Goal: Information Seeking & Learning: Learn about a topic

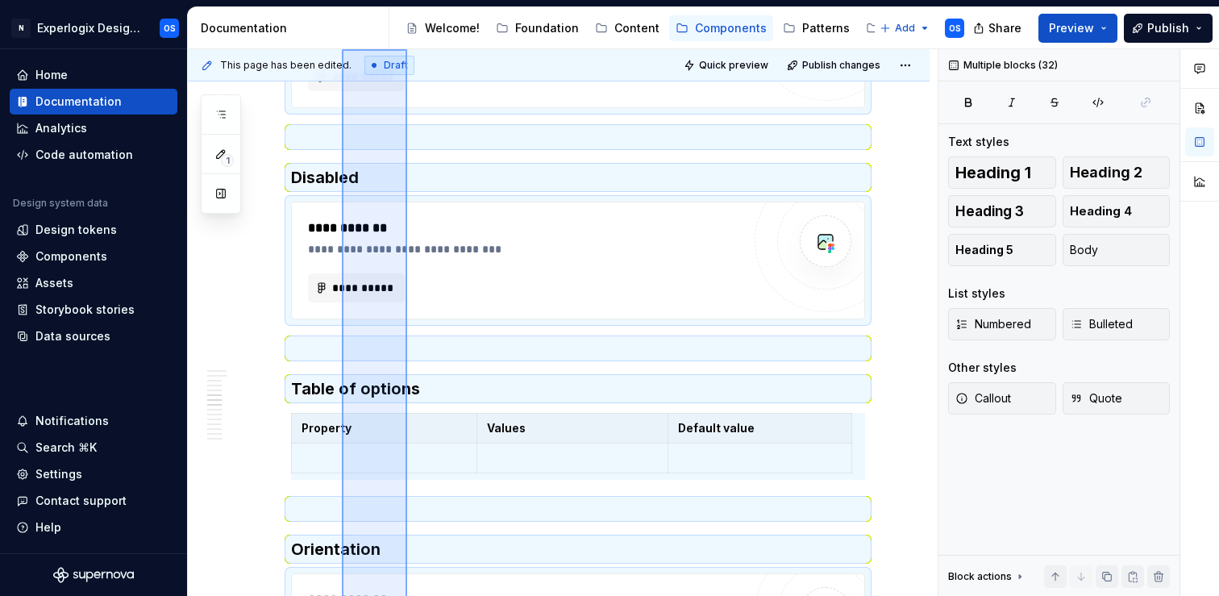
scroll to position [2919, 0]
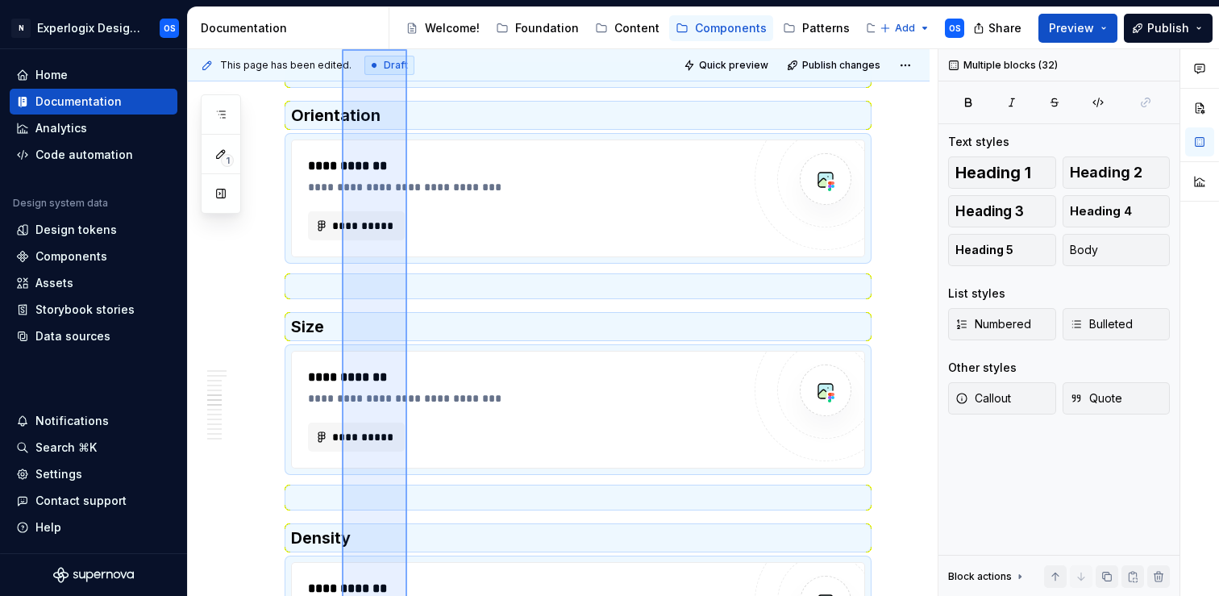
drag, startPoint x: 407, startPoint y: 484, endPoint x: 342, endPoint y: 38, distance: 450.6
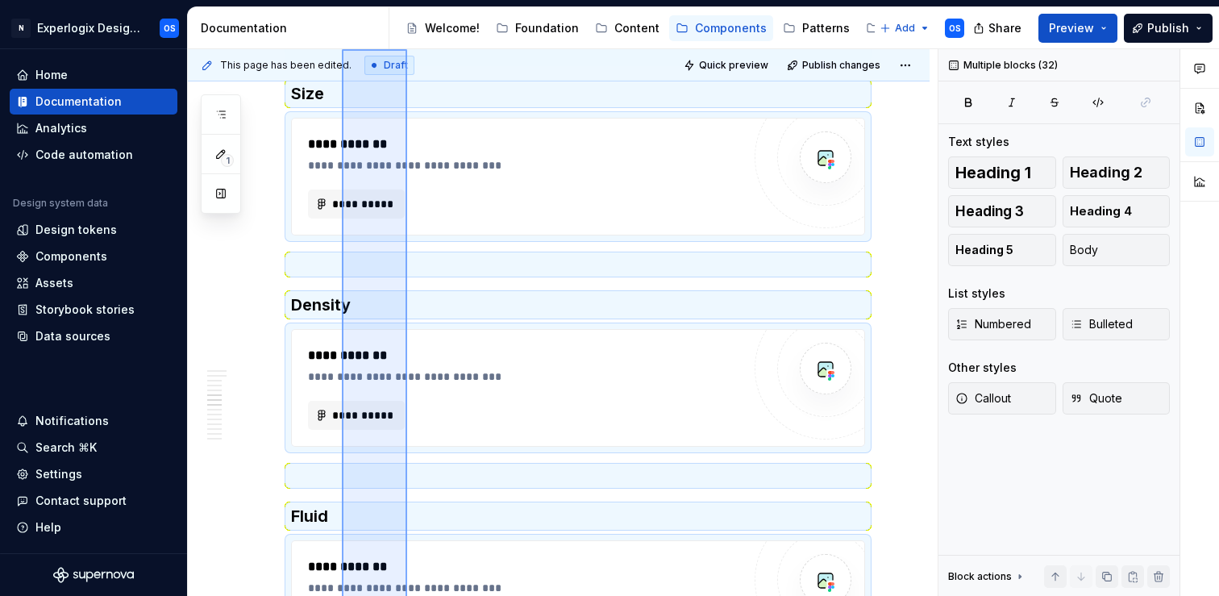
click at [342, 36] on div "Documentation Accessibility guide for tree Page tree. Navigate the tree with th…" at bounding box center [703, 301] width 1031 height 588
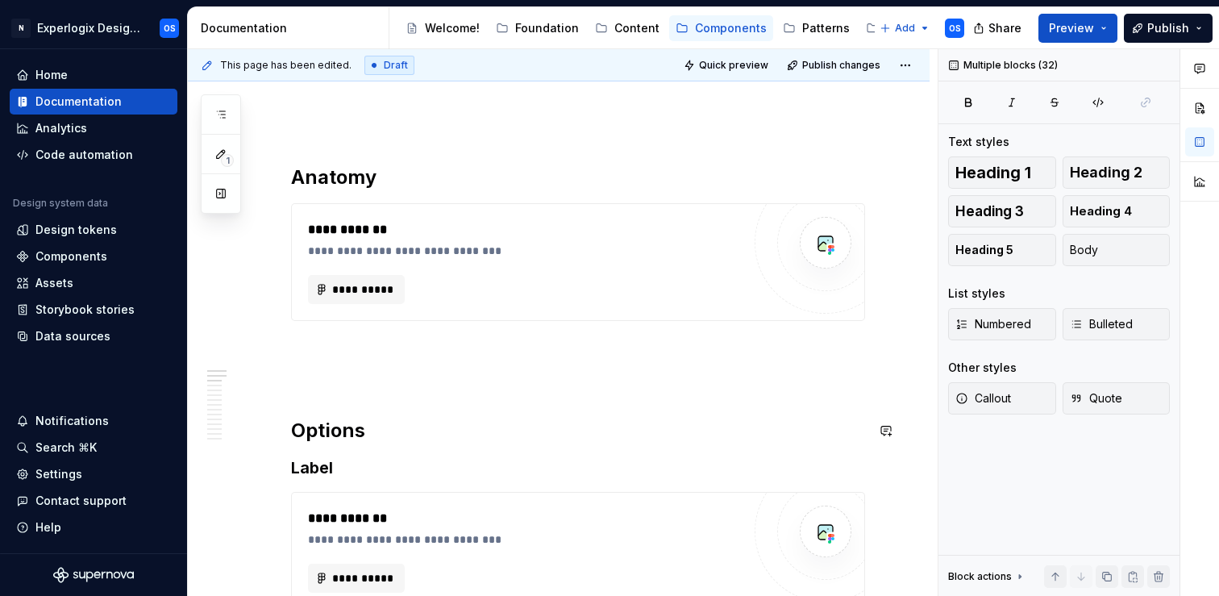
scroll to position [383, 0]
click at [315, 464] on h3 "Label" at bounding box center [578, 468] width 574 height 23
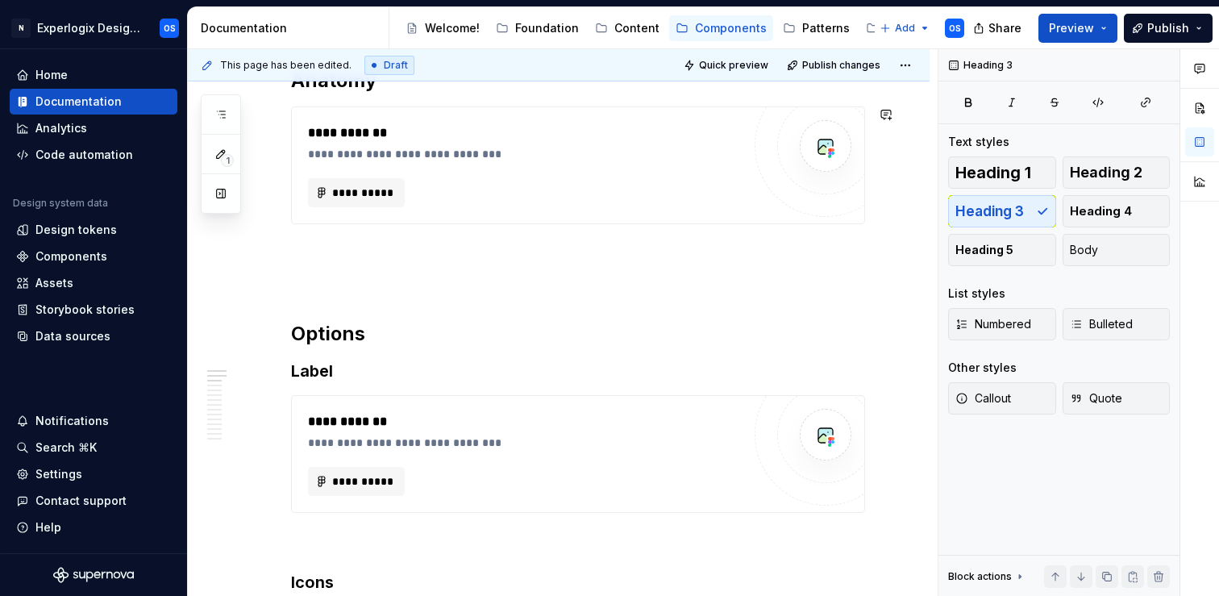
scroll to position [482, 0]
click at [336, 323] on h2 "Options" at bounding box center [578, 332] width 574 height 26
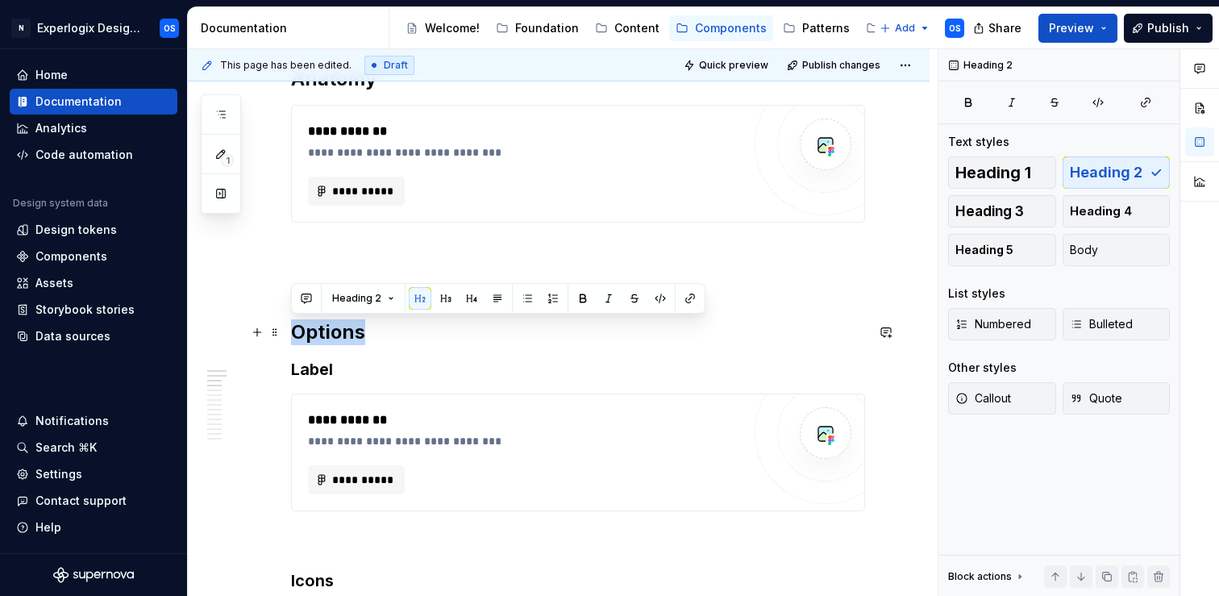
click at [336, 323] on h2 "Options" at bounding box center [578, 332] width 574 height 26
click at [555, 185] on div "**********" at bounding box center [525, 191] width 434 height 29
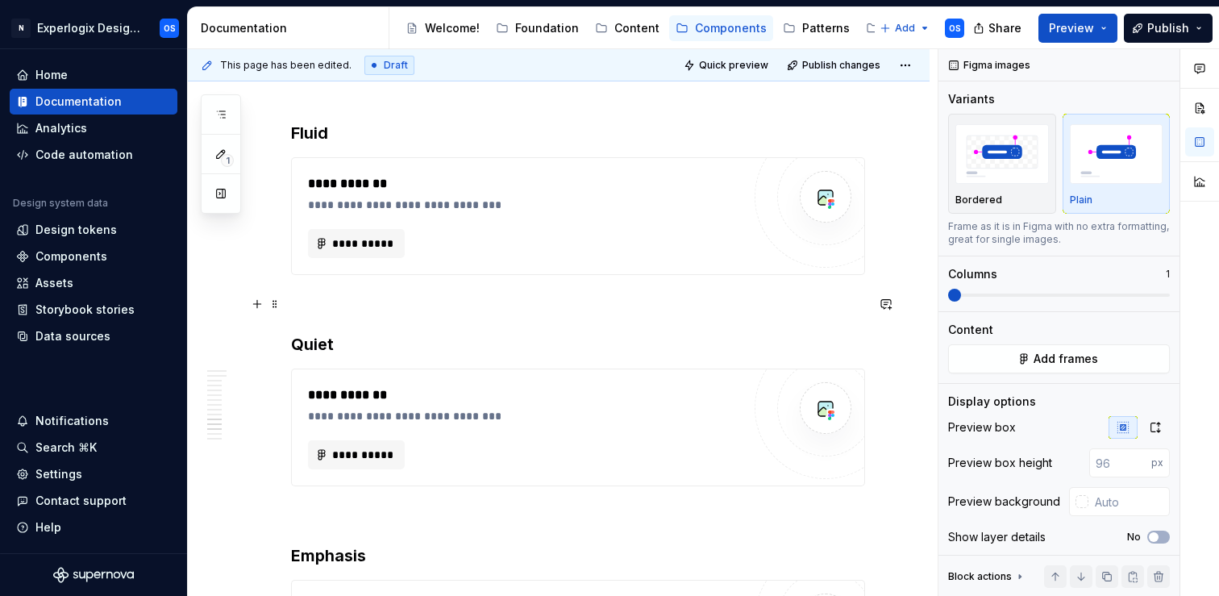
scroll to position [2358, 0]
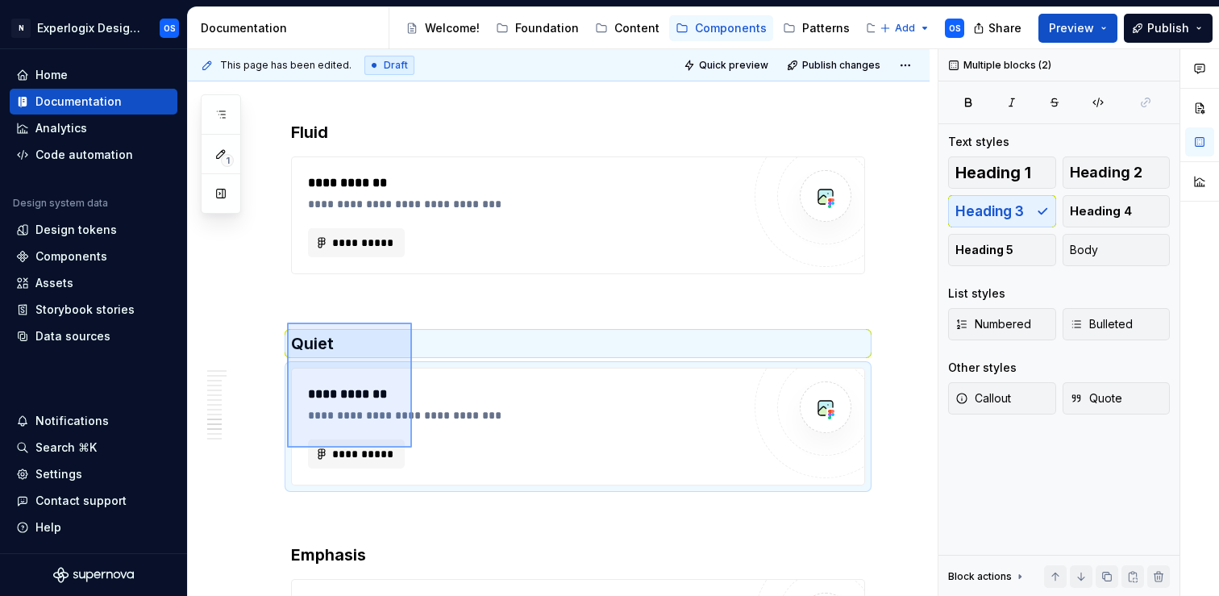
drag, startPoint x: 327, startPoint y: 351, endPoint x: 413, endPoint y: 450, distance: 130.9
click at [414, 451] on div "**********" at bounding box center [563, 322] width 750 height 547
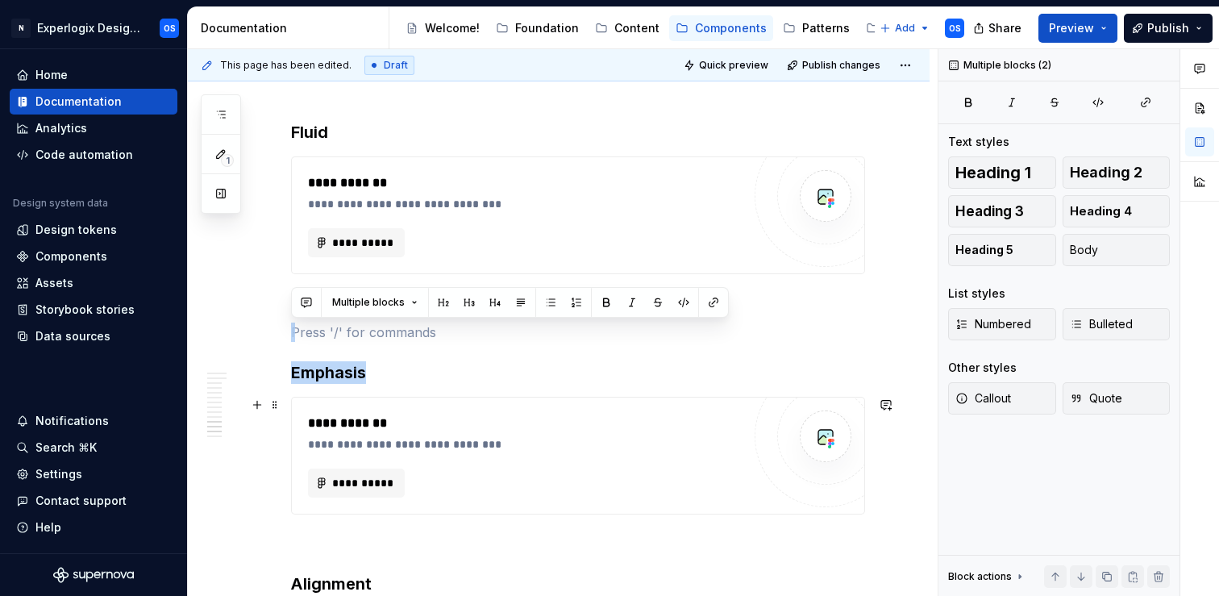
drag, startPoint x: 292, startPoint y: 331, endPoint x: 400, endPoint y: 510, distance: 209.0
click at [413, 538] on p at bounding box center [578, 543] width 574 height 19
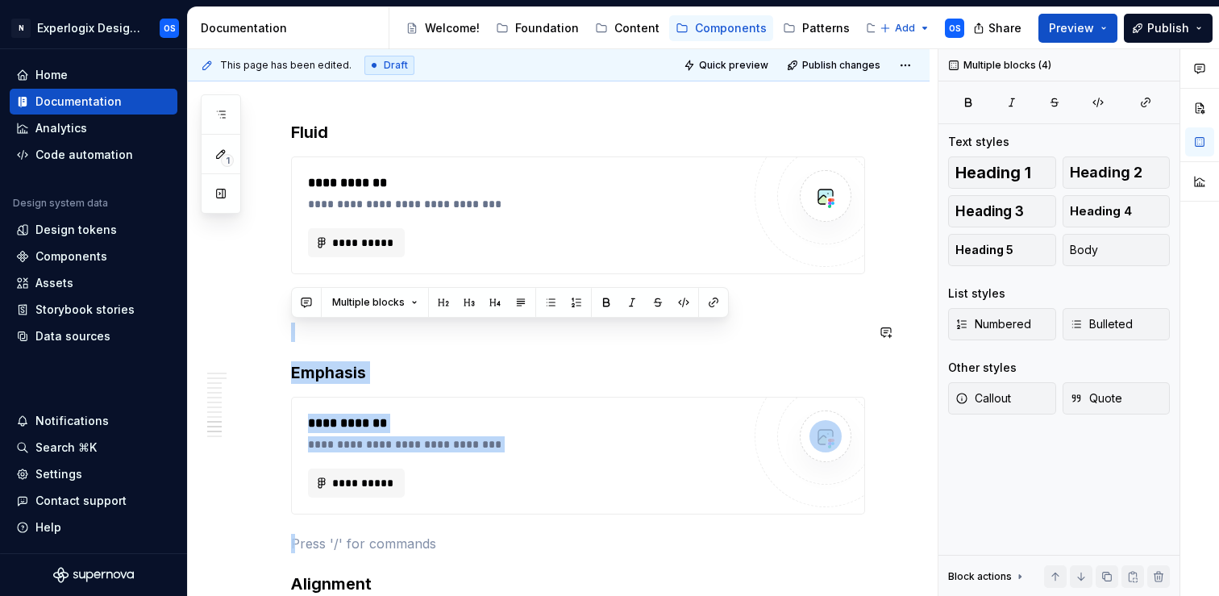
drag, startPoint x: 351, startPoint y: 540, endPoint x: 282, endPoint y: 318, distance: 232.8
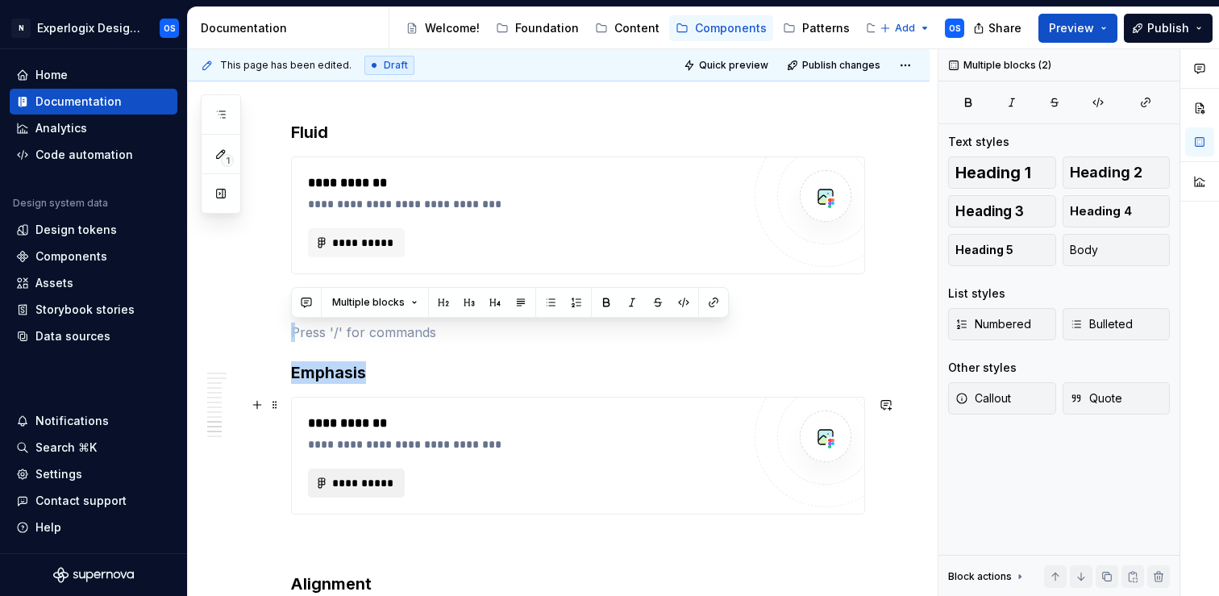
drag, startPoint x: 291, startPoint y: 330, endPoint x: 387, endPoint y: 482, distance: 180.0
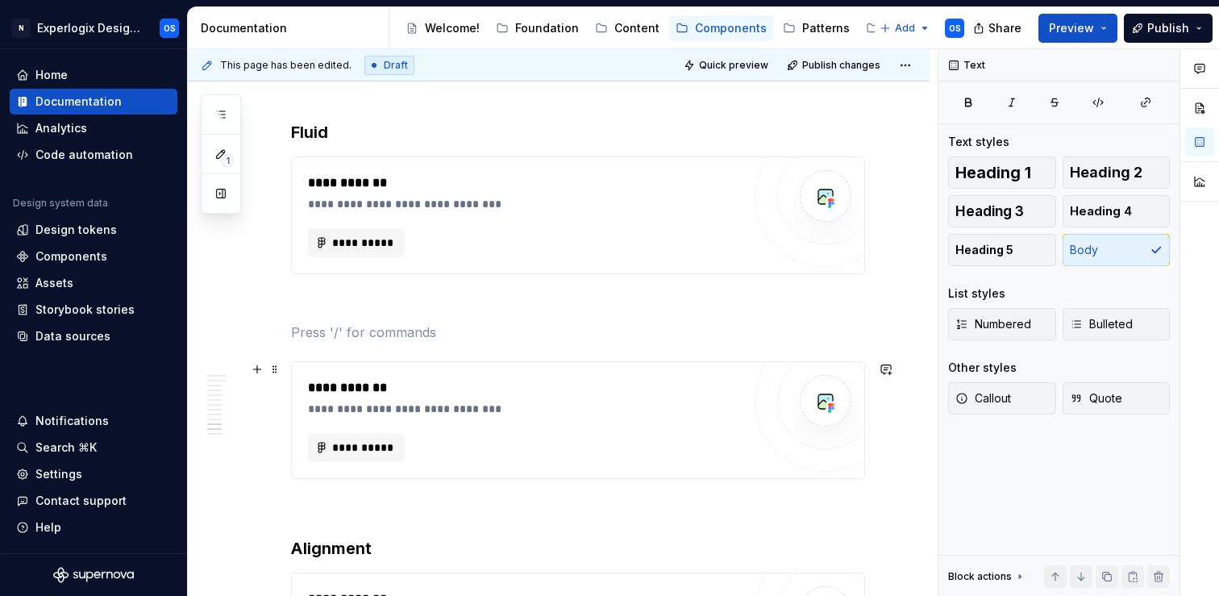
click at [343, 396] on div "**********" at bounding box center [529, 387] width 442 height 19
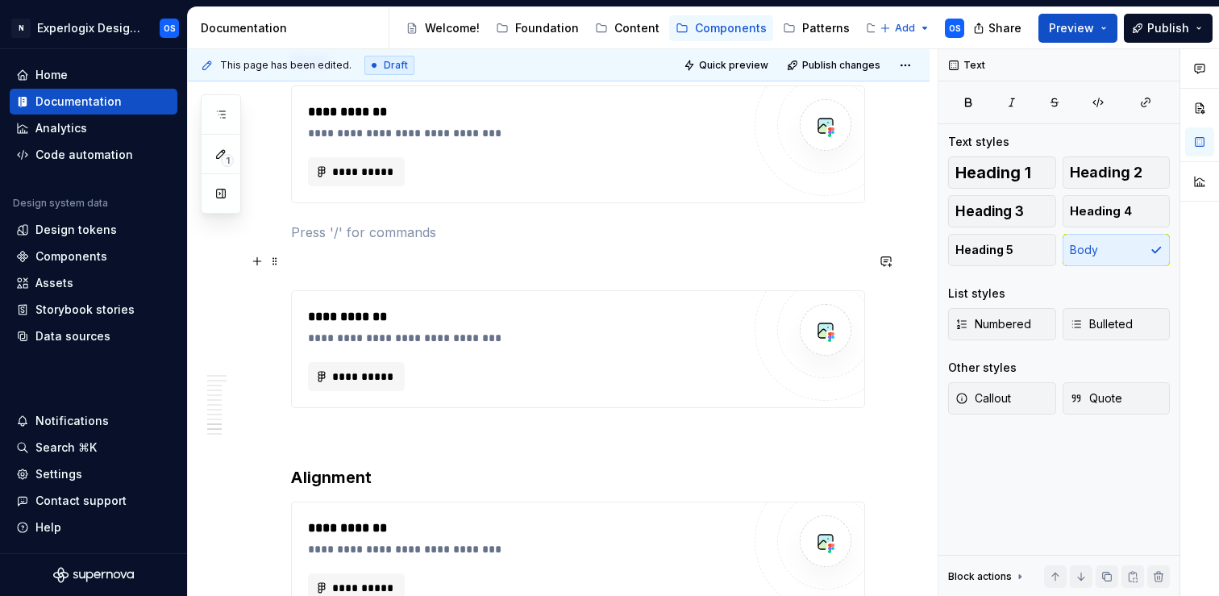
scroll to position [2372, 0]
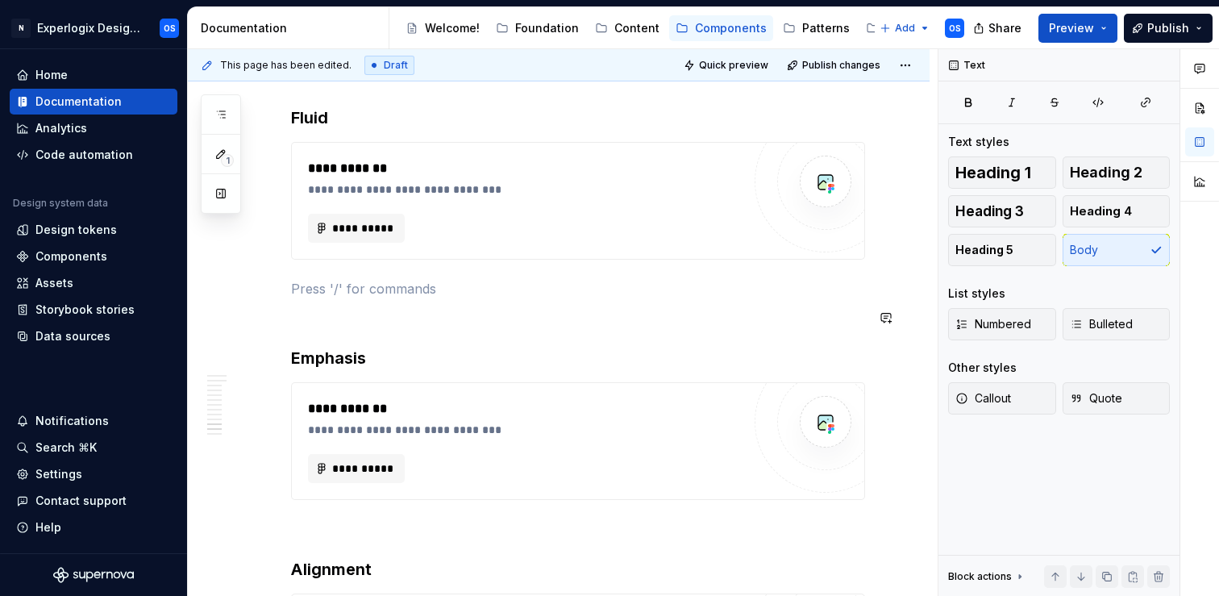
type textarea "*"
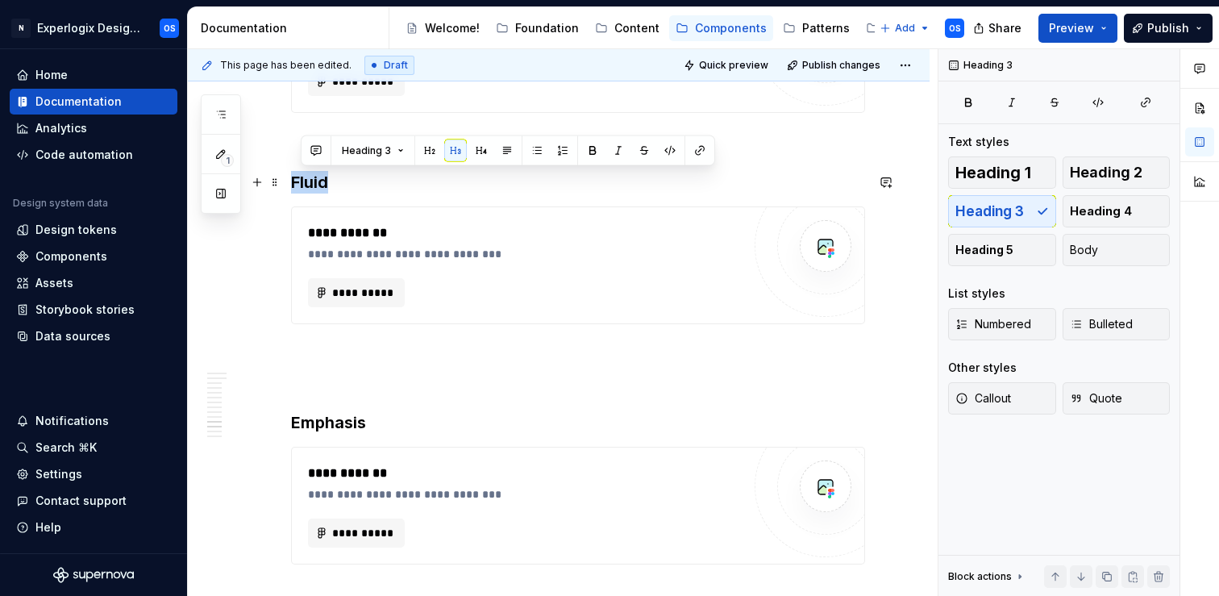
drag, startPoint x: 333, startPoint y: 181, endPoint x: 289, endPoint y: 181, distance: 43.5
click at [606, 157] on button "button" at bounding box center [608, 150] width 23 height 23
click at [360, 183] on h3 "Fluid" at bounding box center [578, 182] width 574 height 23
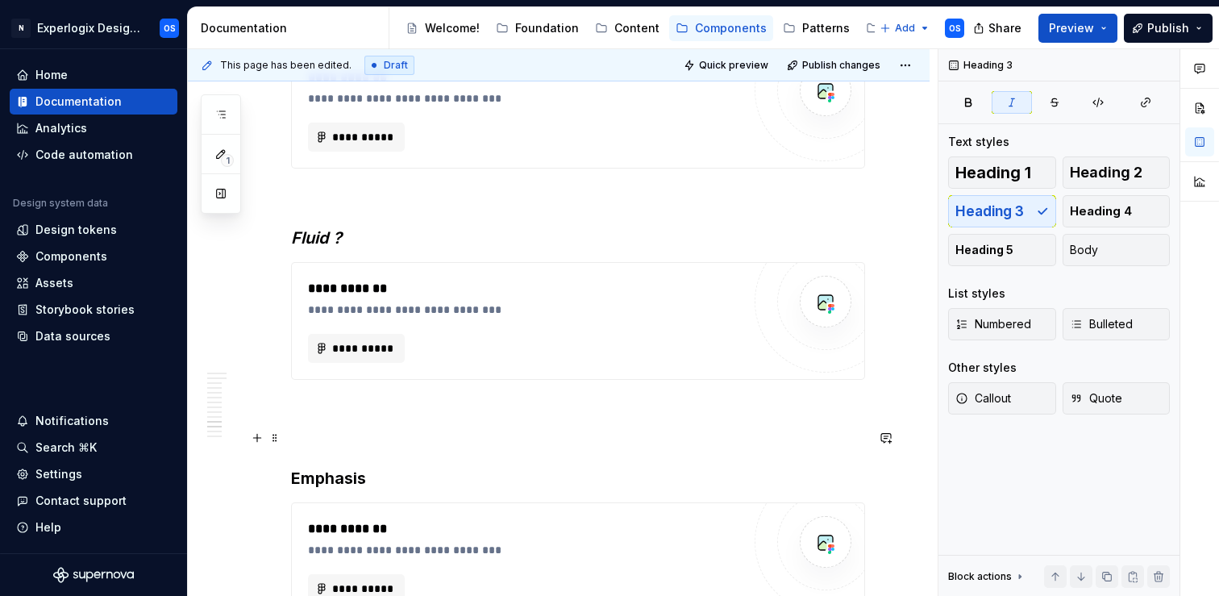
scroll to position [2369, 0]
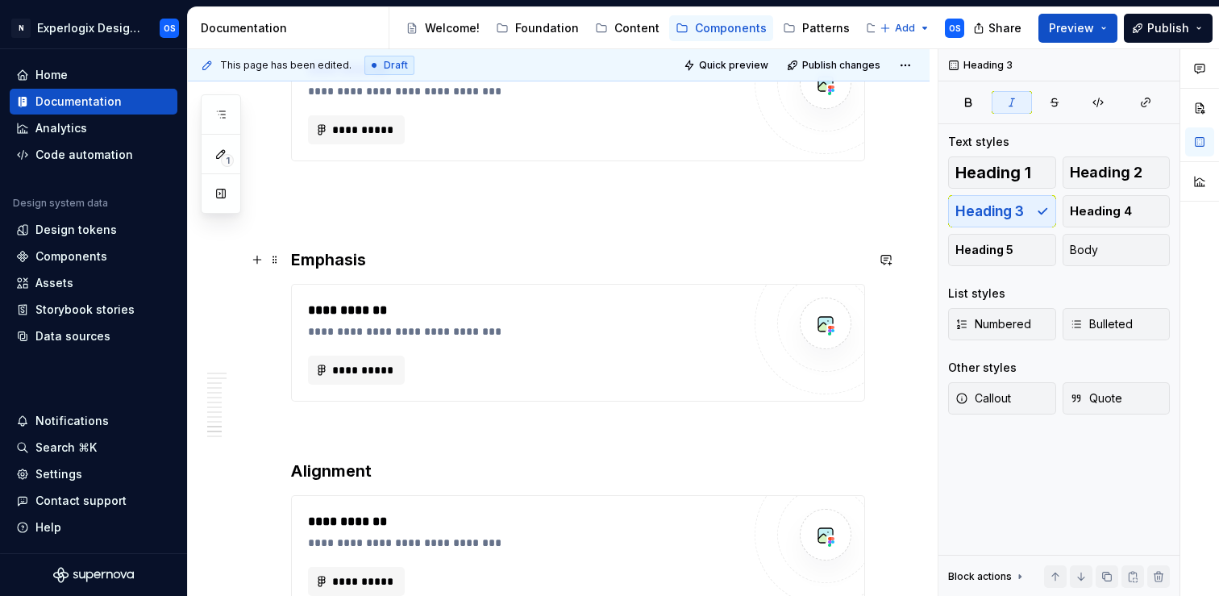
click at [385, 259] on h3 "Emphasis" at bounding box center [578, 259] width 574 height 23
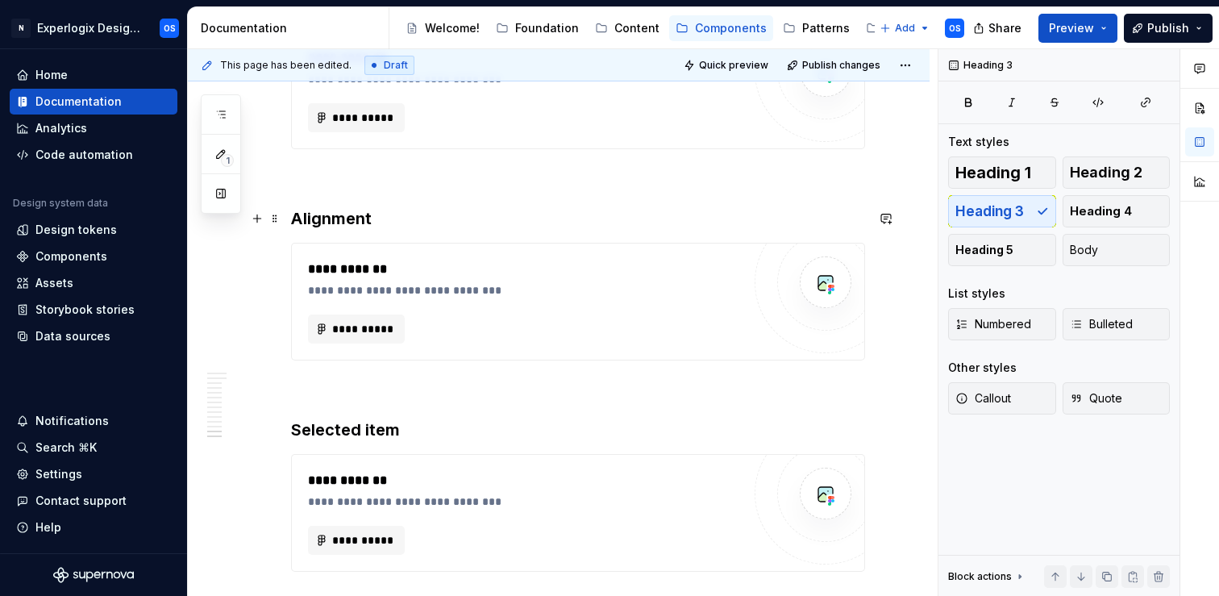
scroll to position [2767, 0]
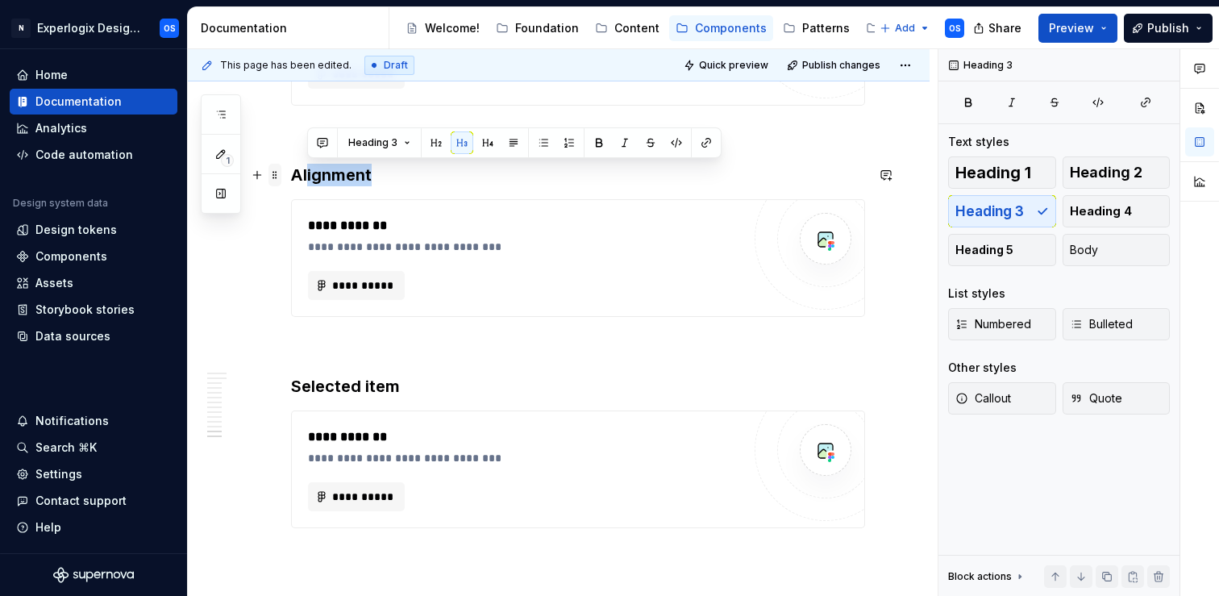
drag, startPoint x: 385, startPoint y: 169, endPoint x: 271, endPoint y: 177, distance: 114.8
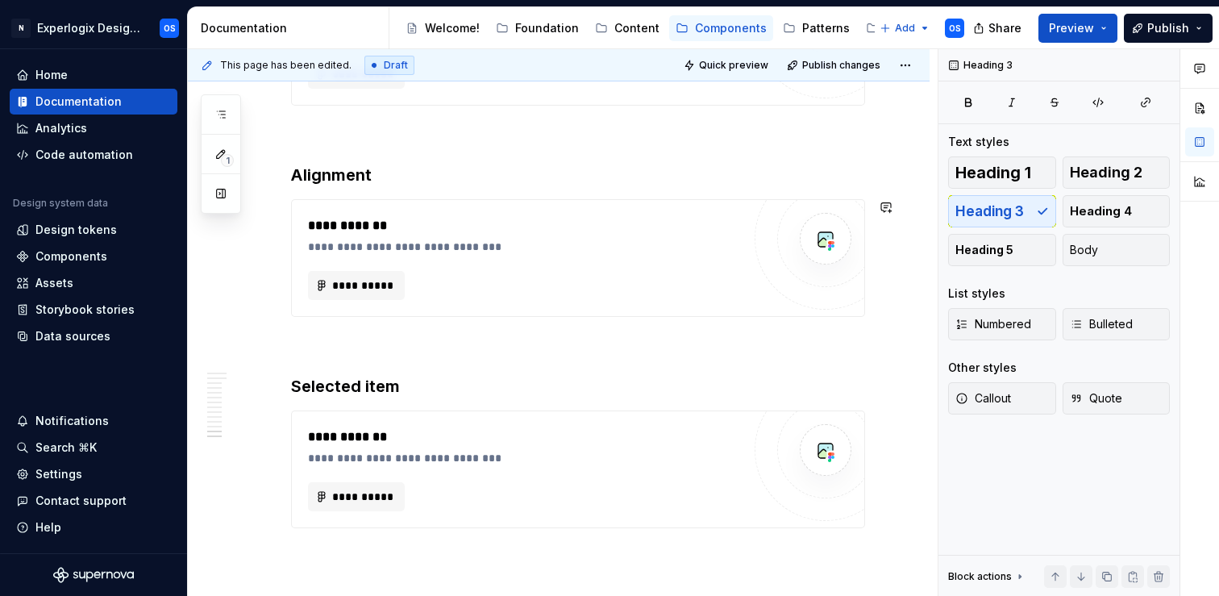
click at [318, 172] on h3 "Alignment" at bounding box center [578, 175] width 574 height 23
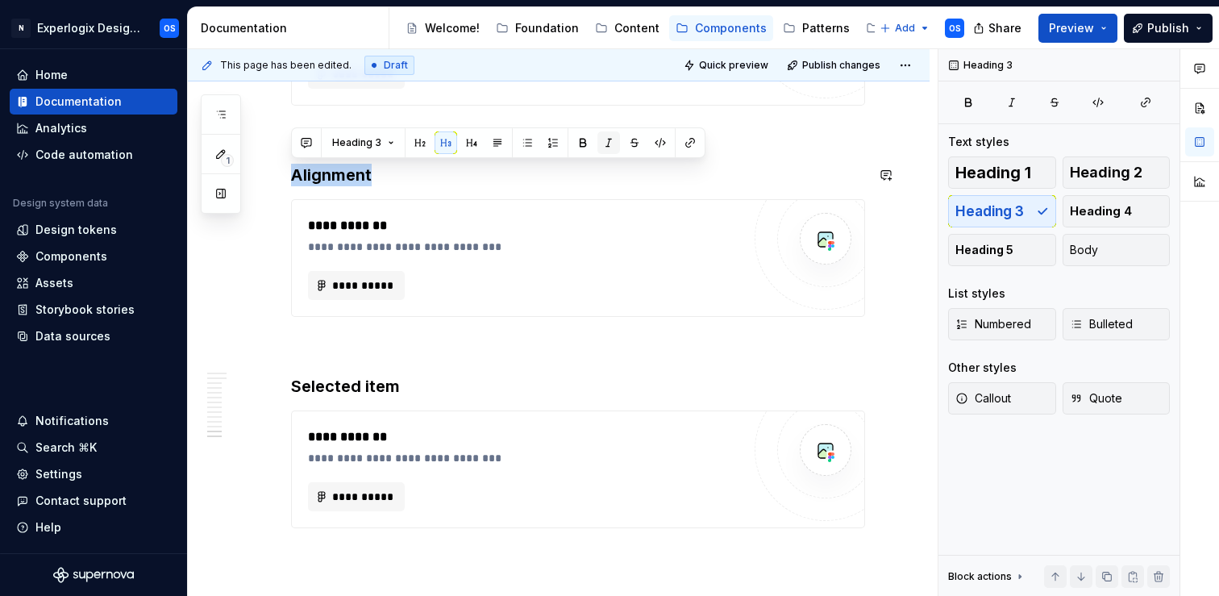
click at [606, 142] on button "button" at bounding box center [608, 142] width 23 height 23
click at [442, 175] on h3 "Alignment" at bounding box center [578, 175] width 574 height 23
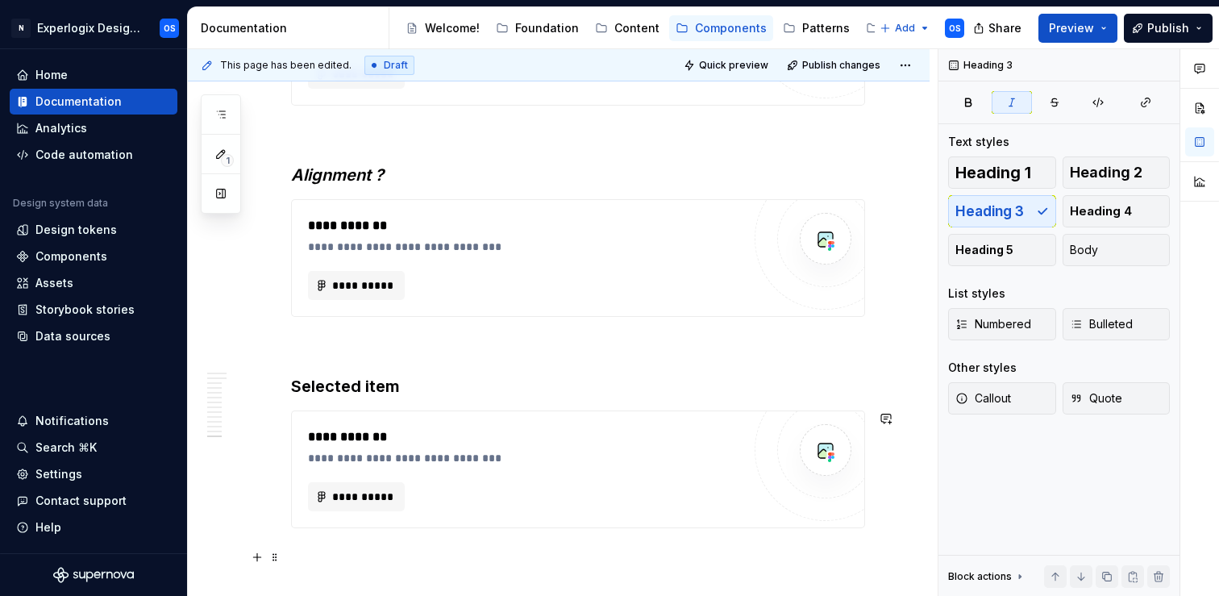
scroll to position [2934, 0]
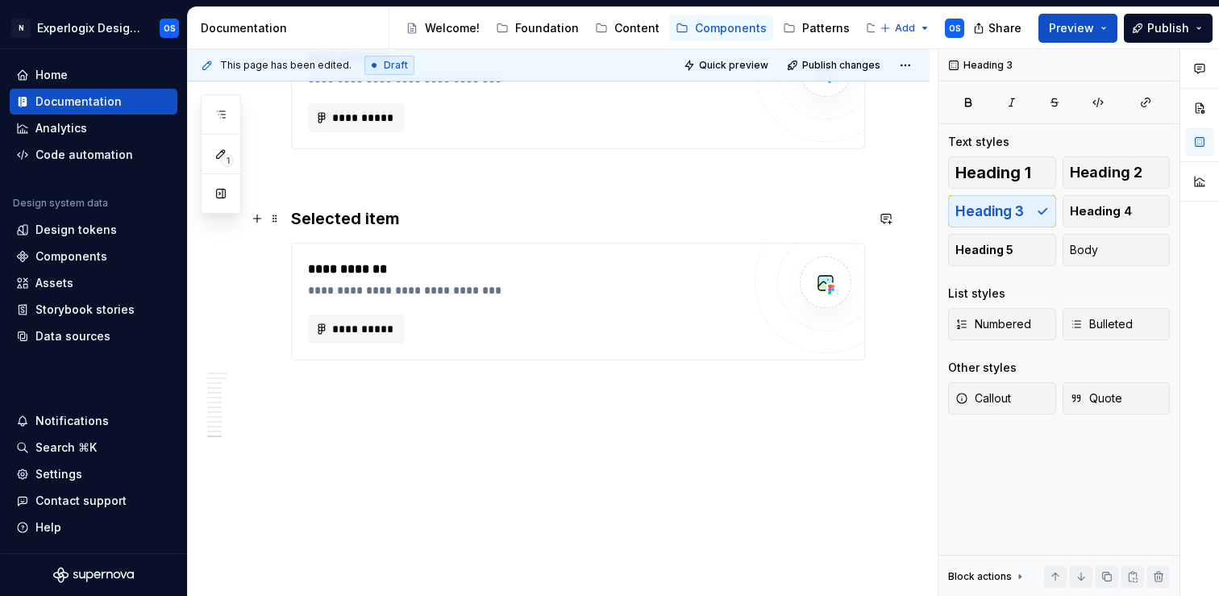
click at [305, 217] on h3 "Selected item" at bounding box center [578, 218] width 574 height 23
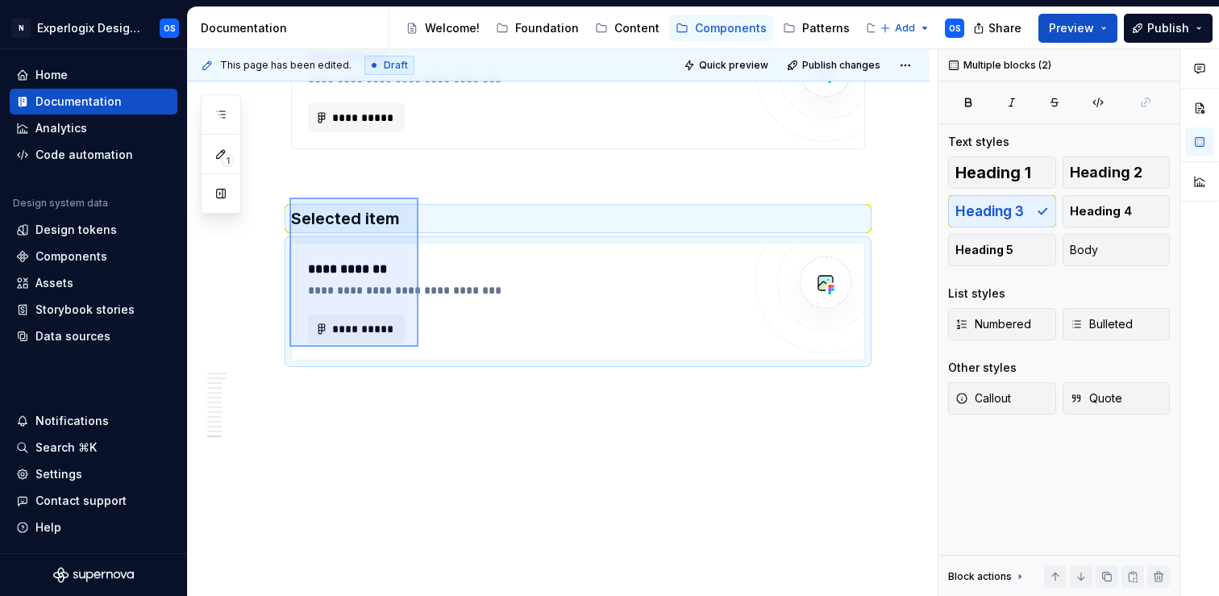
drag, startPoint x: 291, startPoint y: 198, endPoint x: 418, endPoint y: 347, distance: 195.5
click at [418, 347] on div "**********" at bounding box center [563, 322] width 750 height 547
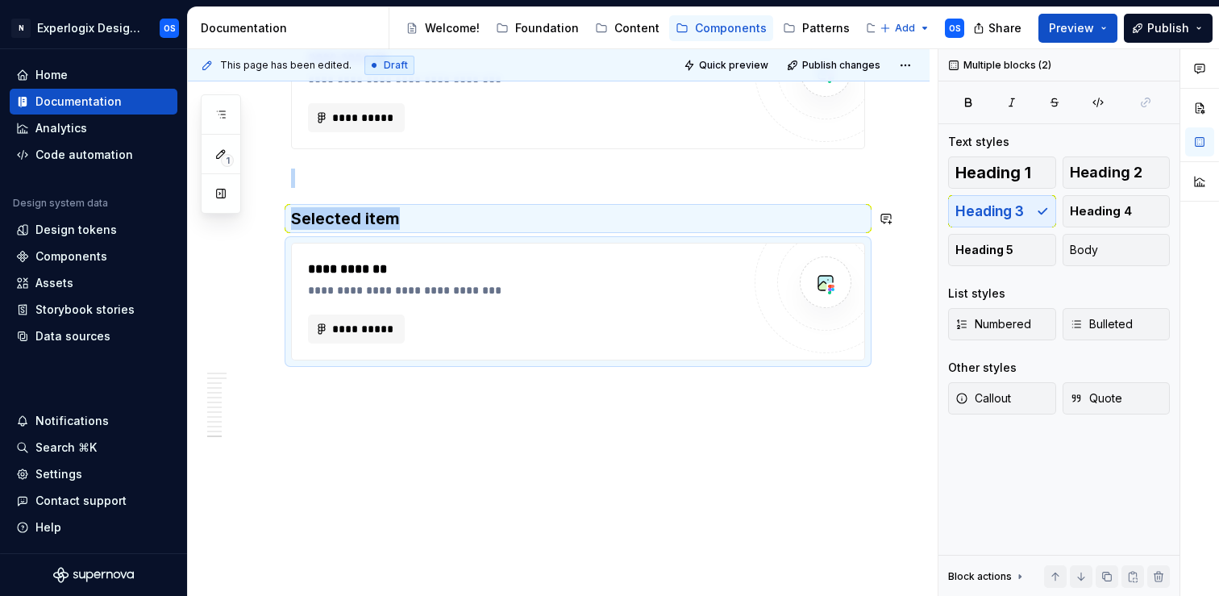
copy div "Selected item"
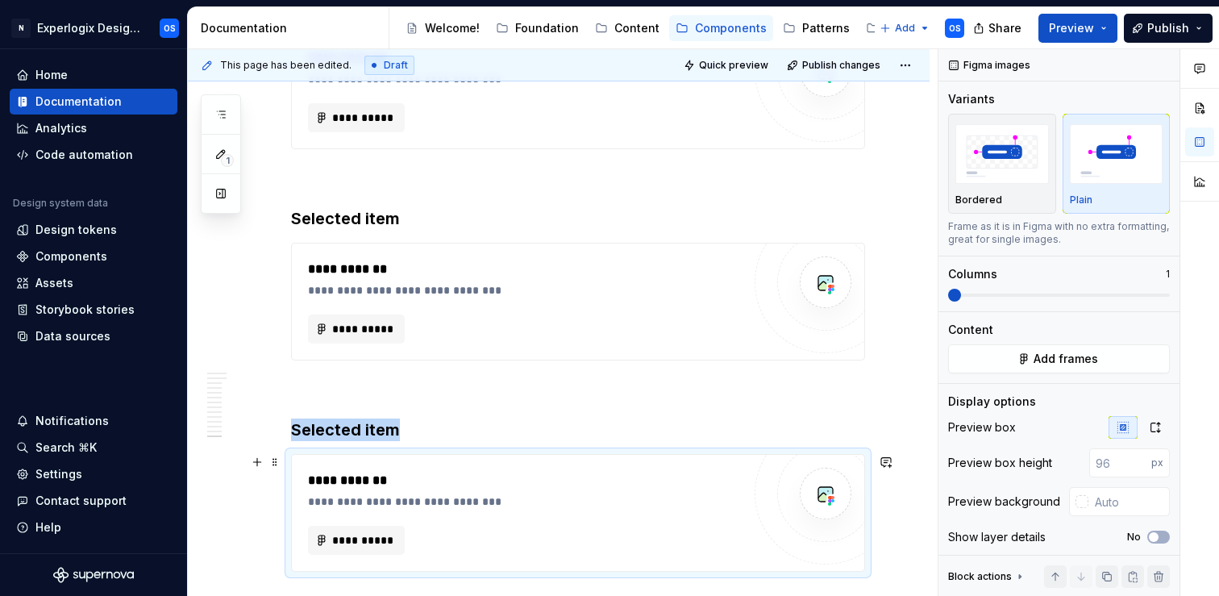
scroll to position [3008, 0]
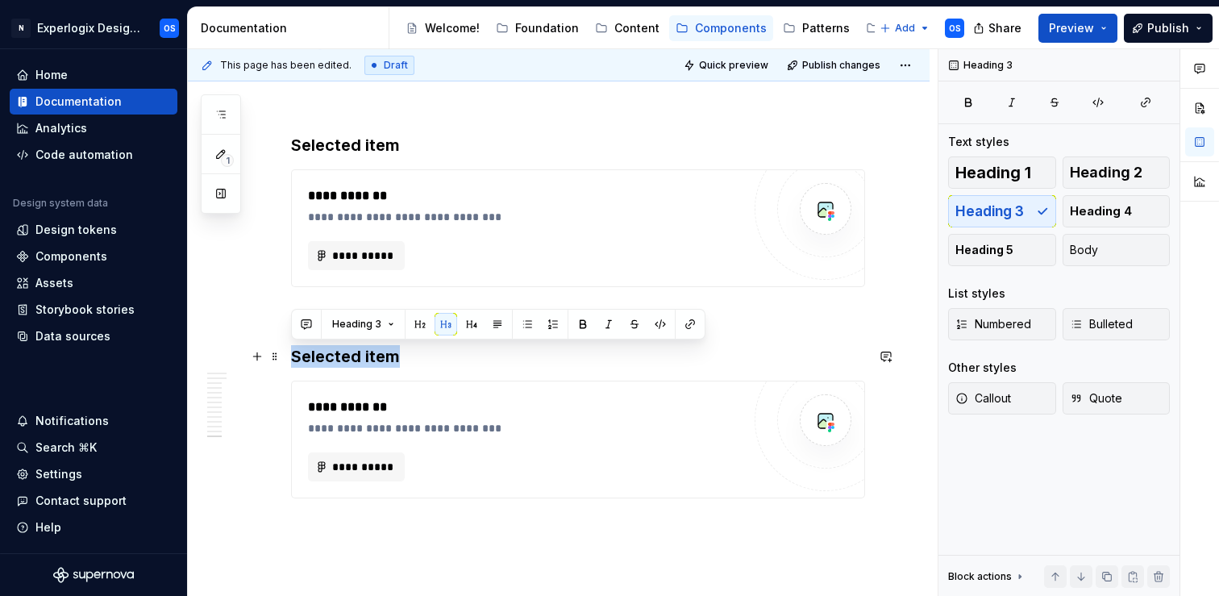
drag, startPoint x: 416, startPoint y: 355, endPoint x: 291, endPoint y: 356, distance: 125.0
click at [291, 356] on h3 "Selected item" at bounding box center [578, 356] width 574 height 23
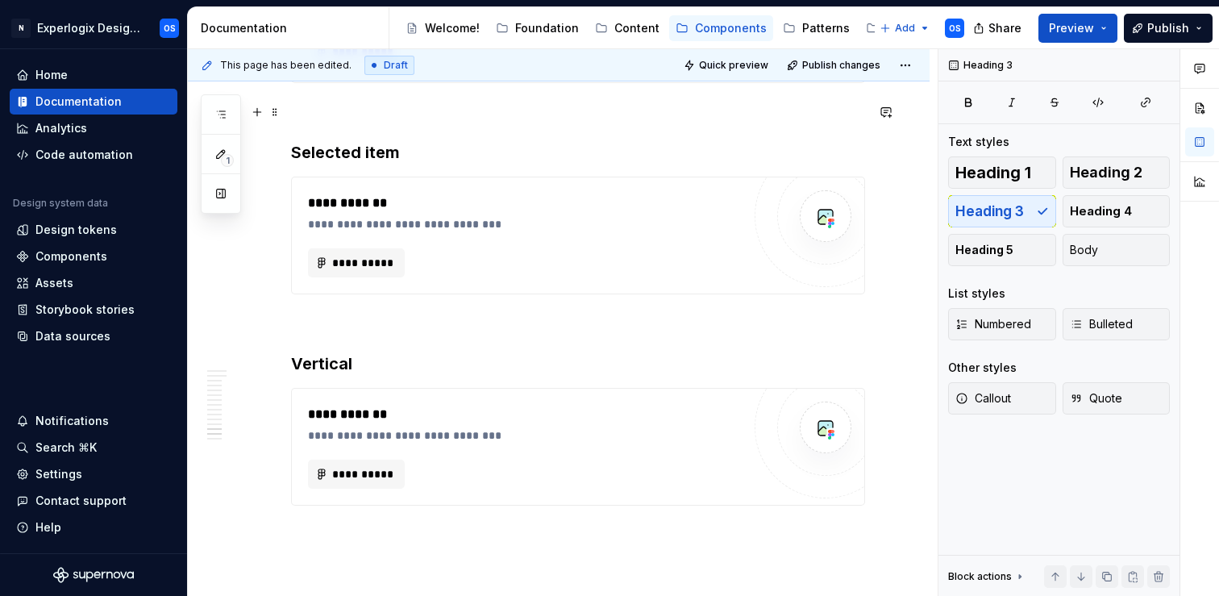
scroll to position [3038, 0]
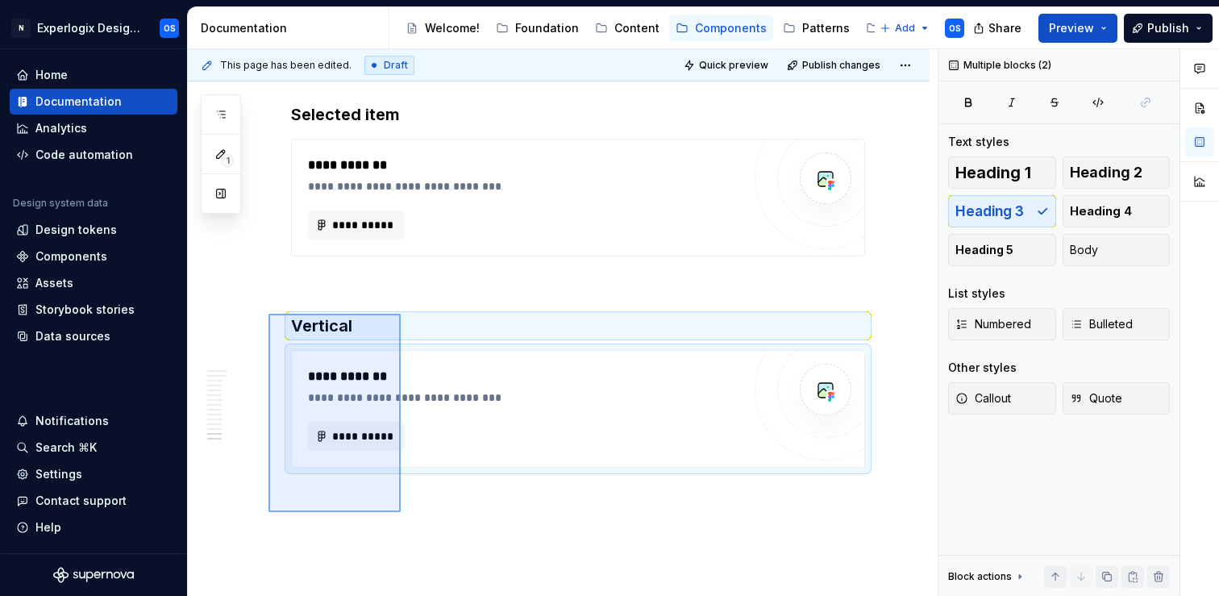
drag, startPoint x: 401, startPoint y: 512, endPoint x: 268, endPoint y: 314, distance: 238.3
click at [268, 314] on div "**********" at bounding box center [563, 322] width 750 height 547
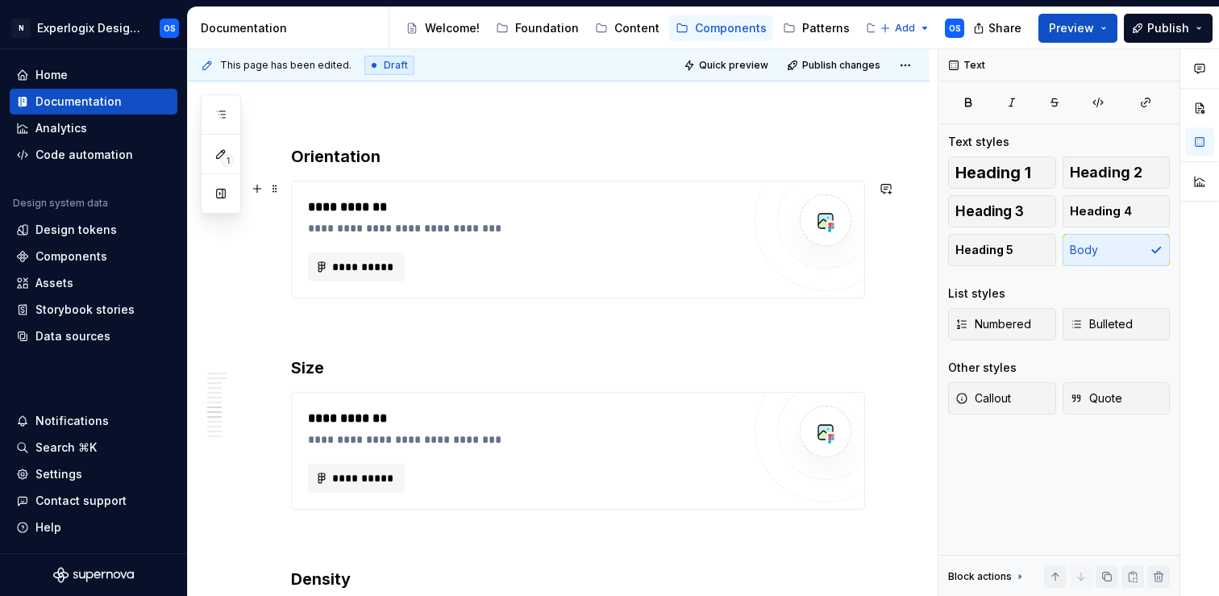
scroll to position [1699, 0]
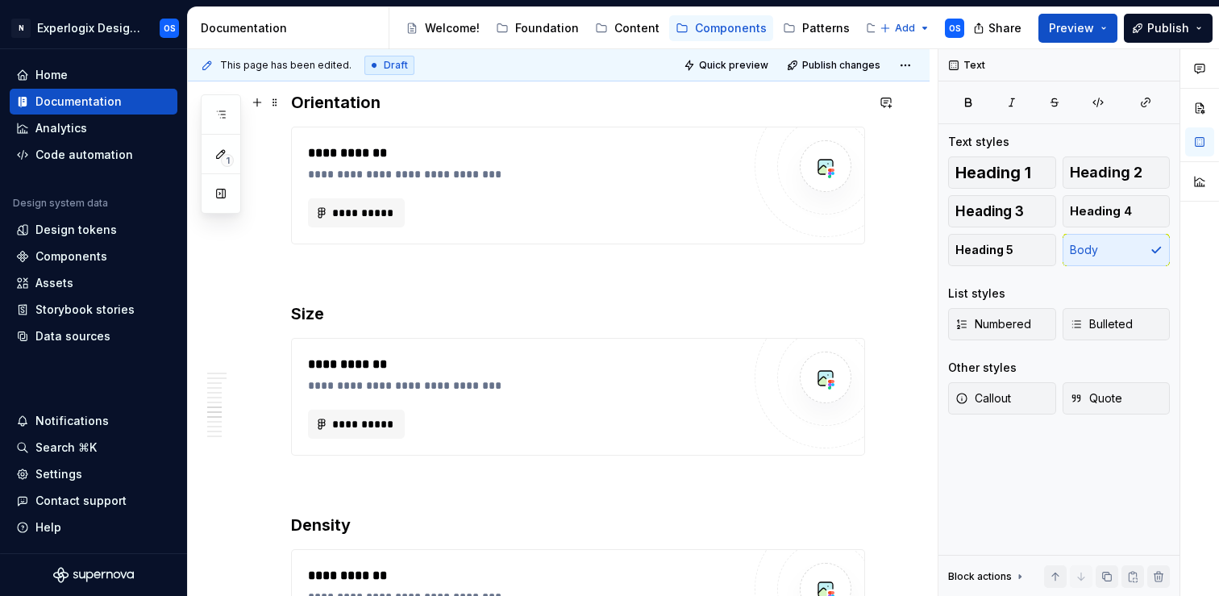
click at [413, 105] on h3 "Orientation" at bounding box center [578, 102] width 574 height 23
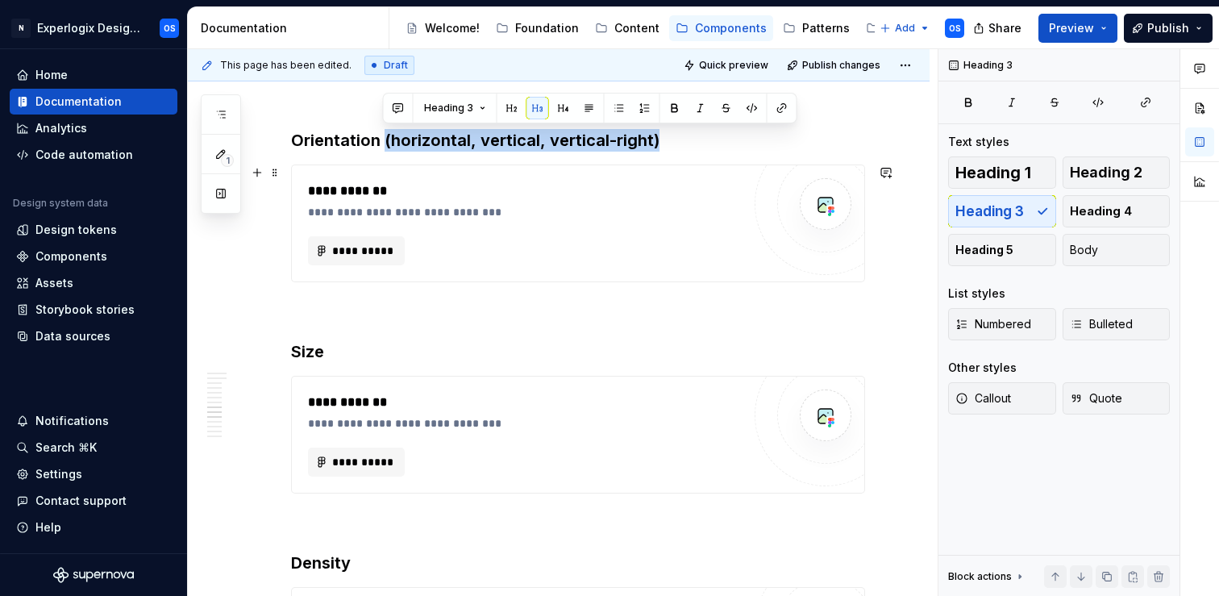
drag, startPoint x: 381, startPoint y: 139, endPoint x: 699, endPoint y: 172, distance: 319.3
click at [699, 172] on div "**********" at bounding box center [578, 117] width 574 height 3000
click at [705, 111] on button "button" at bounding box center [700, 108] width 23 height 23
click at [670, 148] on h3 "Orientation (horizontal, vertical, vertical-right)" at bounding box center [578, 140] width 574 height 23
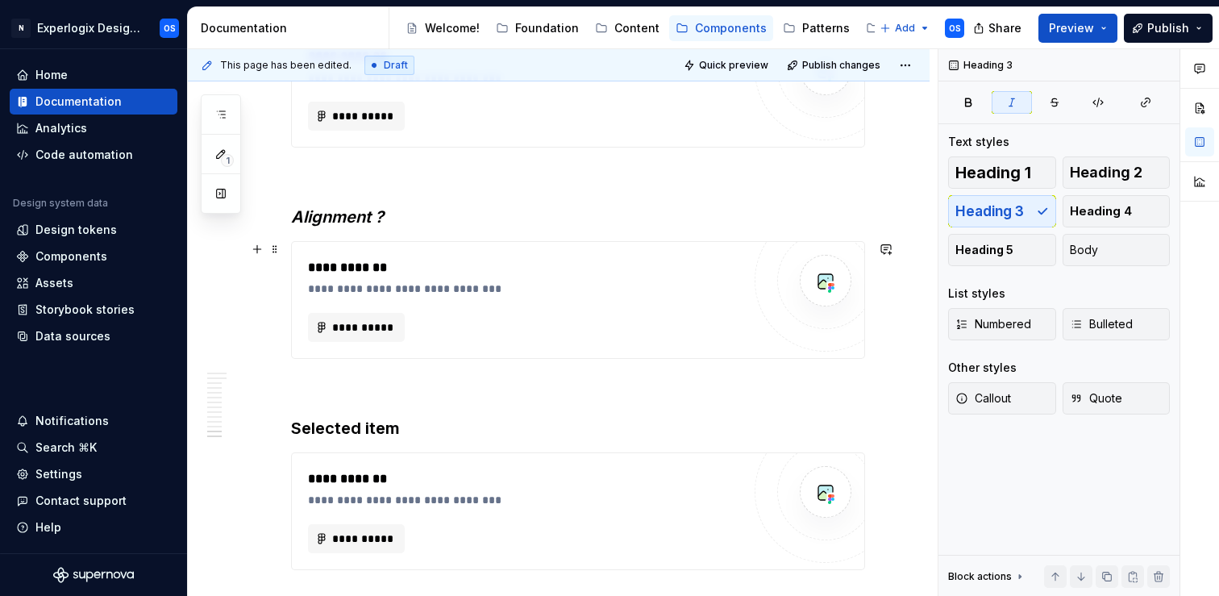
scroll to position [2752, 0]
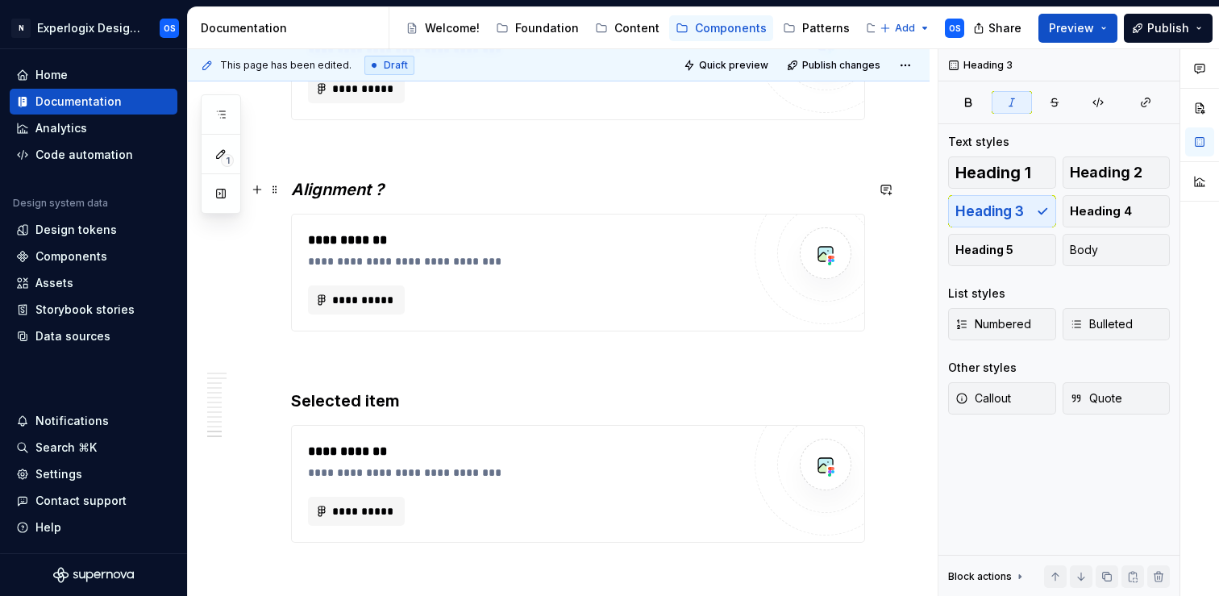
click at [400, 191] on h3 "Alignment ?" at bounding box center [578, 189] width 574 height 23
click at [379, 189] on em "Alignment ?" at bounding box center [337, 189] width 93 height 19
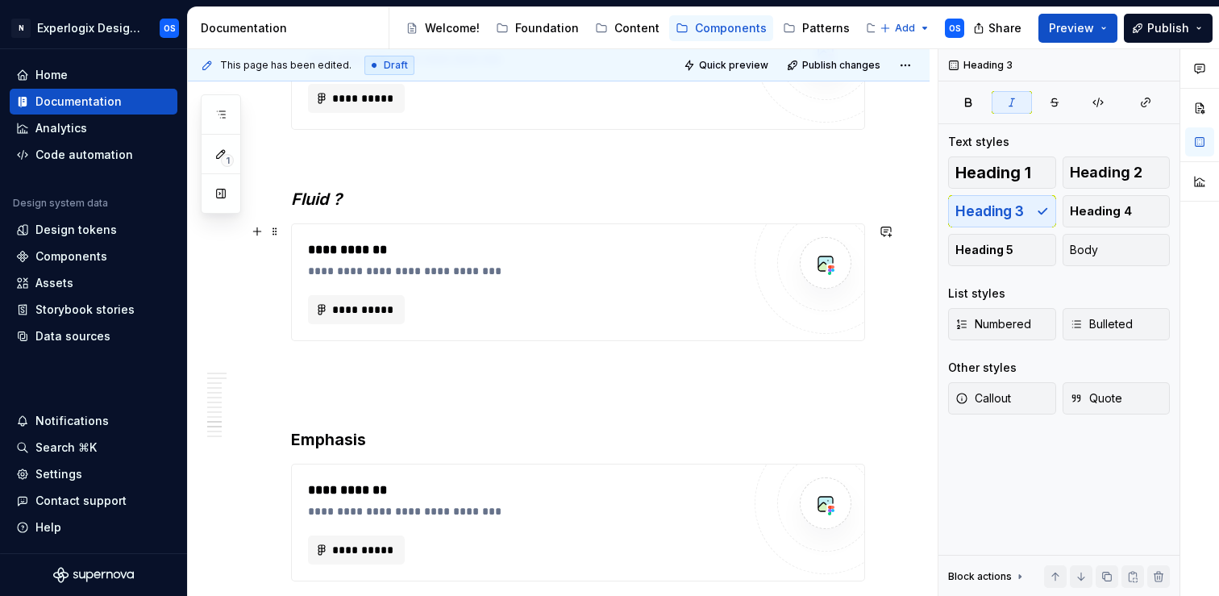
scroll to position [2267, 0]
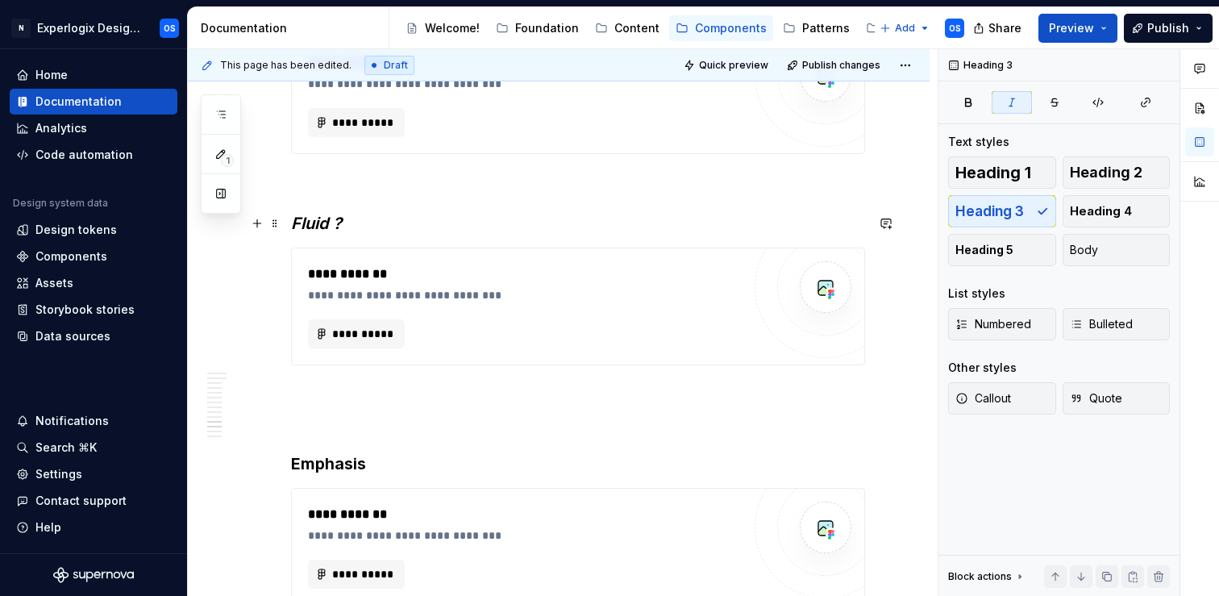
click at [337, 222] on em "Fluid ?" at bounding box center [316, 223] width 51 height 19
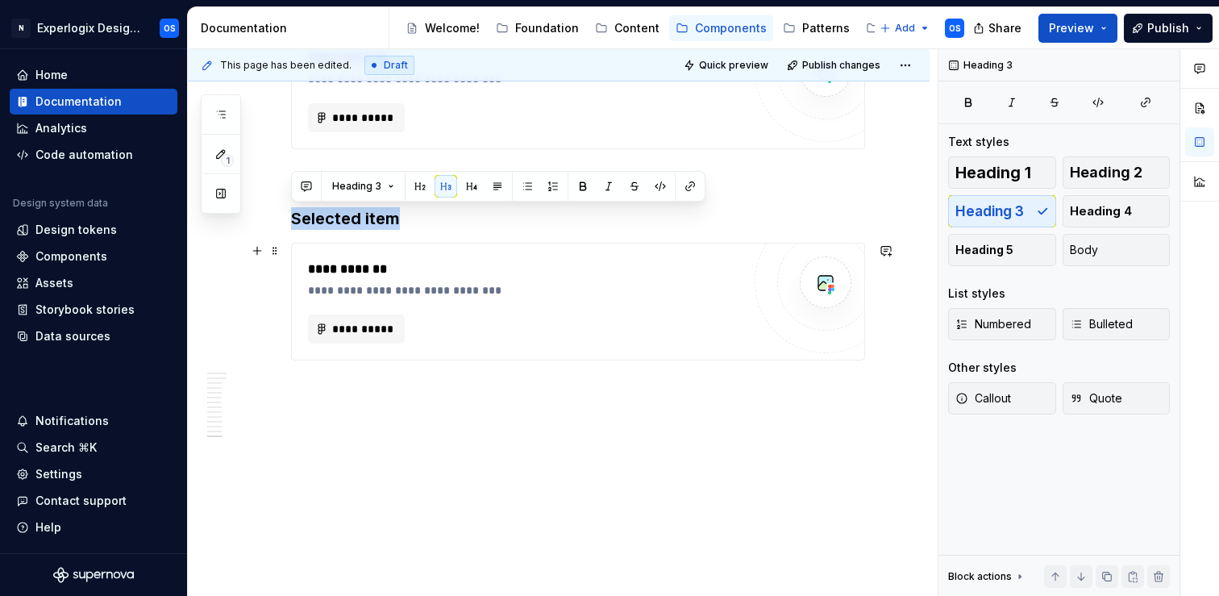
drag, startPoint x: 300, startPoint y: 208, endPoint x: 387, endPoint y: 301, distance: 127.2
click at [374, 395] on p at bounding box center [578, 389] width 574 height 19
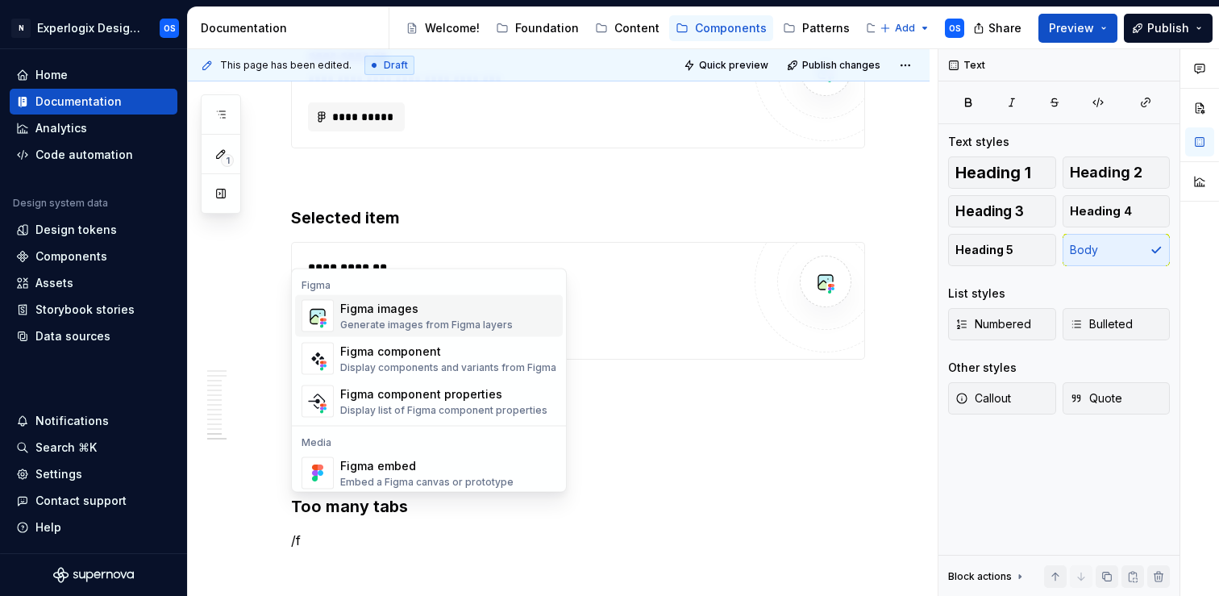
scroll to position [2967, 0]
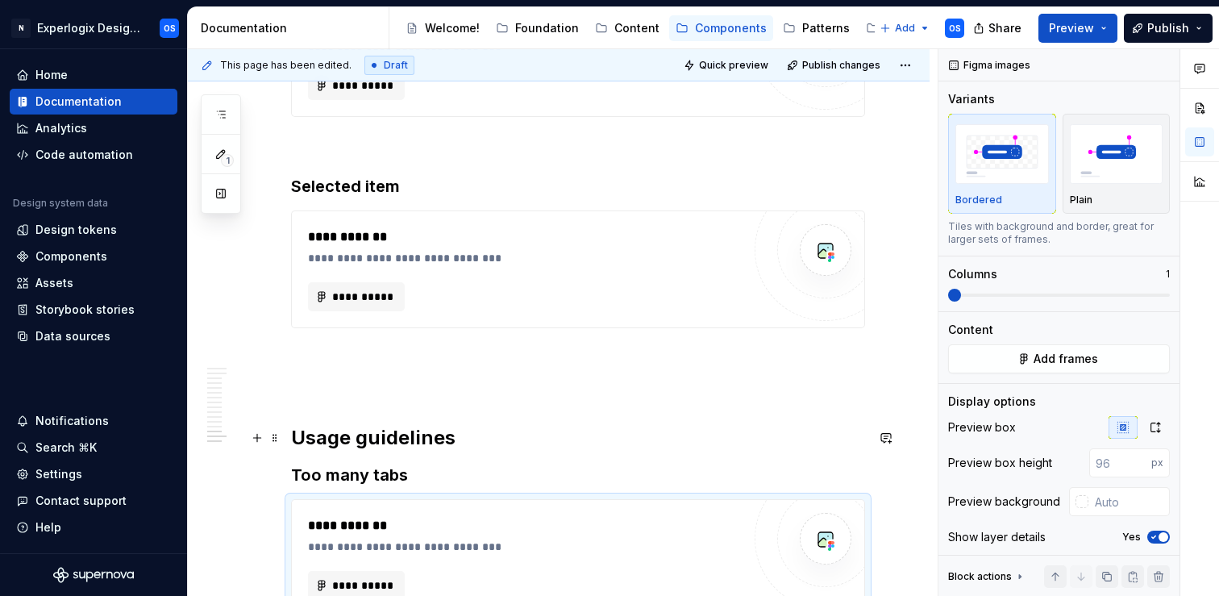
click at [476, 430] on h2 "Usage guidelines" at bounding box center [578, 438] width 574 height 26
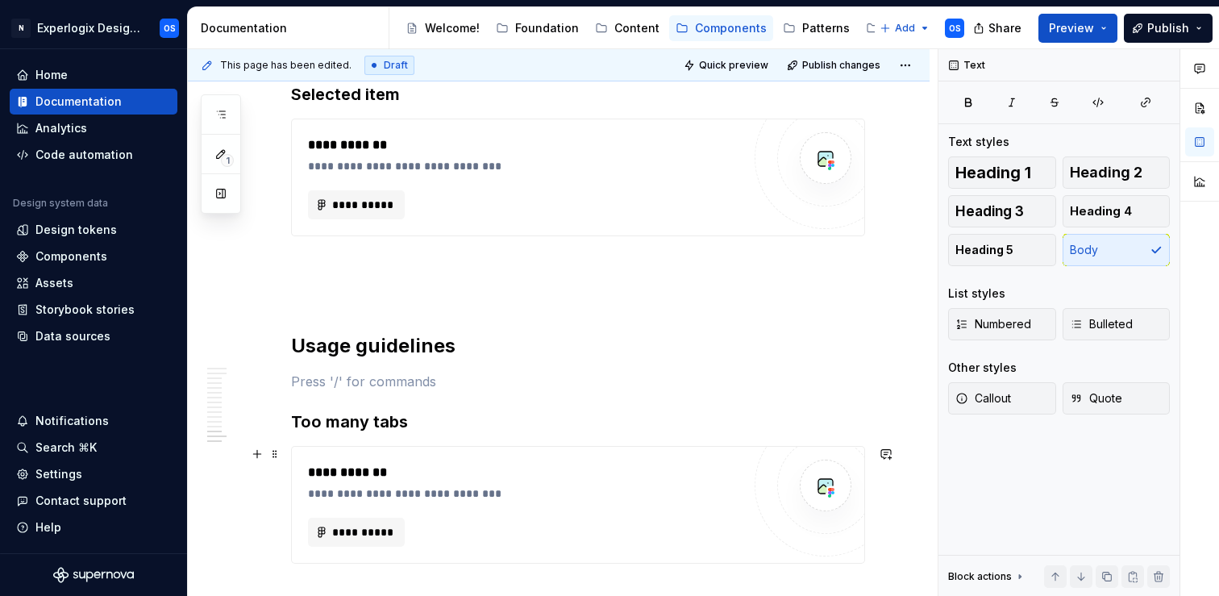
scroll to position [3071, 0]
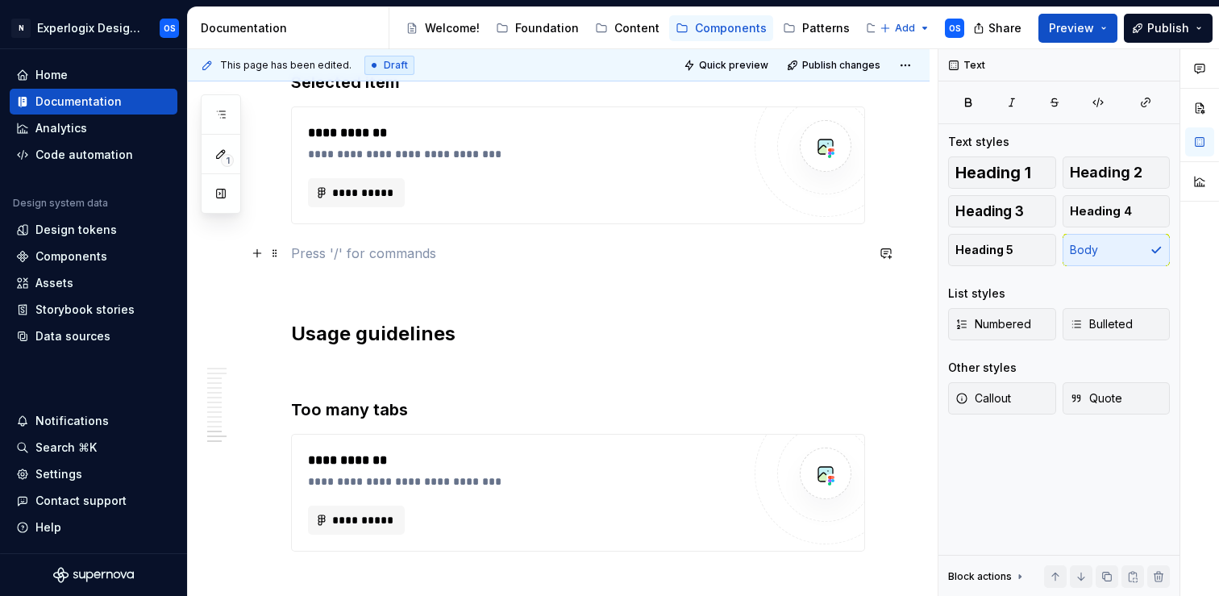
click at [371, 257] on p at bounding box center [578, 252] width 574 height 19
click at [348, 275] on p at bounding box center [578, 281] width 574 height 19
click at [340, 361] on p at bounding box center [578, 369] width 574 height 19
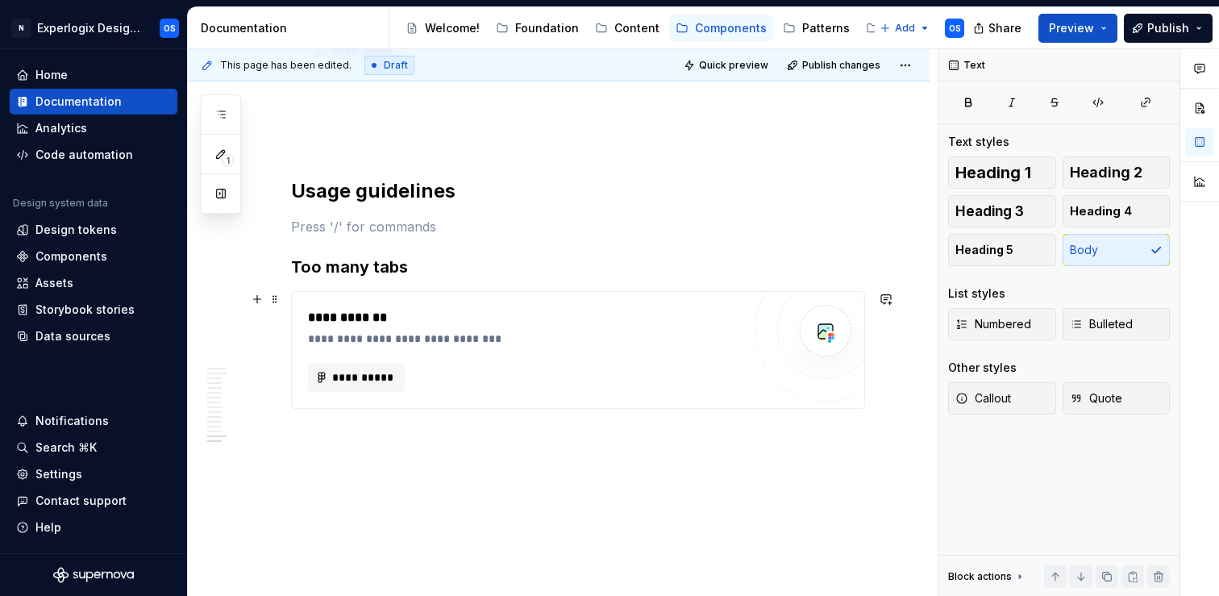
scroll to position [3223, 0]
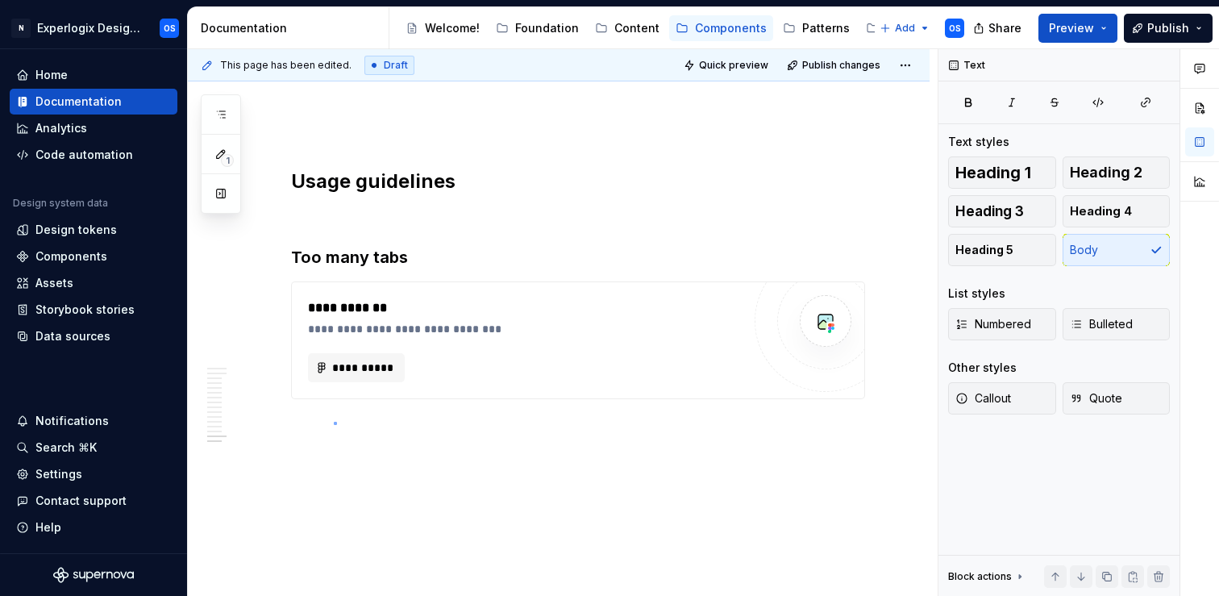
click at [334, 422] on div "**********" at bounding box center [563, 322] width 750 height 547
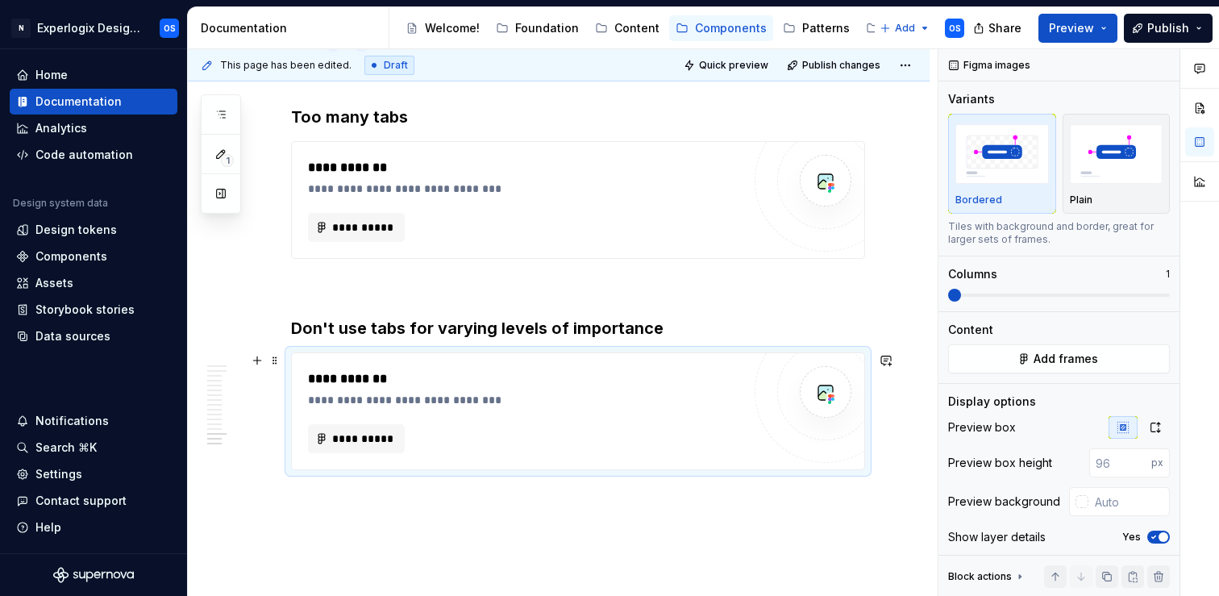
scroll to position [3383, 0]
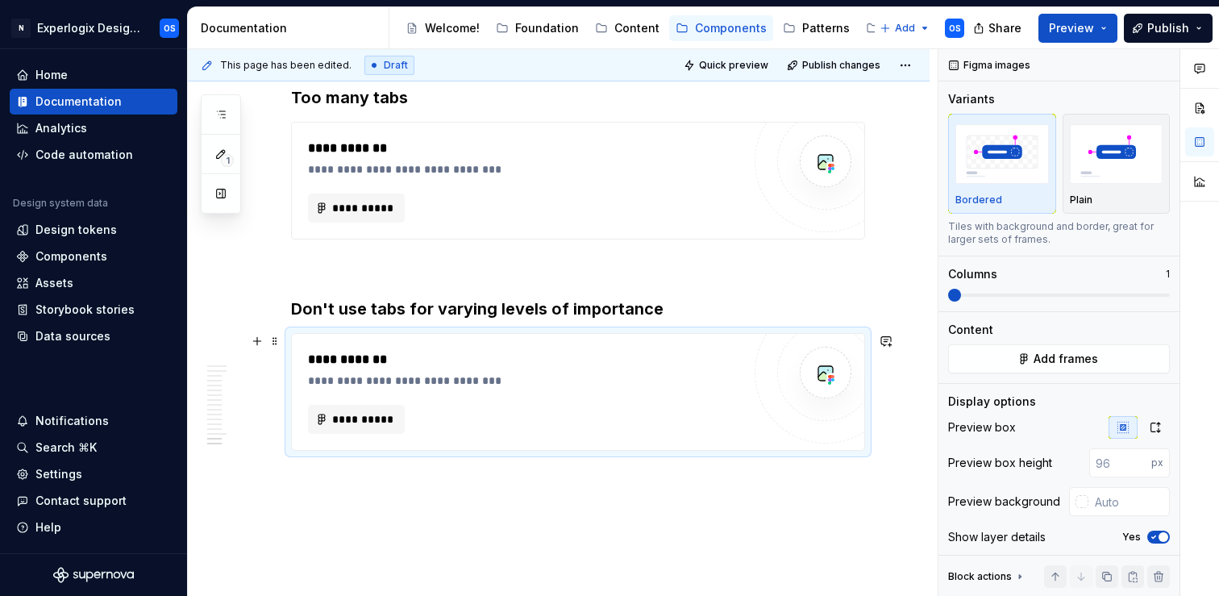
click at [340, 344] on div "**********" at bounding box center [578, 392] width 572 height 116
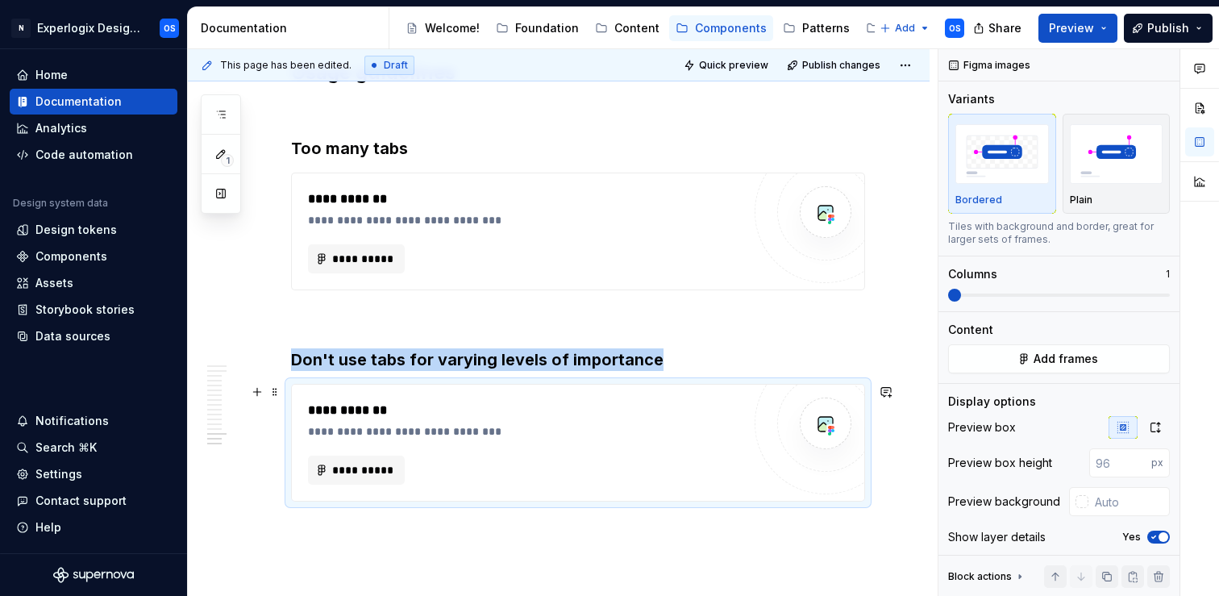
scroll to position [3296, 0]
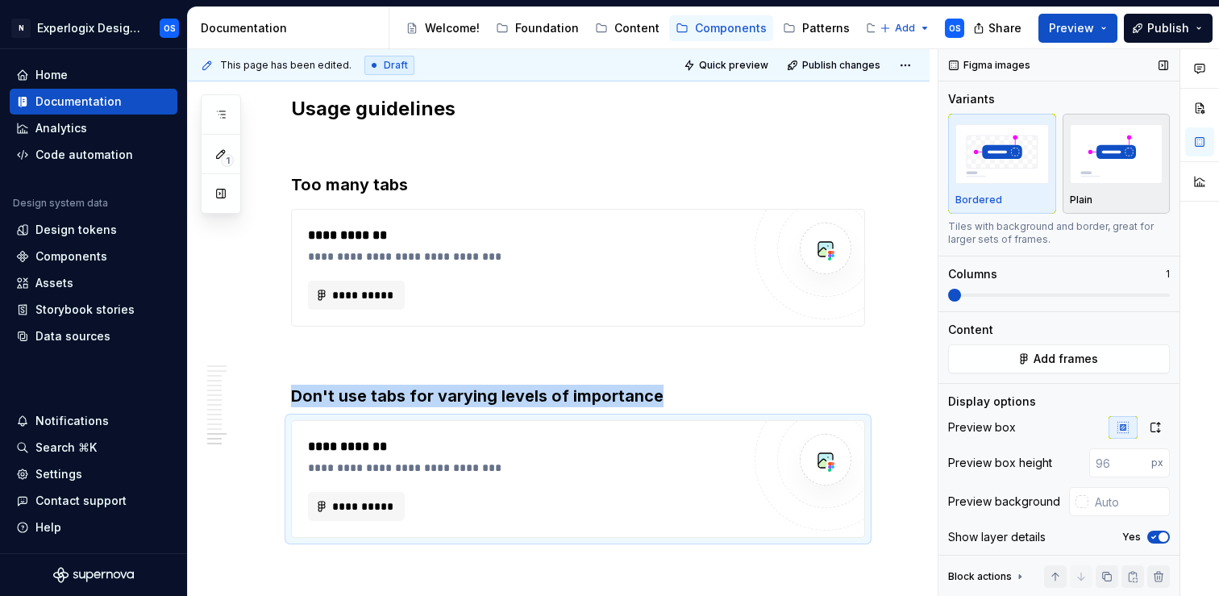
click at [1109, 188] on div "Plain" at bounding box center [1117, 163] width 94 height 85
click at [1154, 539] on icon "button" at bounding box center [1153, 537] width 13 height 10
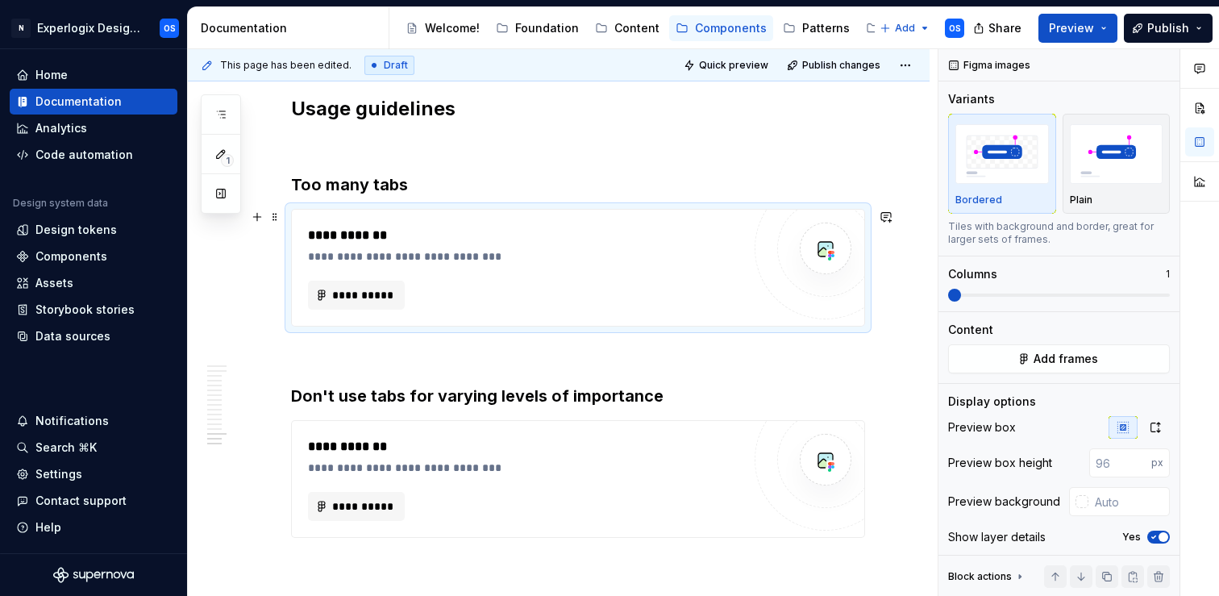
click at [518, 213] on div "**********" at bounding box center [578, 268] width 572 height 116
click at [1102, 160] on img "button" at bounding box center [1117, 153] width 94 height 59
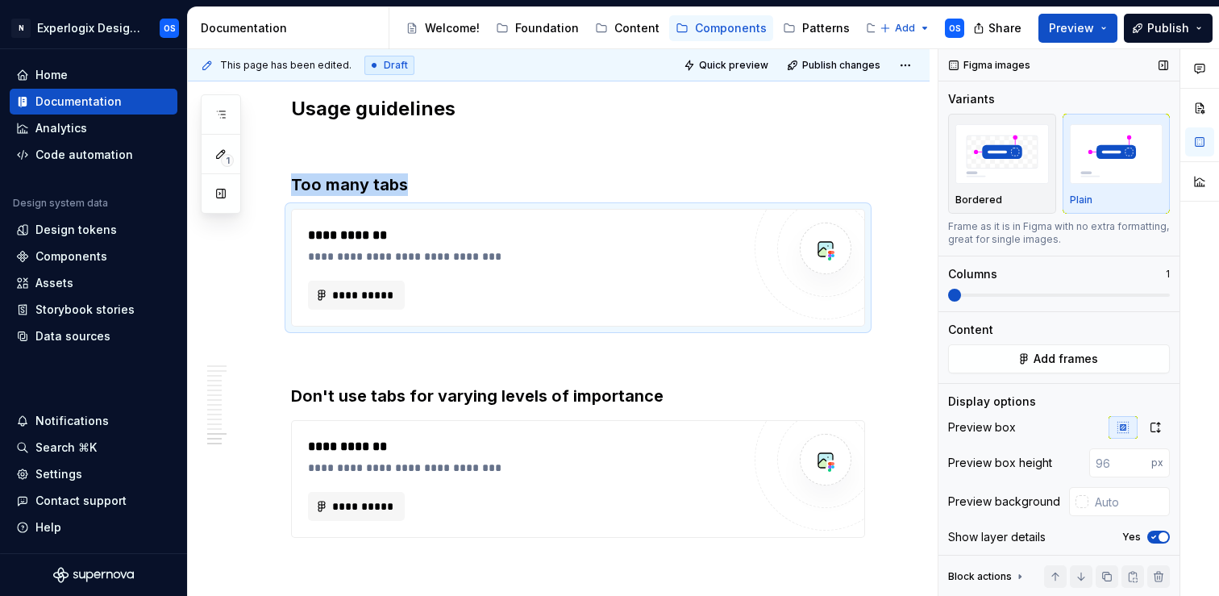
click at [1154, 542] on button "Yes" at bounding box center [1158, 536] width 23 height 13
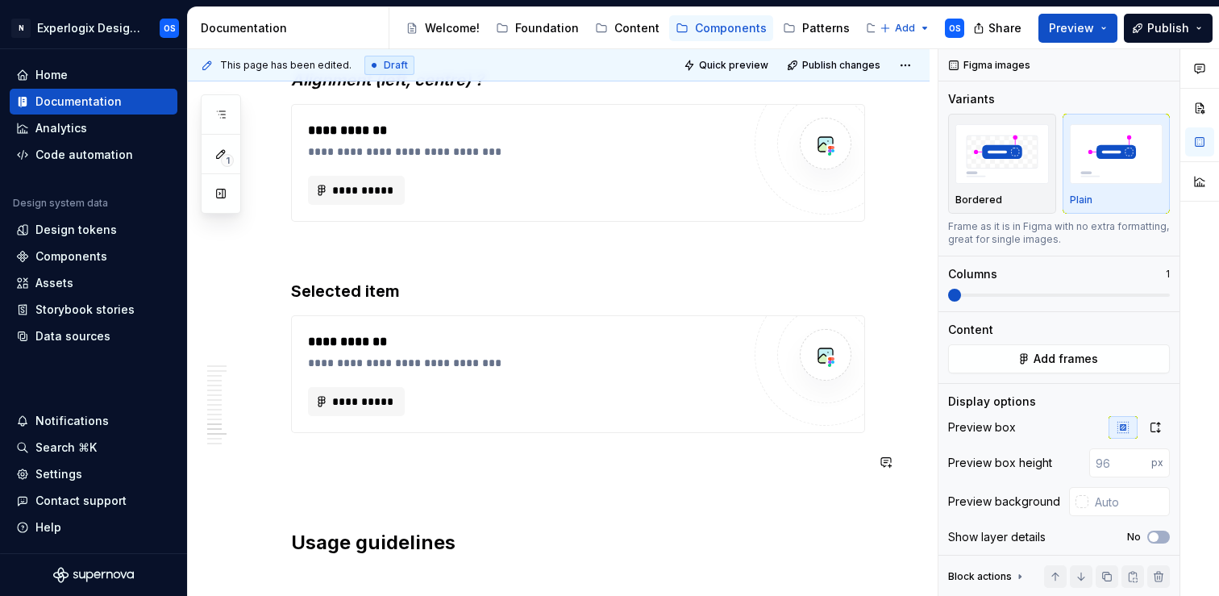
scroll to position [2862, 0]
click at [598, 402] on div "**********" at bounding box center [525, 401] width 434 height 29
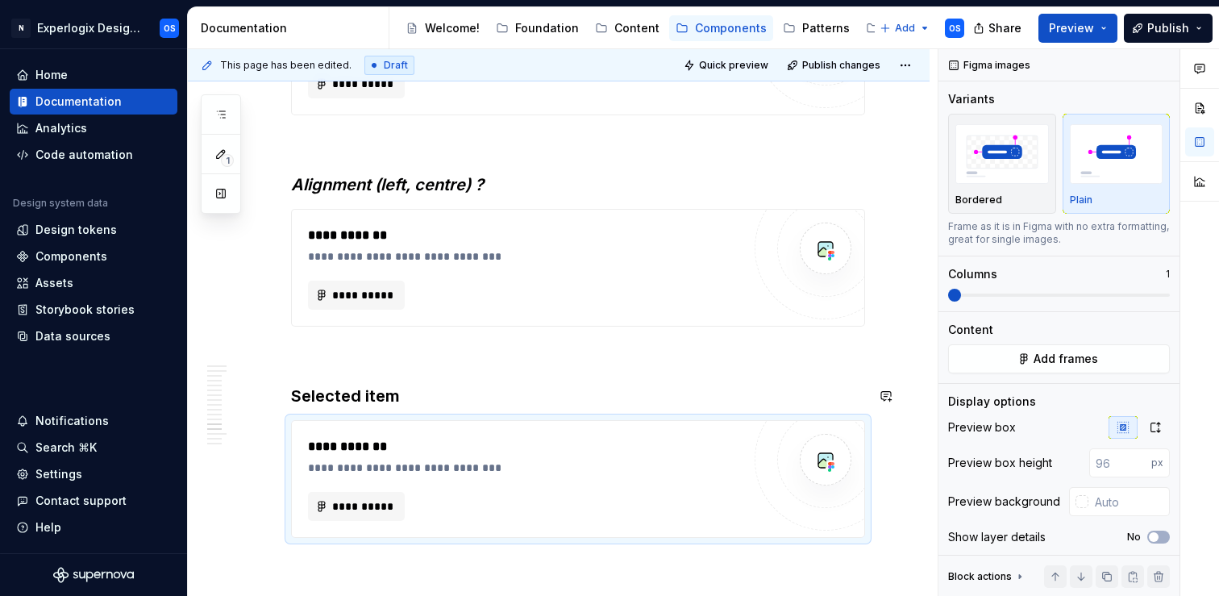
scroll to position [2707, 0]
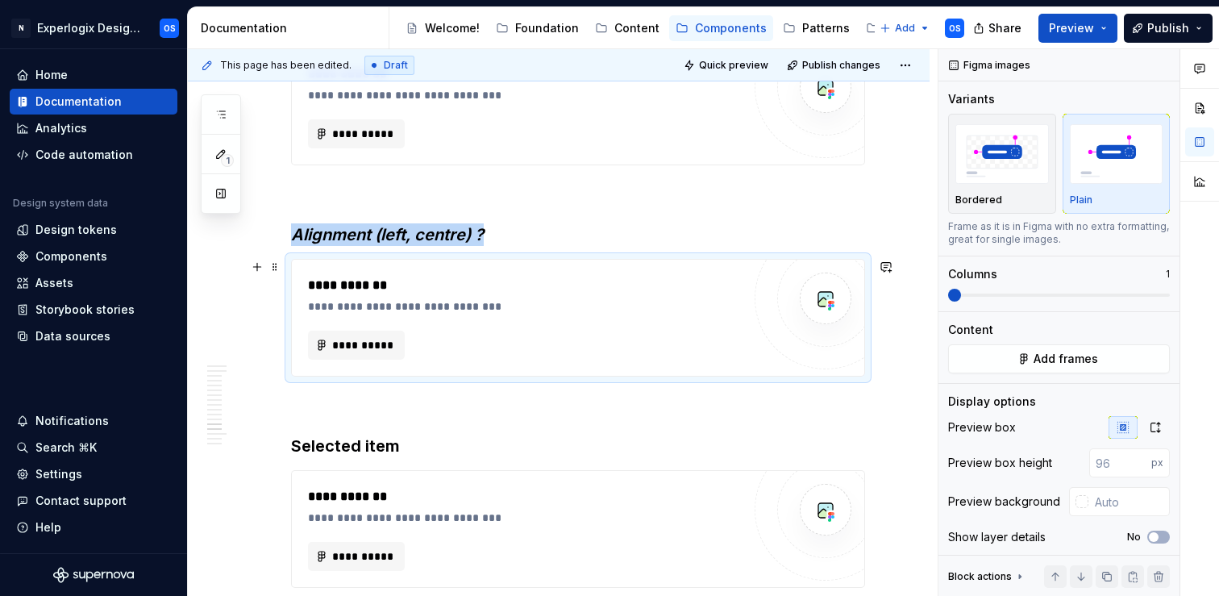
click at [663, 342] on div "**********" at bounding box center [525, 345] width 434 height 29
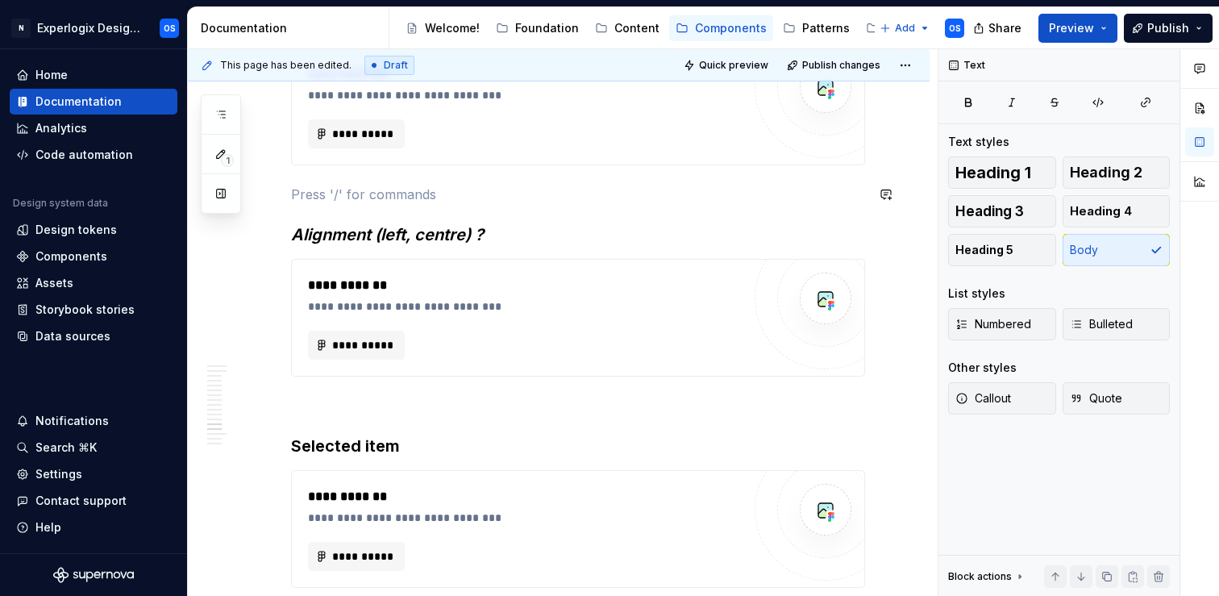
click at [625, 185] on p at bounding box center [578, 194] width 574 height 19
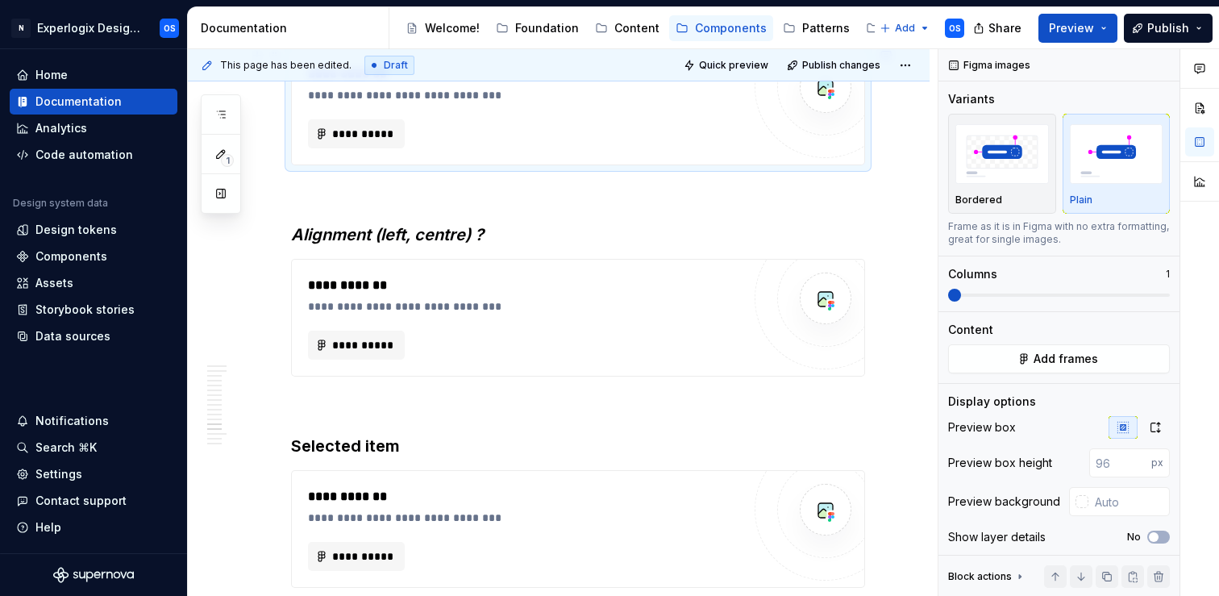
click at [622, 164] on div "**********" at bounding box center [578, 106] width 572 height 116
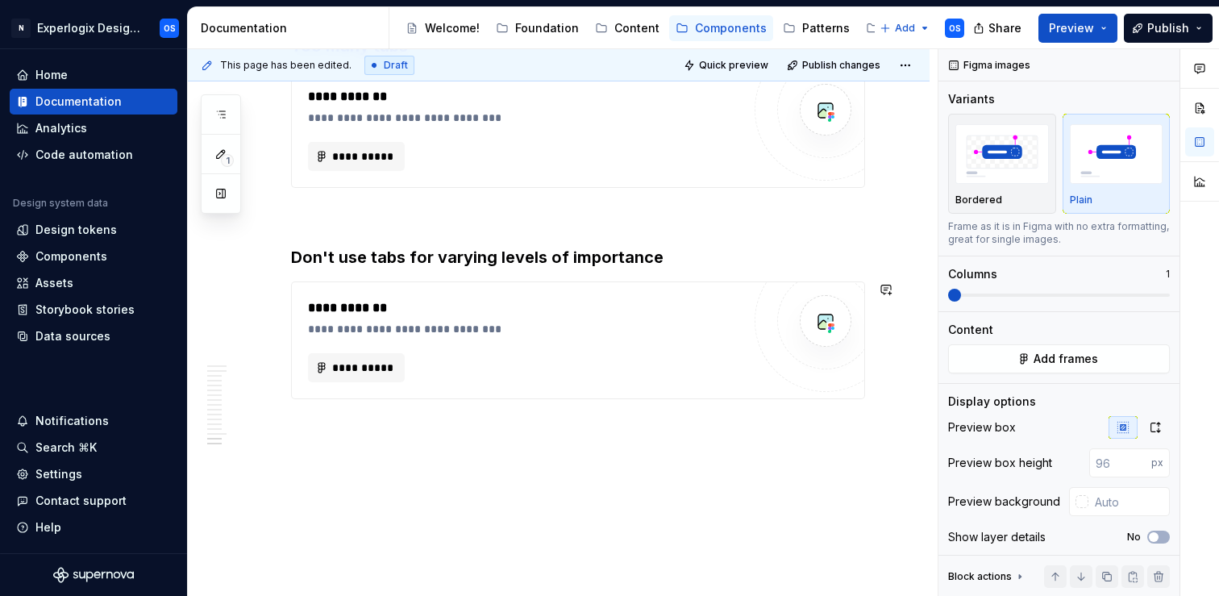
scroll to position [3433, 0]
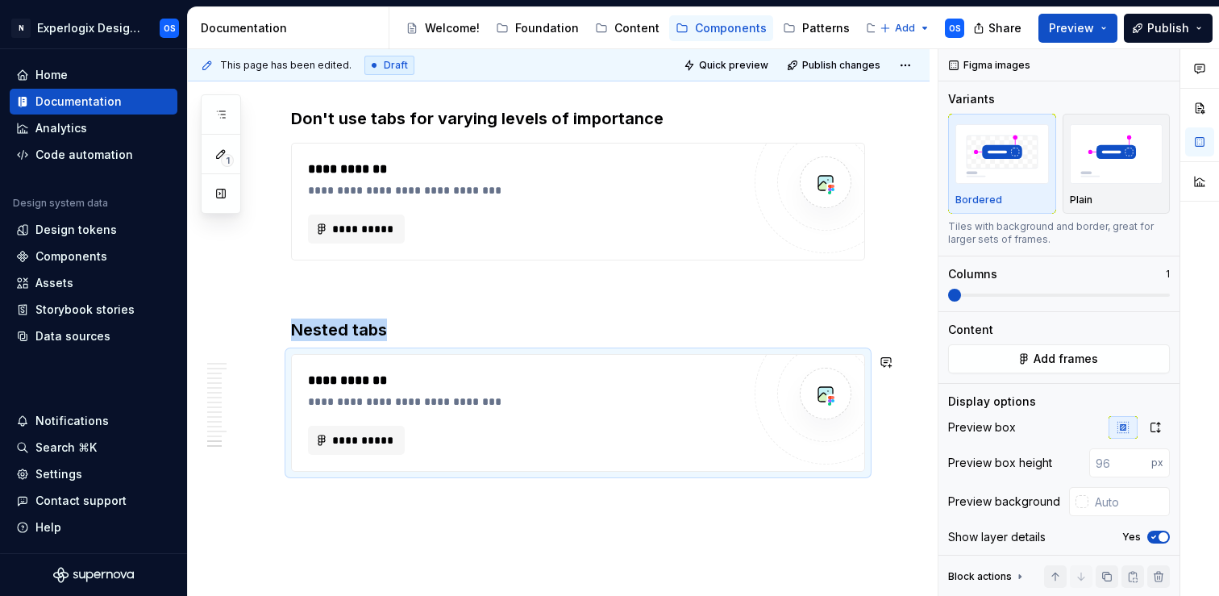
scroll to position [3575, 0]
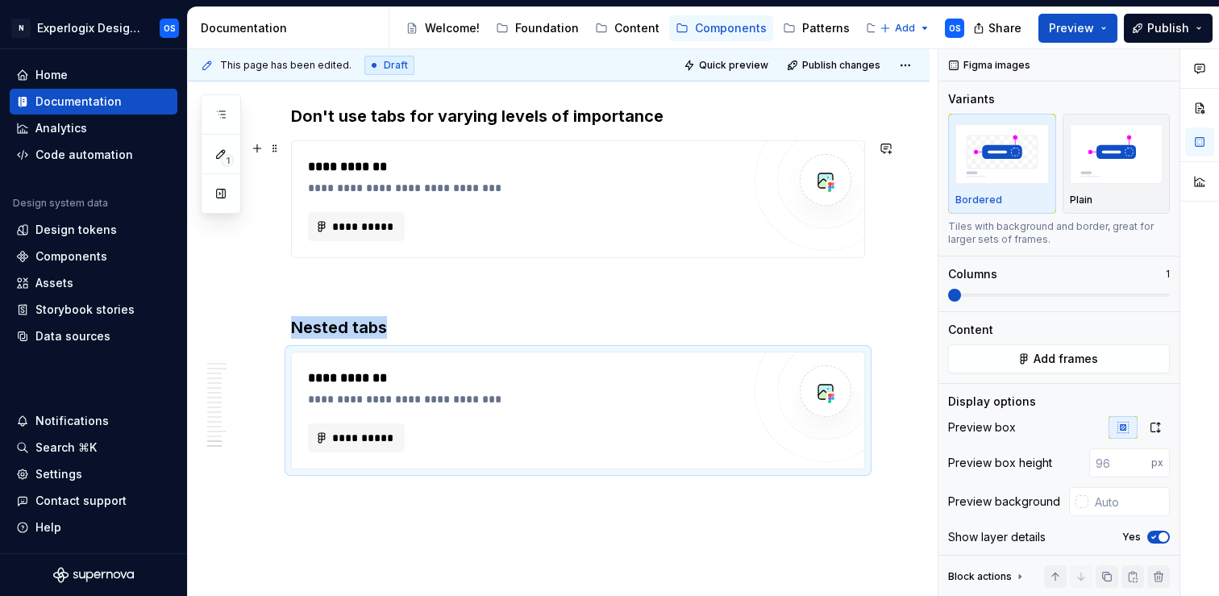
click at [598, 219] on div "**********" at bounding box center [525, 226] width 434 height 29
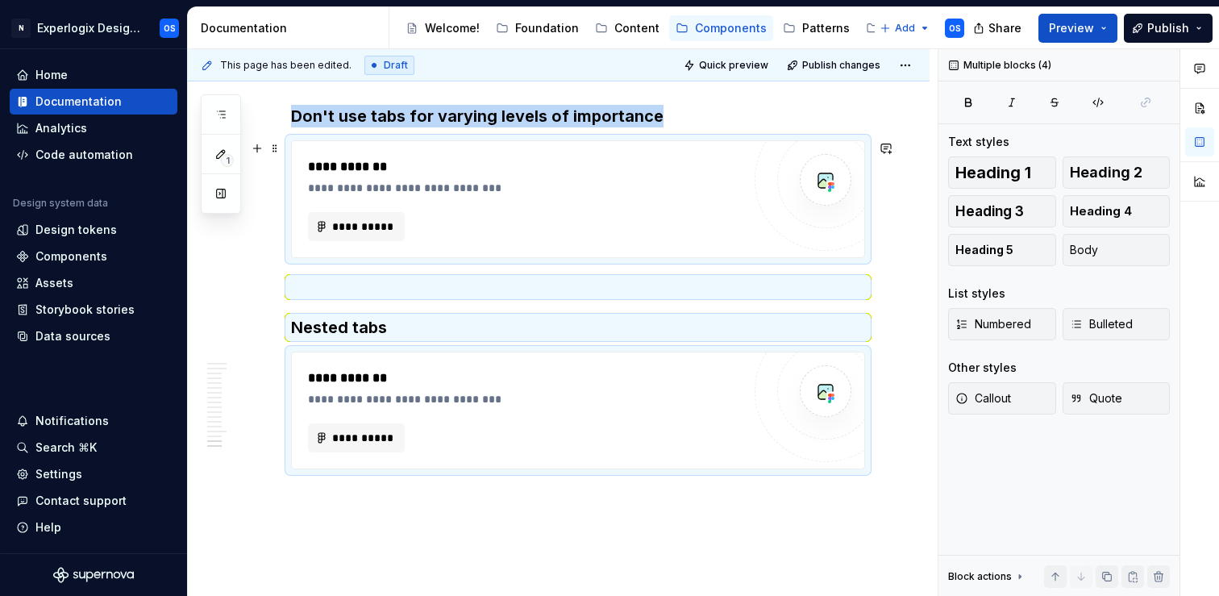
click at [598, 219] on div "**********" at bounding box center [525, 226] width 434 height 29
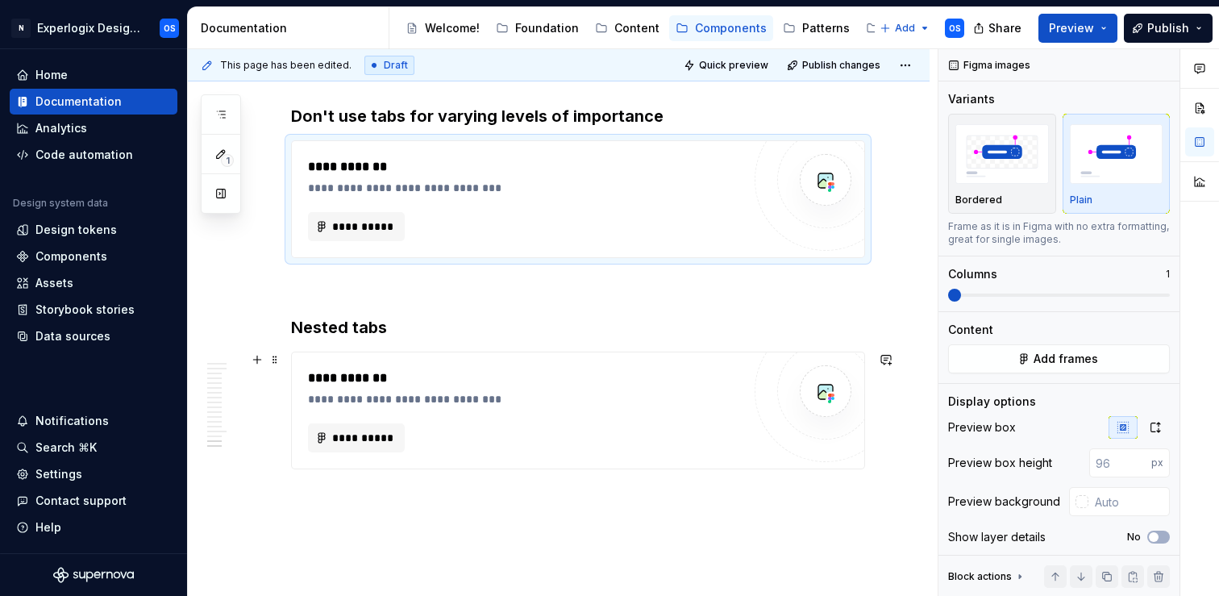
click at [623, 391] on div "**********" at bounding box center [529, 399] width 442 height 16
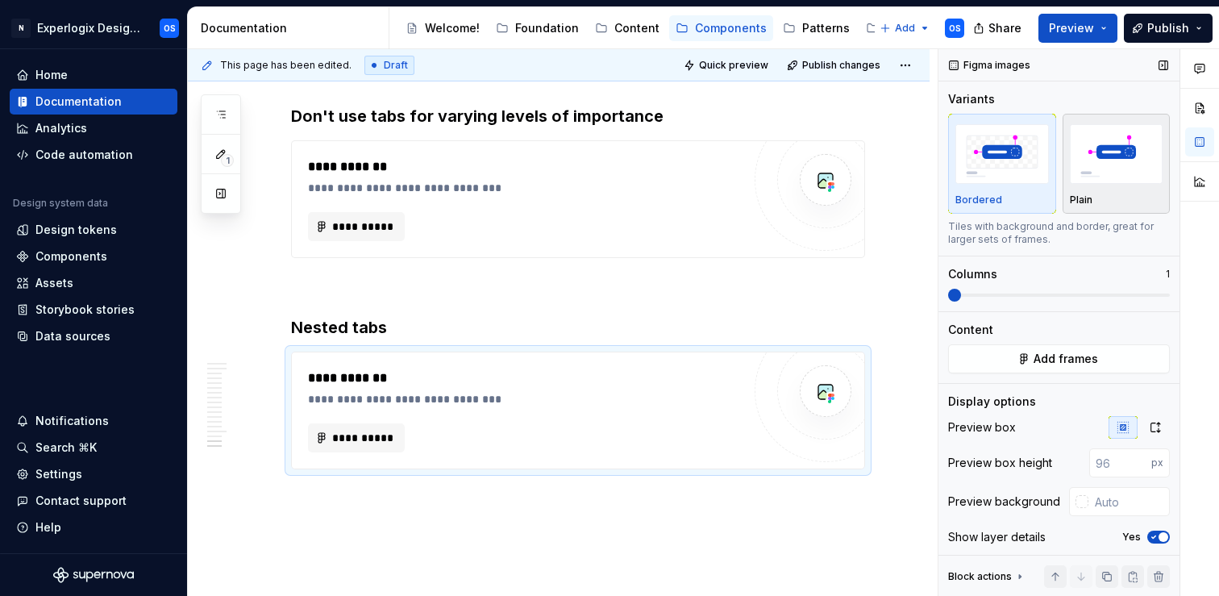
click at [1109, 185] on div "button" at bounding box center [1117, 154] width 94 height 66
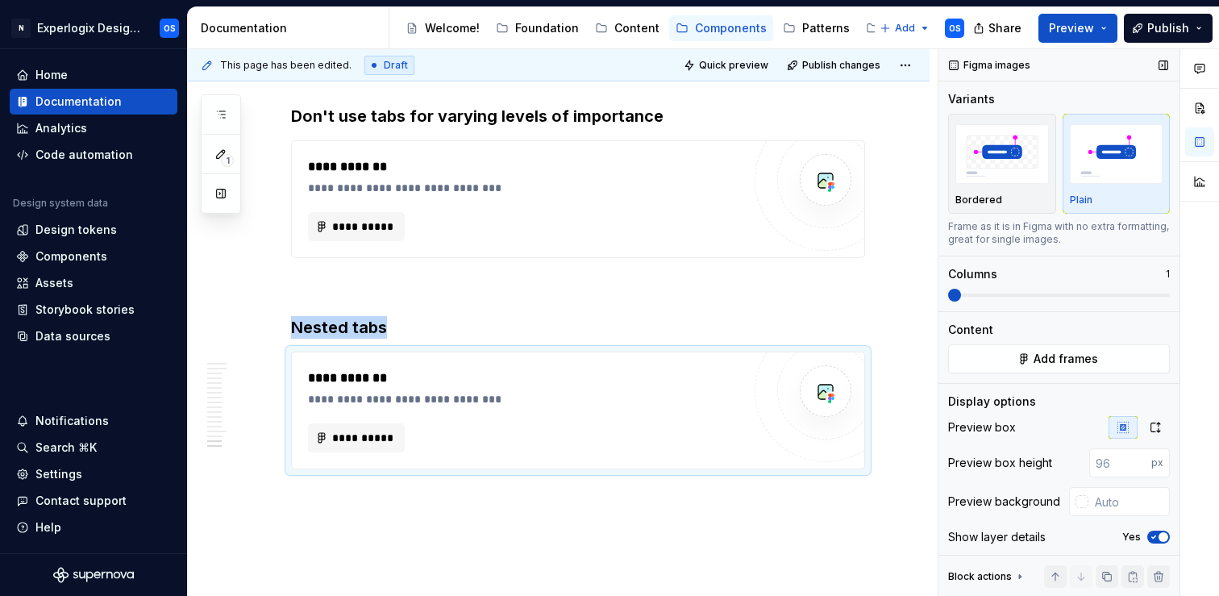
click at [1158, 541] on icon "button" at bounding box center [1153, 537] width 13 height 10
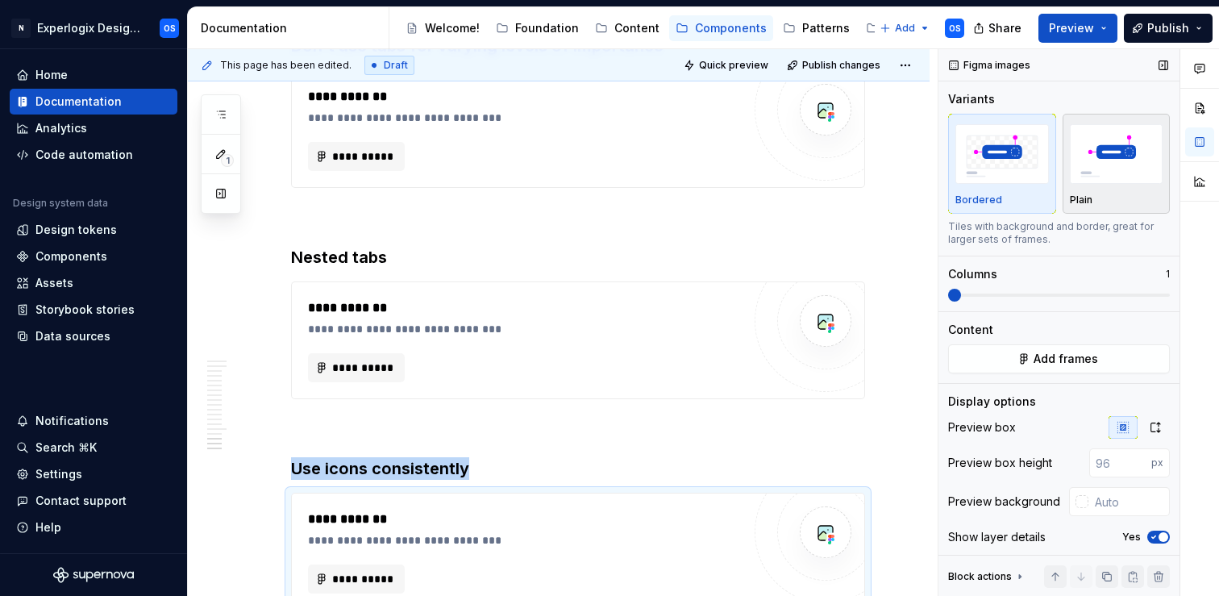
click at [1133, 165] on img "button" at bounding box center [1117, 153] width 94 height 59
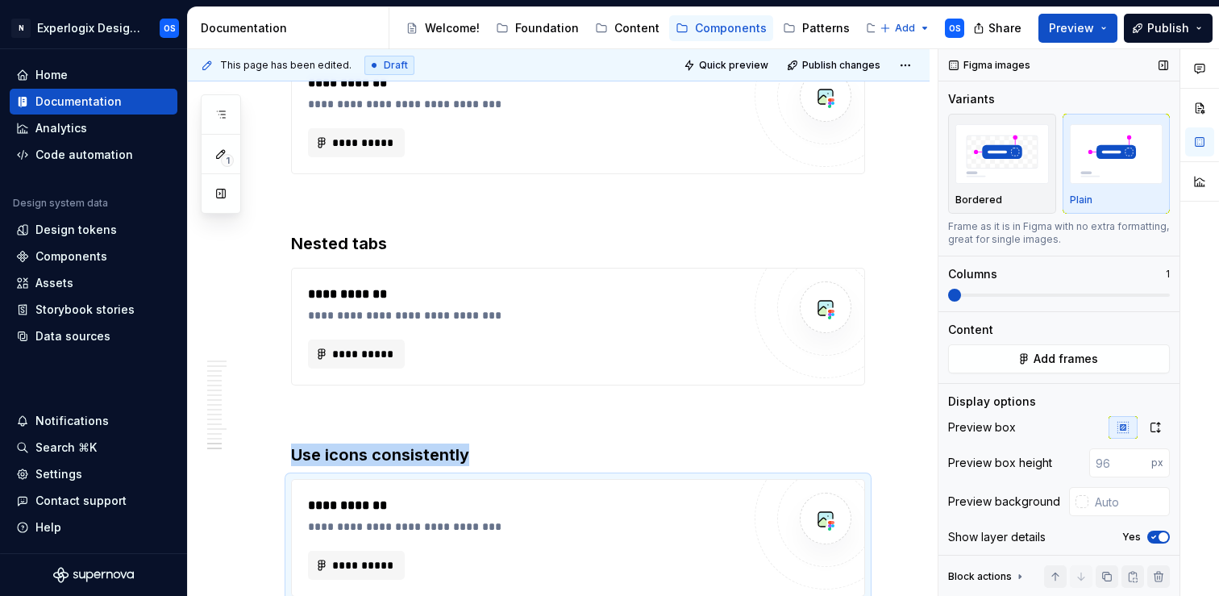
click at [1156, 540] on icon "button" at bounding box center [1153, 537] width 13 height 10
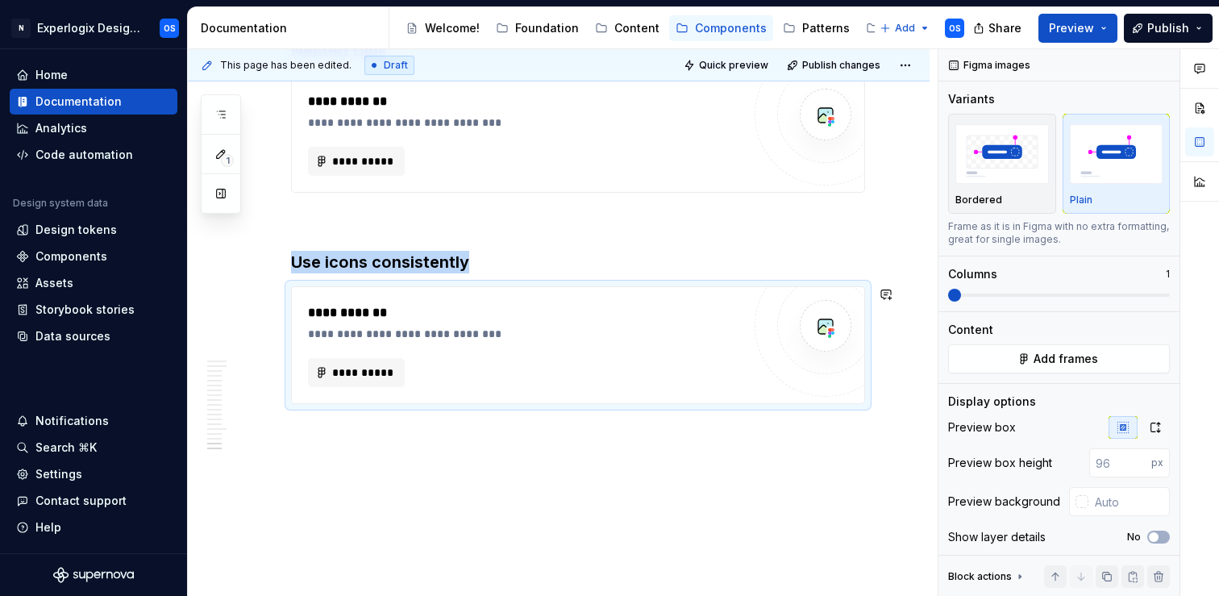
scroll to position [3857, 0]
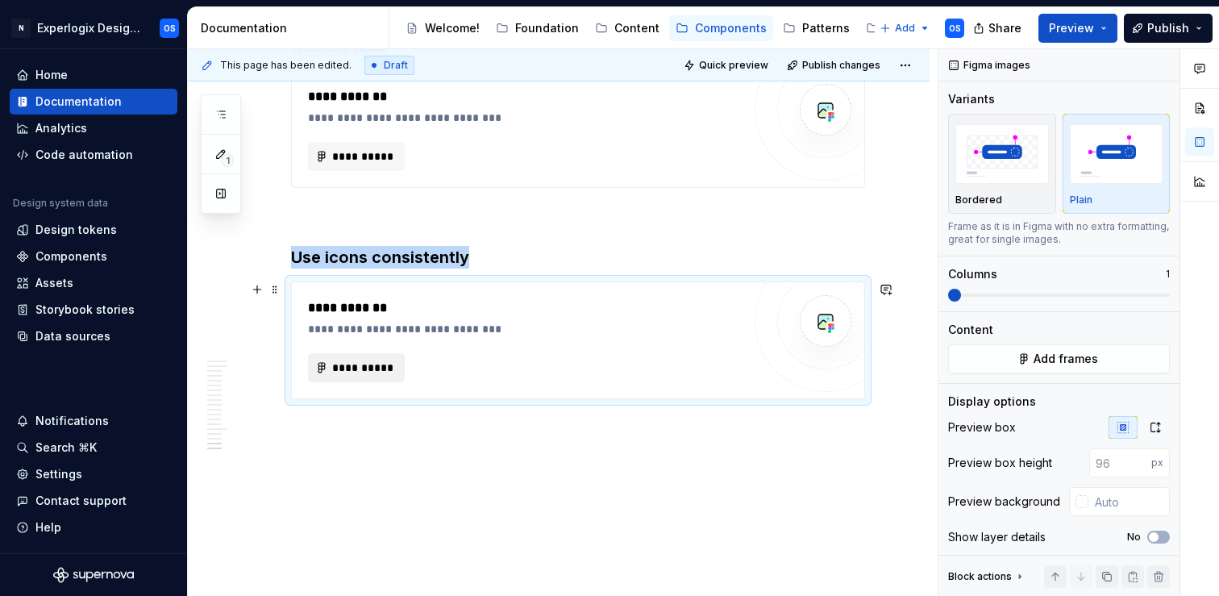
click at [359, 373] on span "**********" at bounding box center [362, 368] width 63 height 16
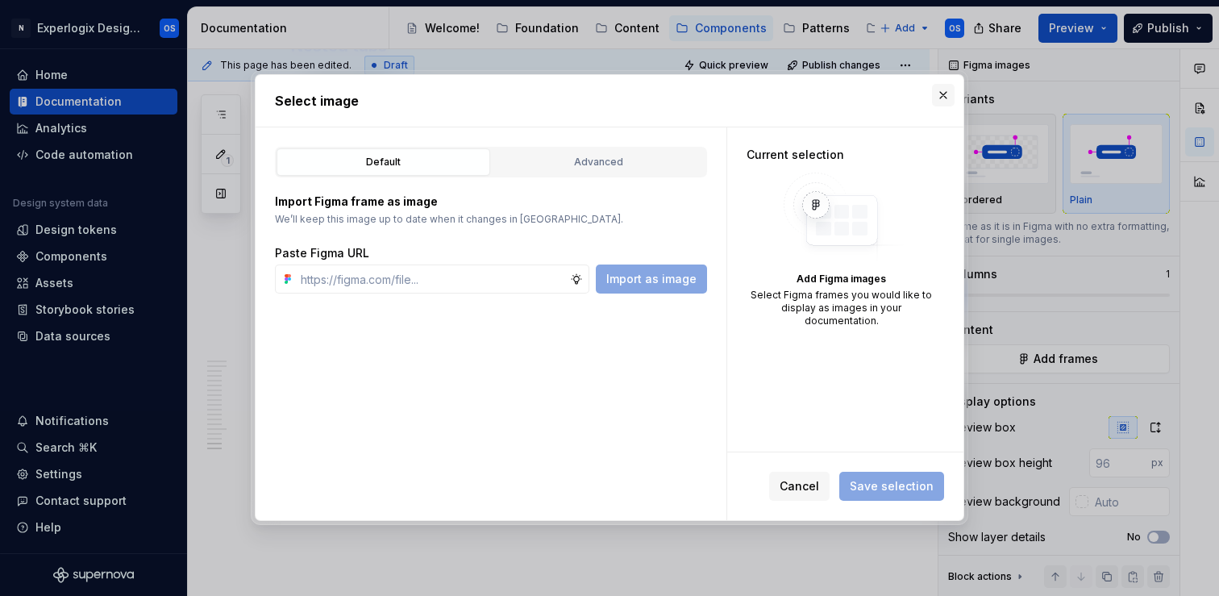
click at [941, 105] on button "button" at bounding box center [943, 95] width 23 height 23
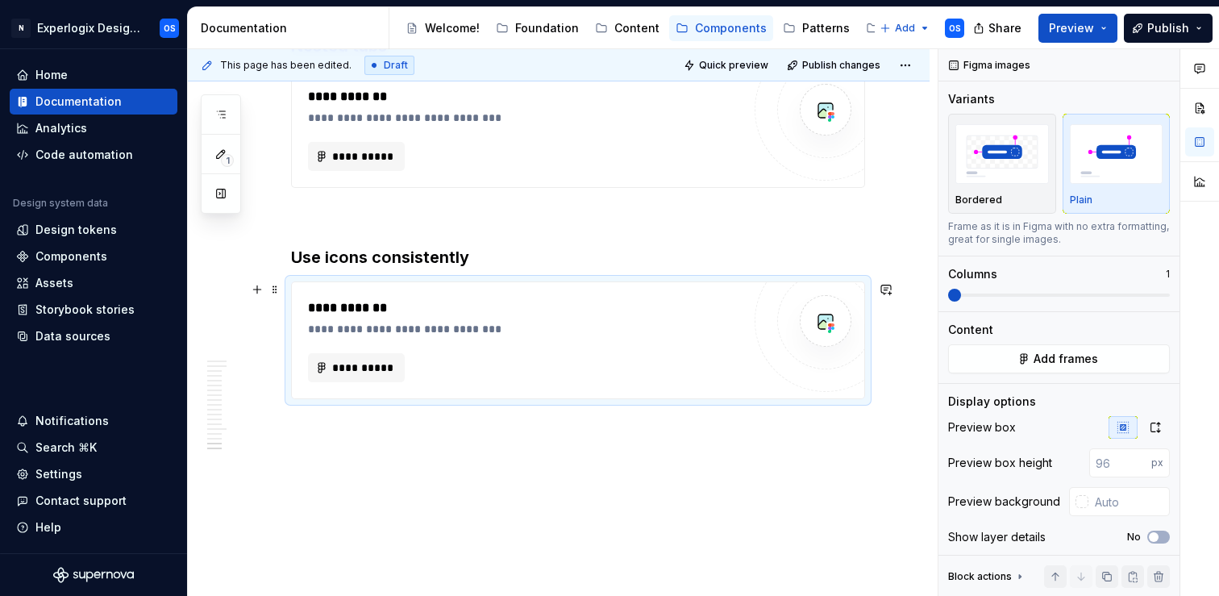
click at [297, 331] on div "**********" at bounding box center [578, 340] width 572 height 116
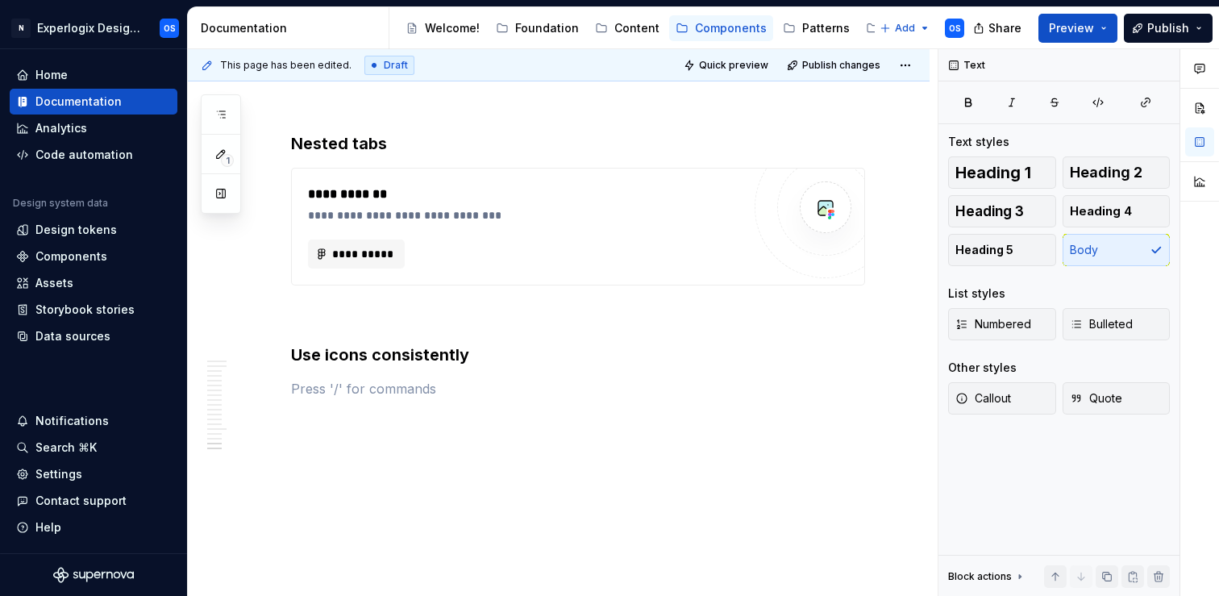
scroll to position [3758, 0]
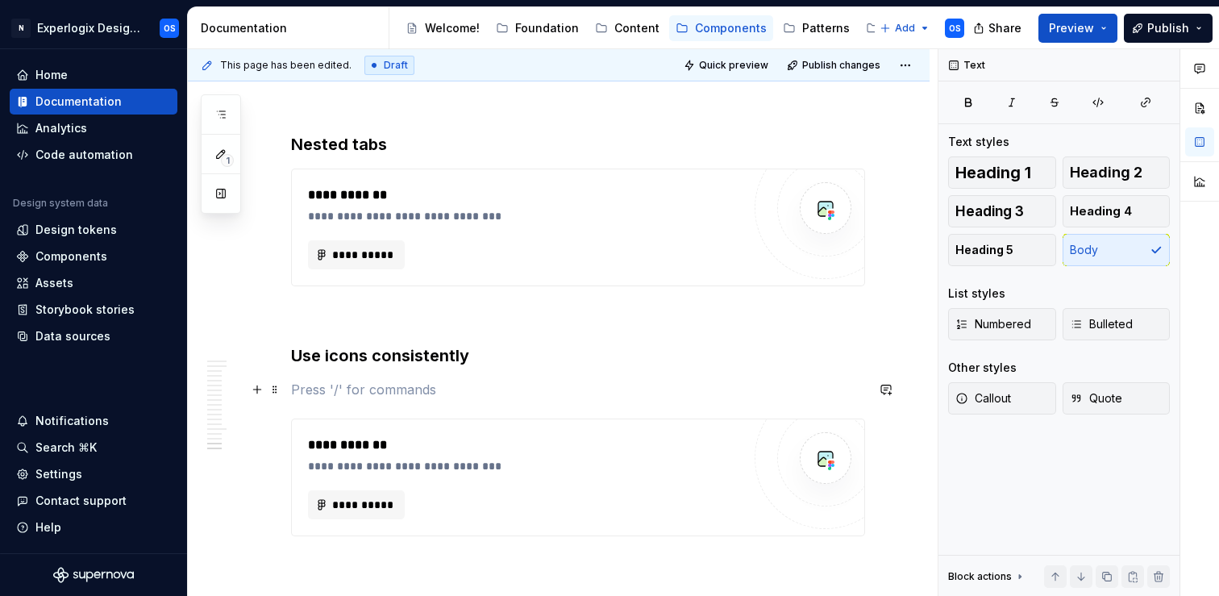
click at [401, 385] on p at bounding box center [578, 389] width 574 height 19
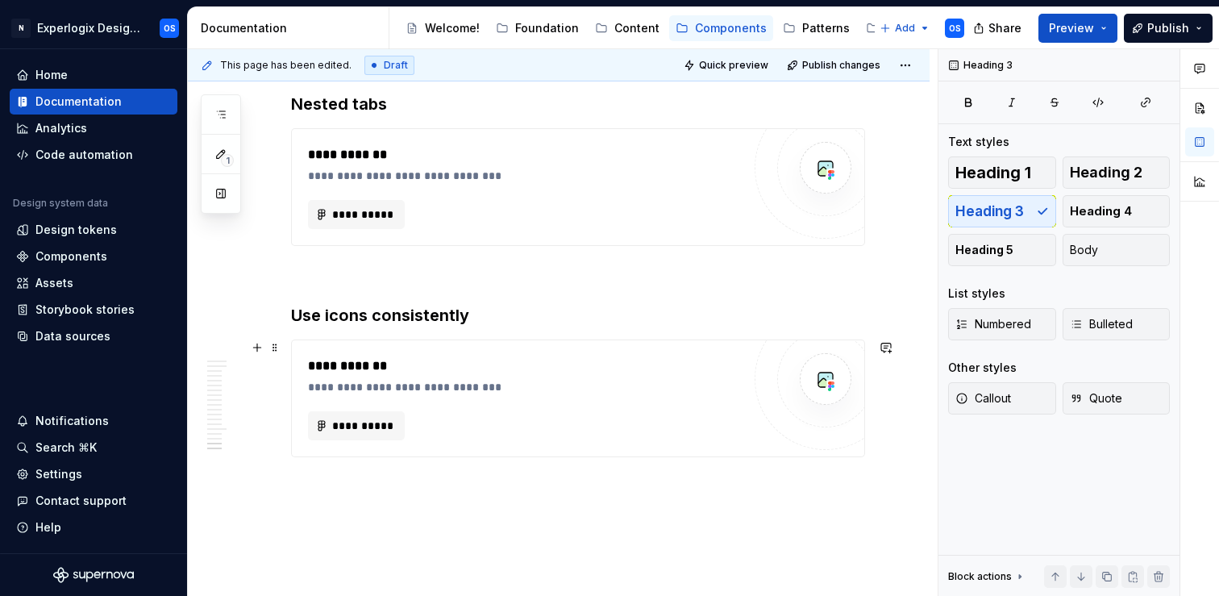
scroll to position [3811, 0]
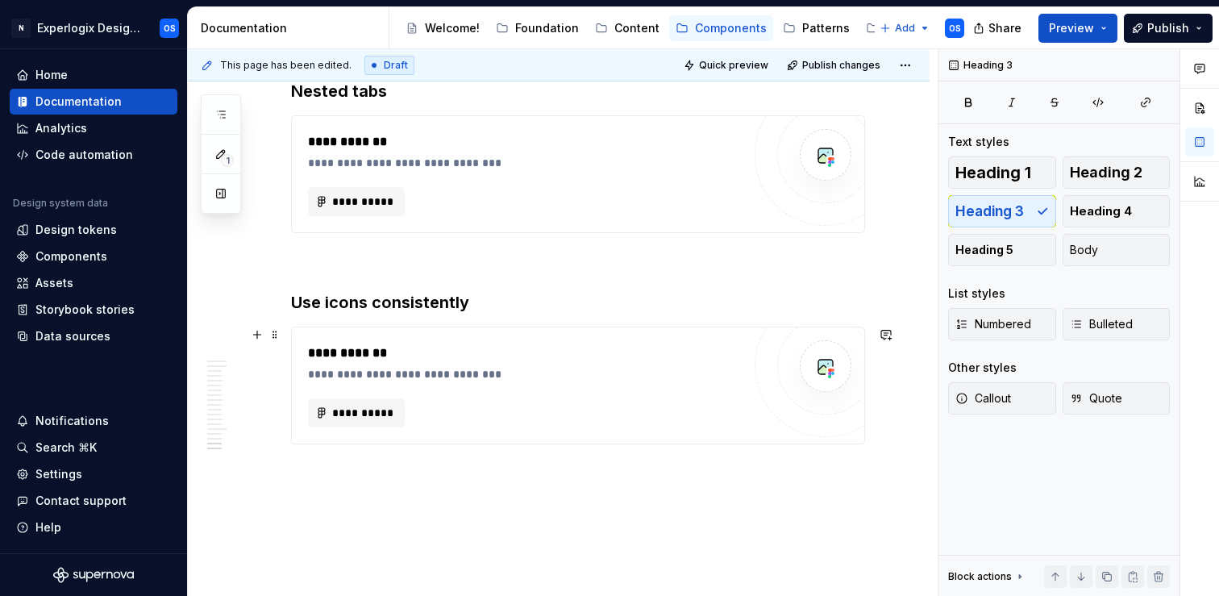
click at [344, 478] on div "**********" at bounding box center [563, 322] width 750 height 547
click at [343, 495] on div "**********" at bounding box center [563, 322] width 750 height 547
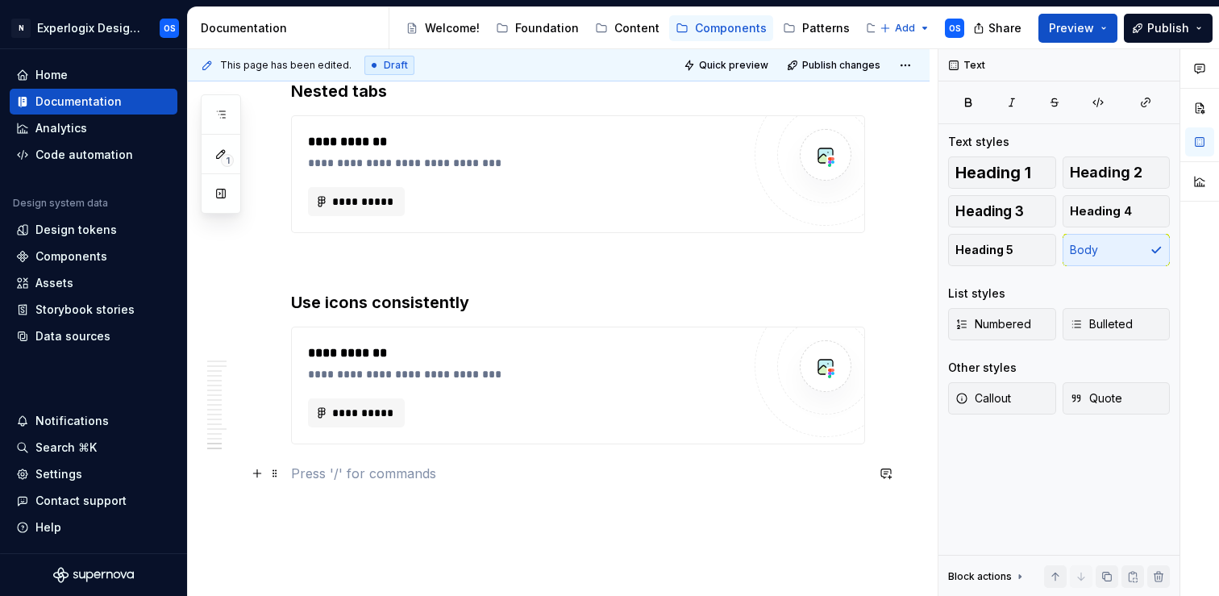
click at [341, 472] on p at bounding box center [578, 473] width 574 height 19
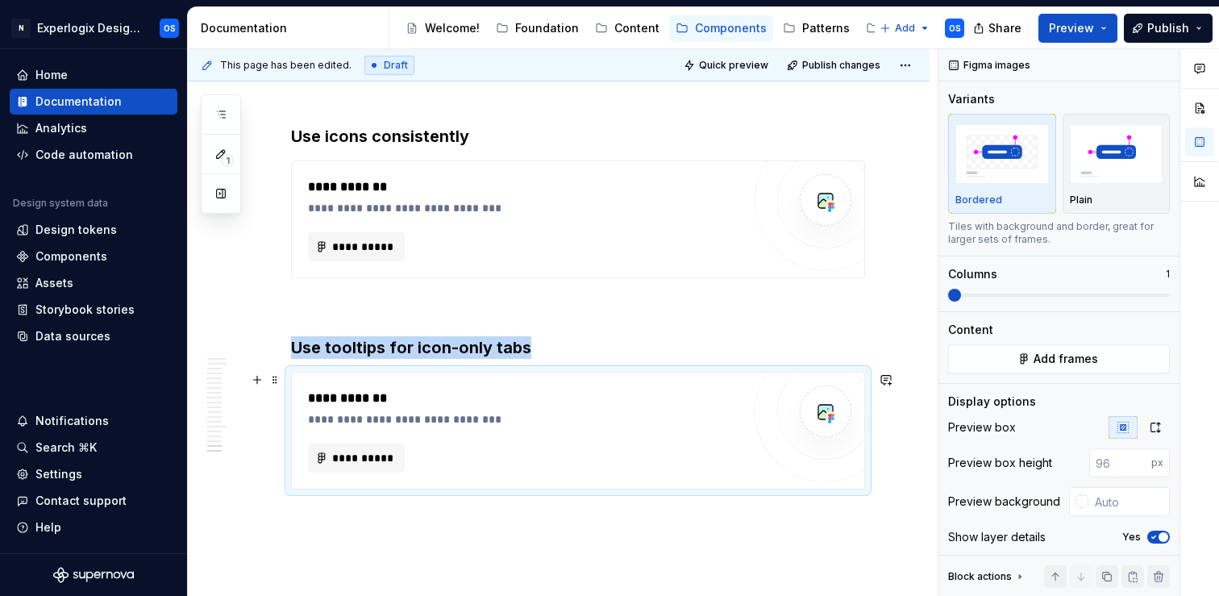
scroll to position [3966, 0]
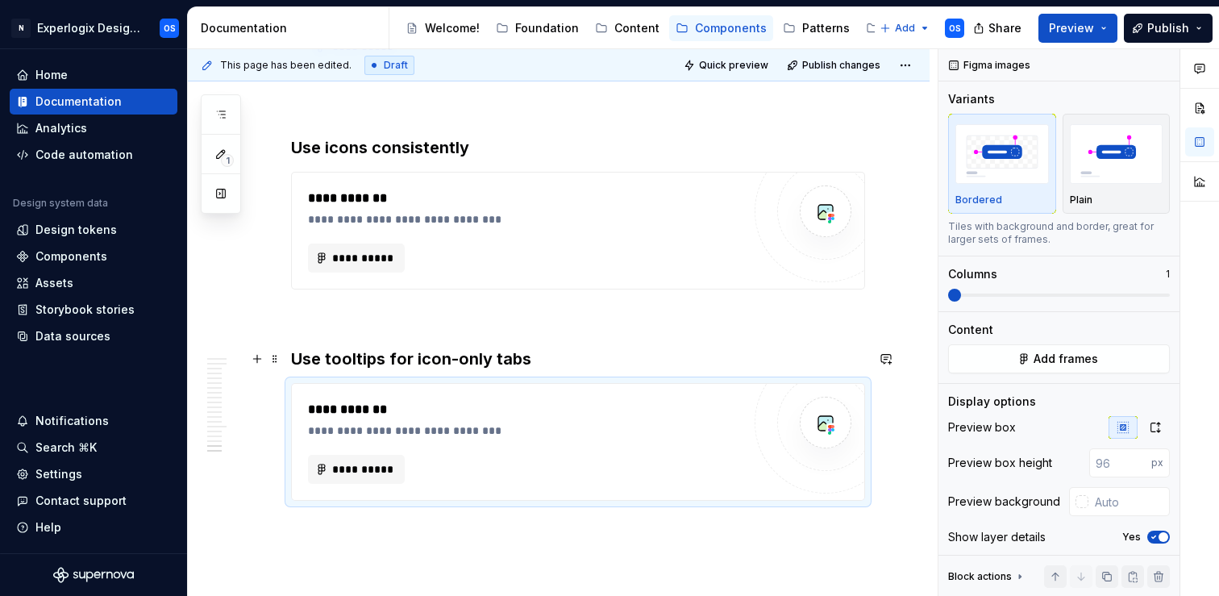
click at [540, 356] on h3 "Use tooltips for icon-only tabs" at bounding box center [578, 358] width 574 height 23
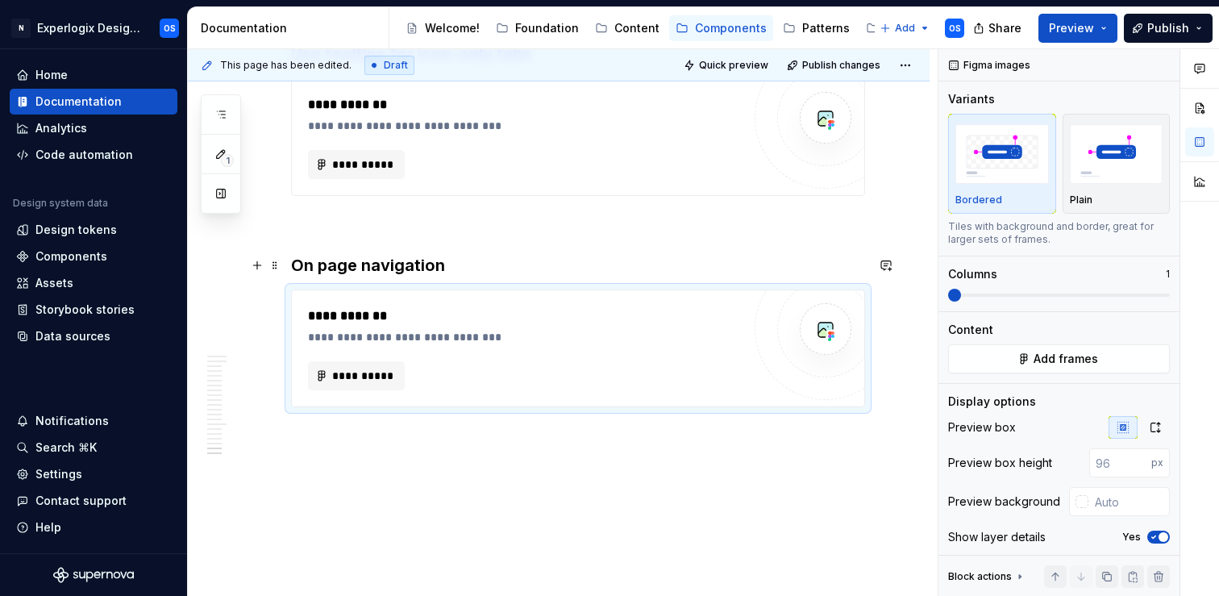
scroll to position [4274, 0]
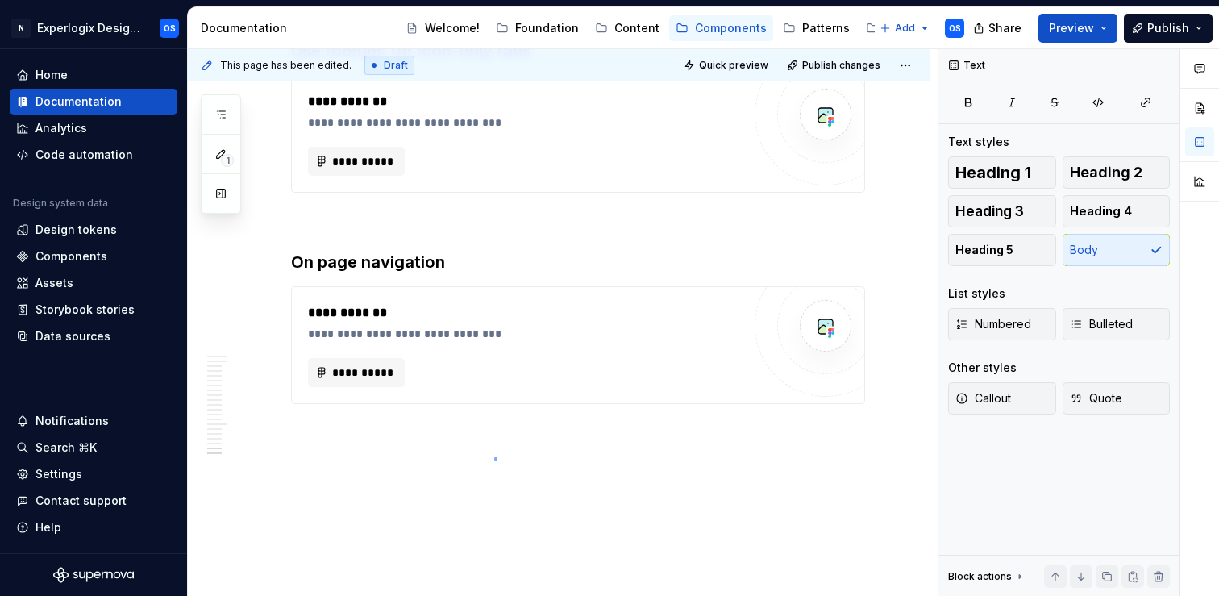
click at [494, 457] on div "**********" at bounding box center [563, 322] width 750 height 547
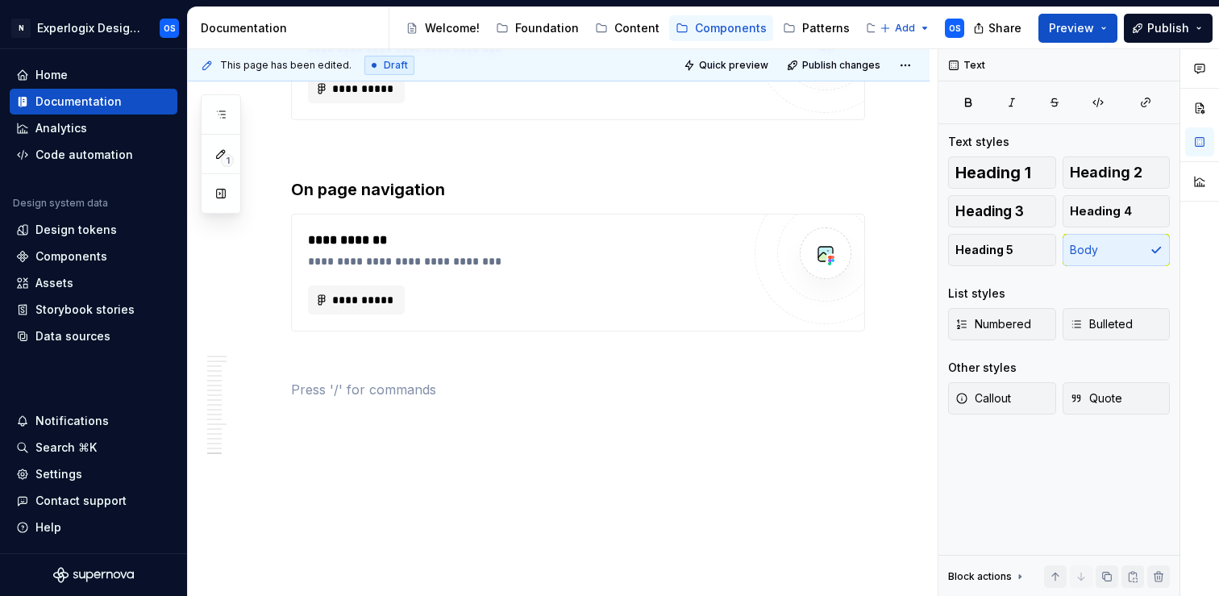
scroll to position [4360, 0]
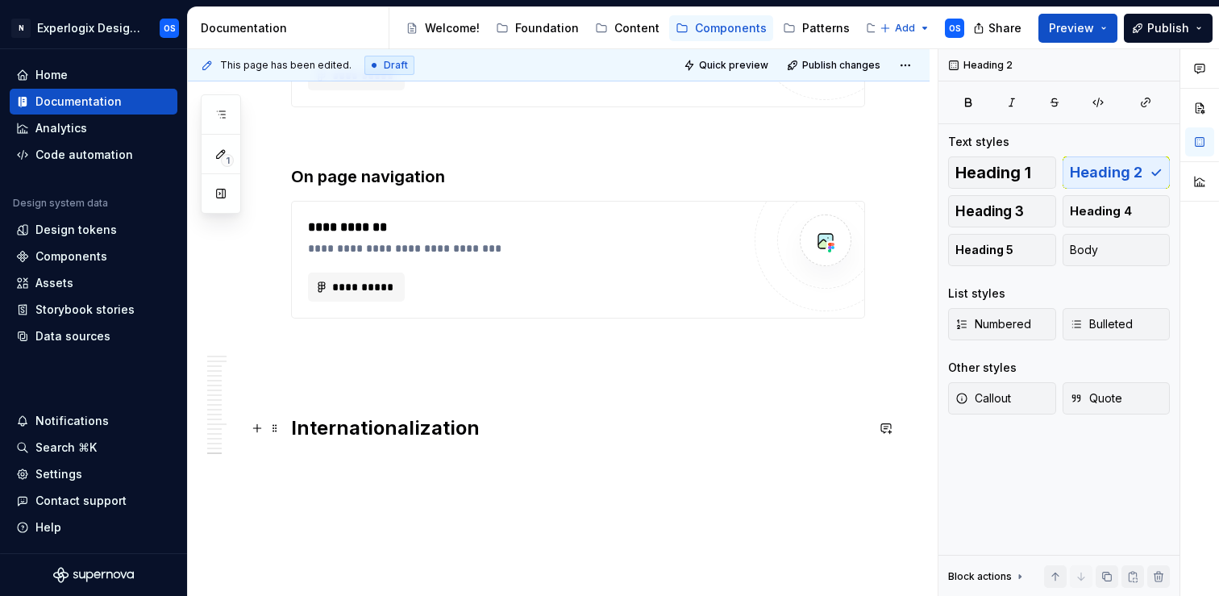
click at [352, 429] on h2 "Internationalization" at bounding box center [578, 428] width 574 height 26
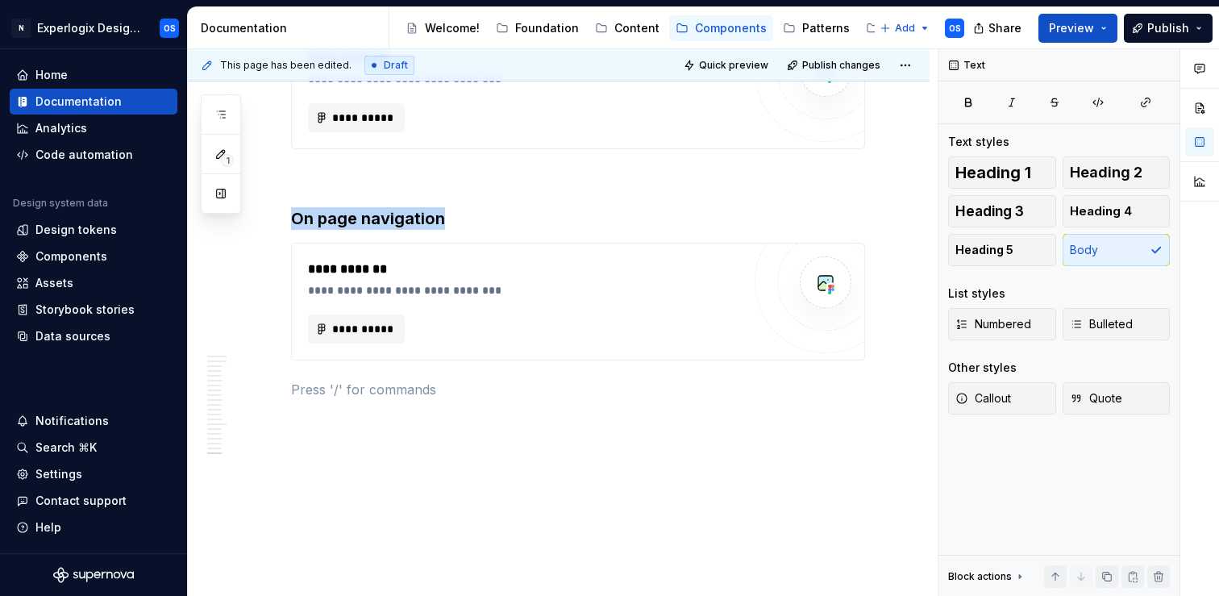
scroll to position [4279, 0]
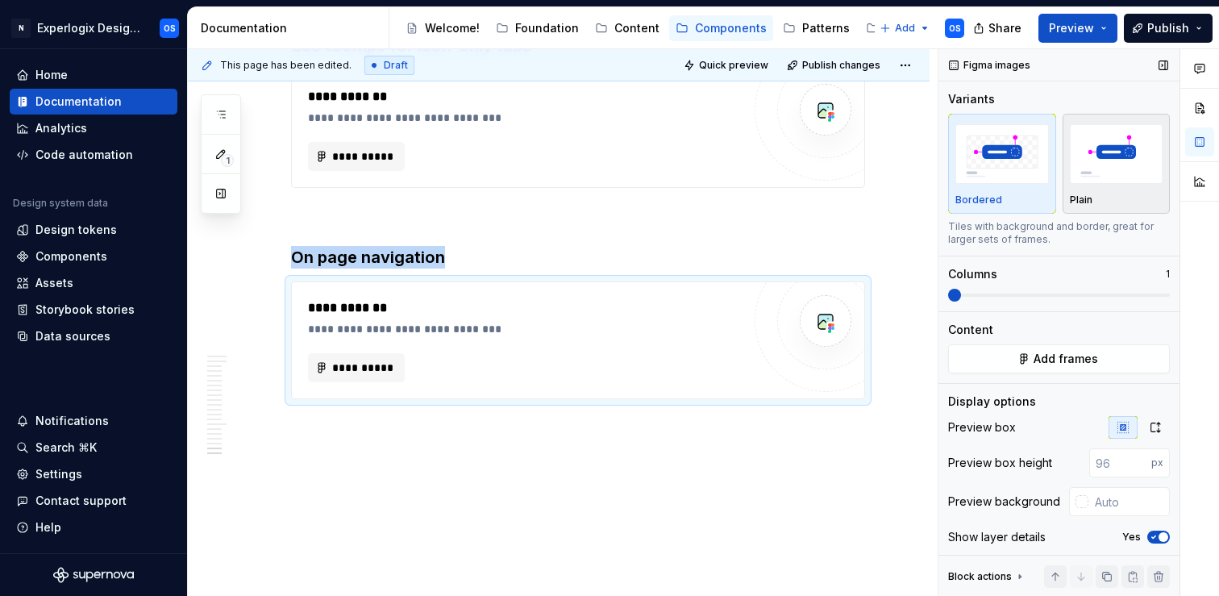
click at [1087, 169] on img "button" at bounding box center [1117, 153] width 94 height 59
click at [1154, 535] on icon "button" at bounding box center [1153, 537] width 13 height 10
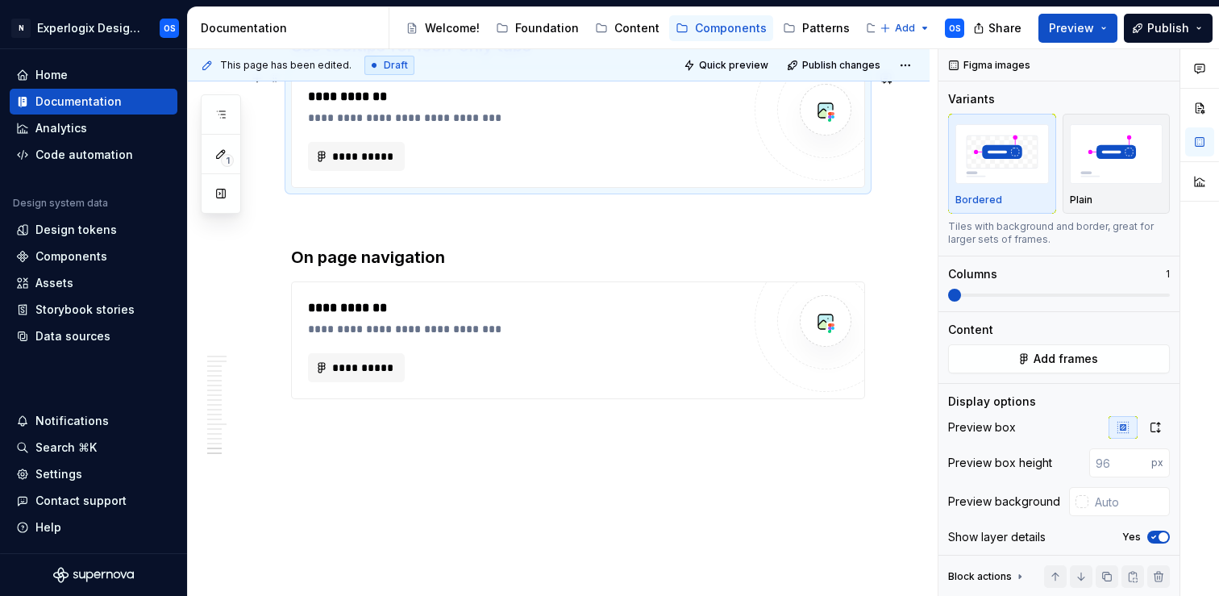
click at [583, 163] on div "**********" at bounding box center [525, 156] width 434 height 29
click at [1121, 156] on img "button" at bounding box center [1117, 153] width 94 height 59
click at [1154, 540] on icon "button" at bounding box center [1153, 537] width 13 height 10
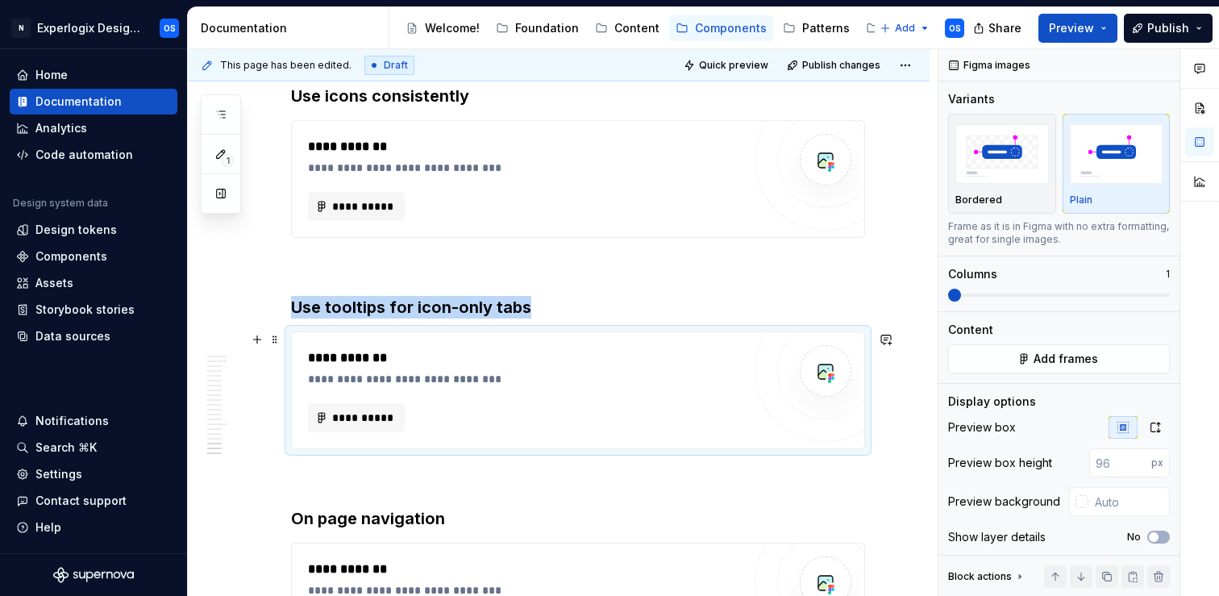
scroll to position [3991, 0]
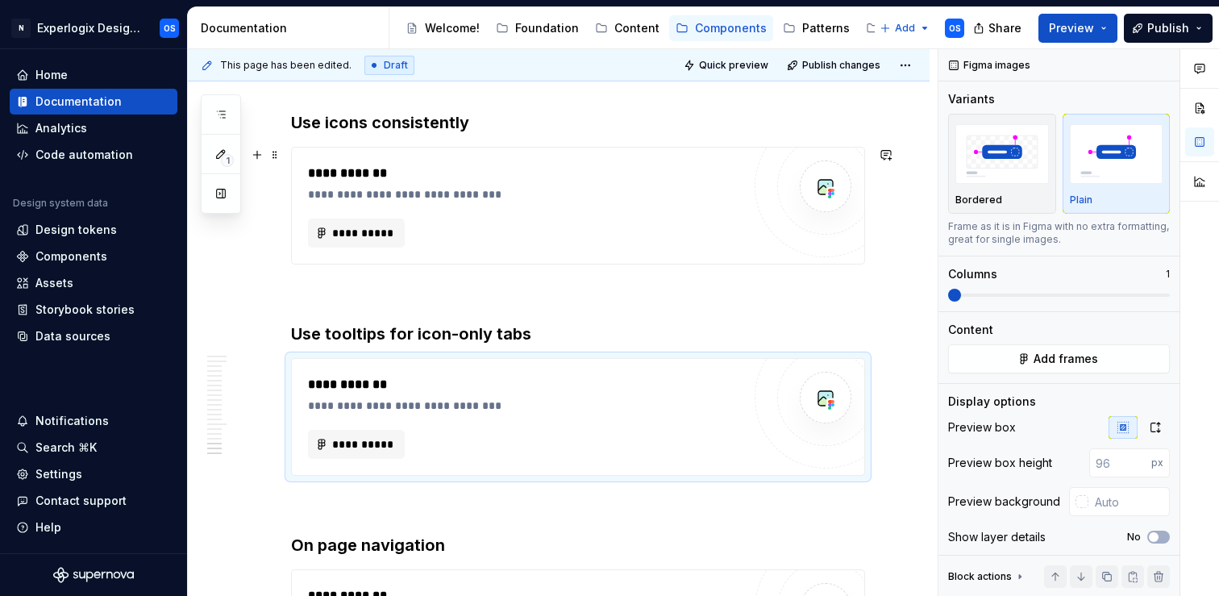
click at [664, 206] on div "**********" at bounding box center [525, 206] width 434 height 84
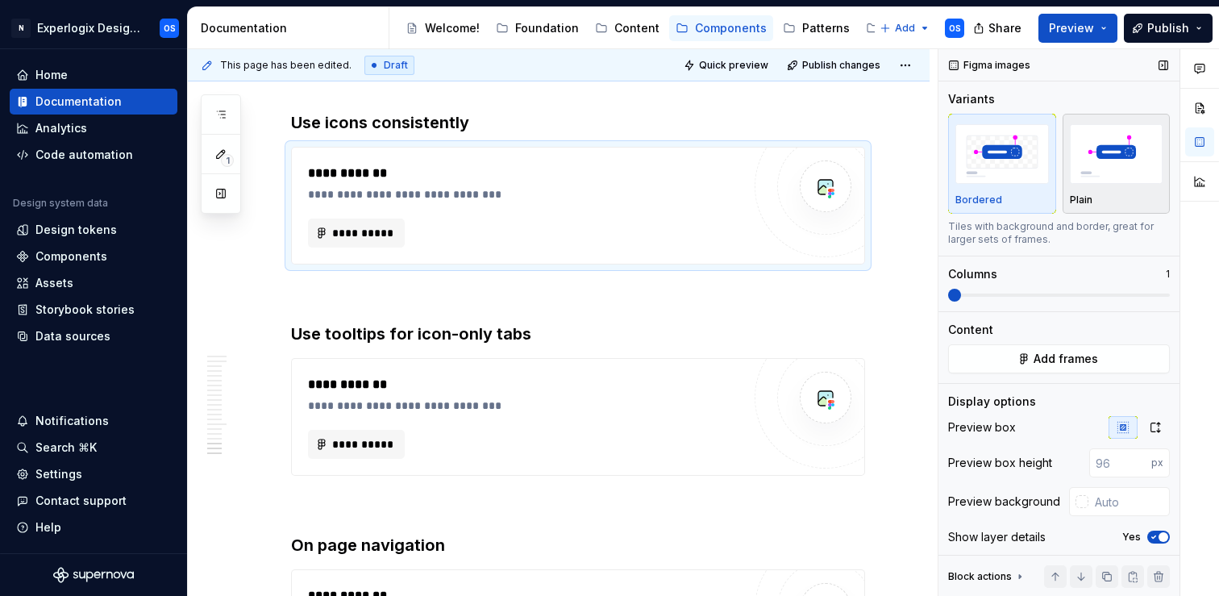
click at [1104, 175] on img "button" at bounding box center [1117, 153] width 94 height 59
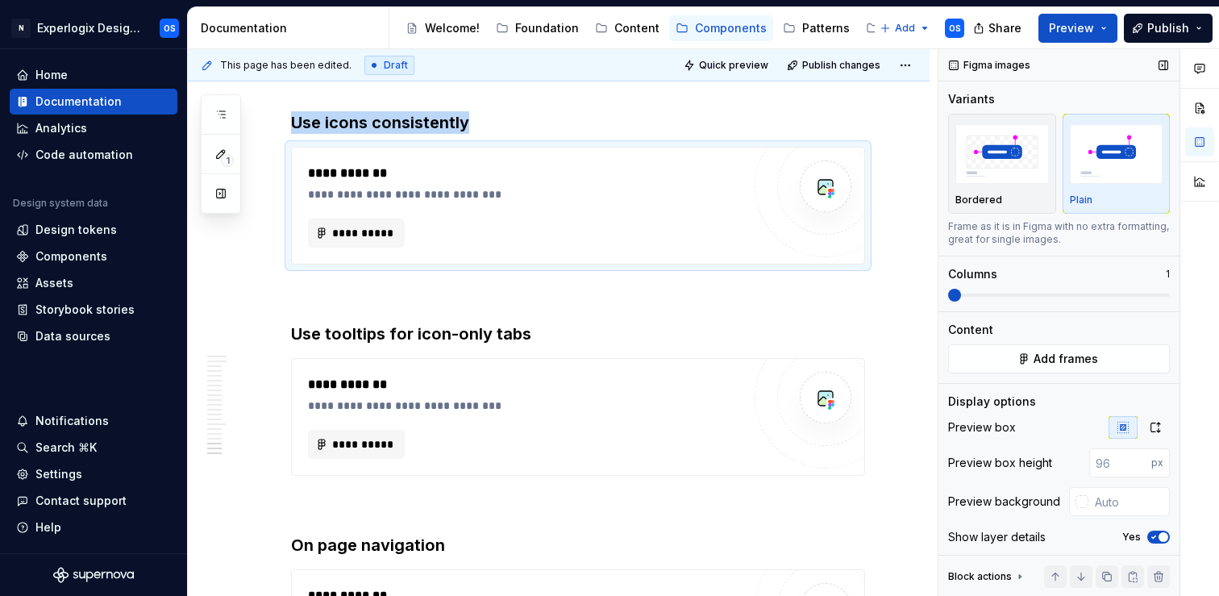
click at [1158, 541] on icon "button" at bounding box center [1153, 537] width 13 height 10
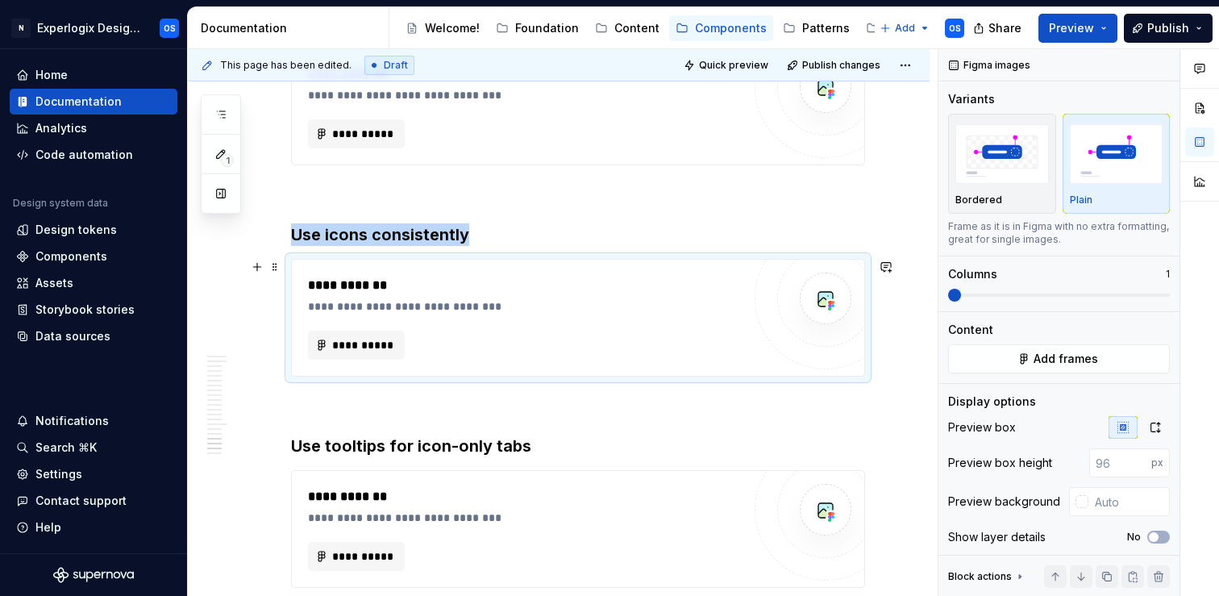
scroll to position [3850, 0]
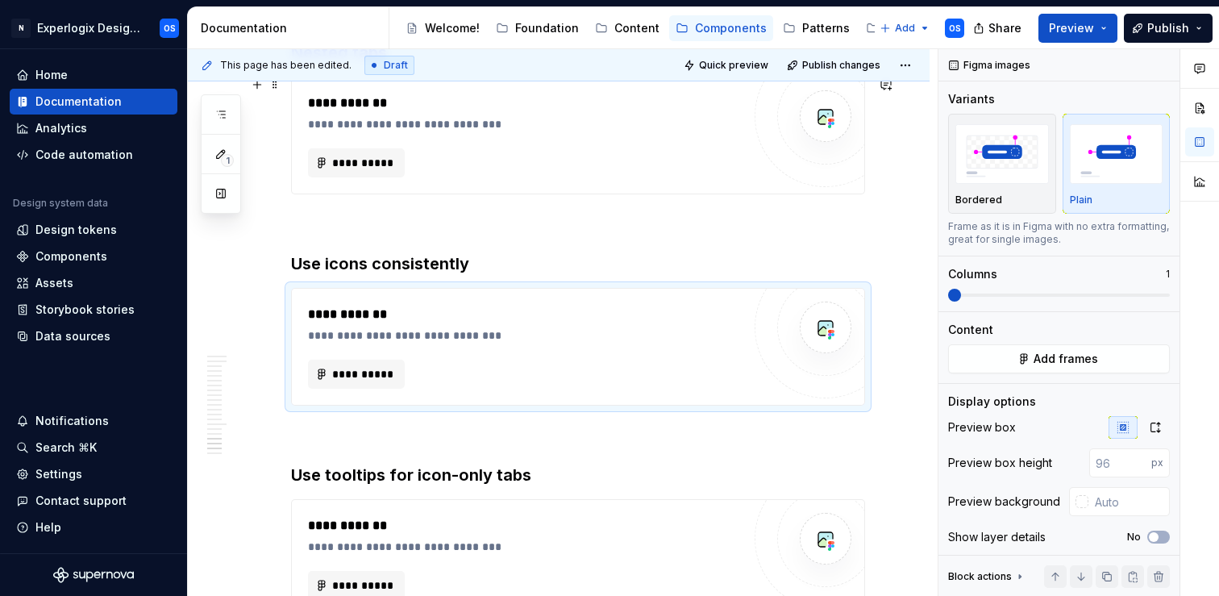
click at [584, 152] on div "**********" at bounding box center [525, 162] width 434 height 29
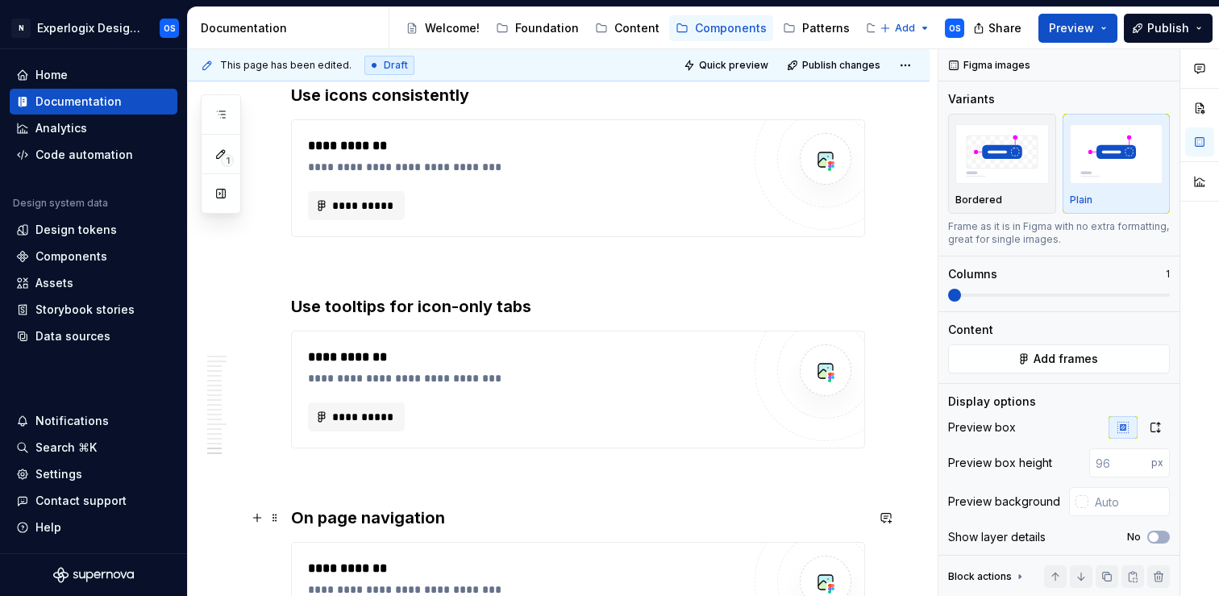
scroll to position [4268, 0]
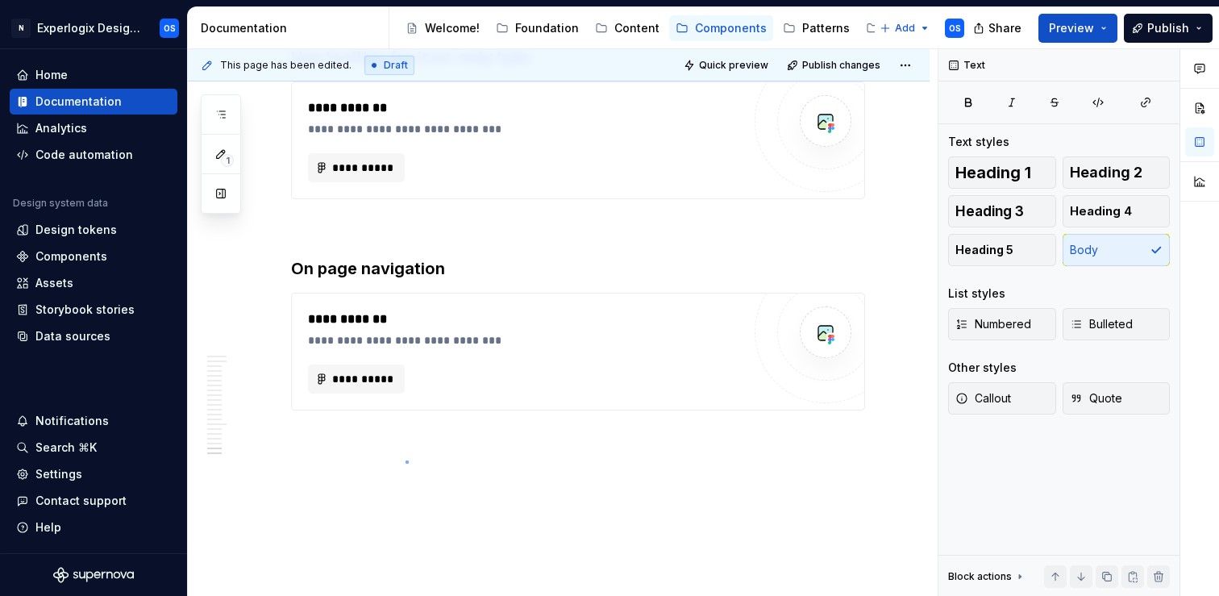
click at [405, 460] on div "**********" at bounding box center [563, 322] width 750 height 547
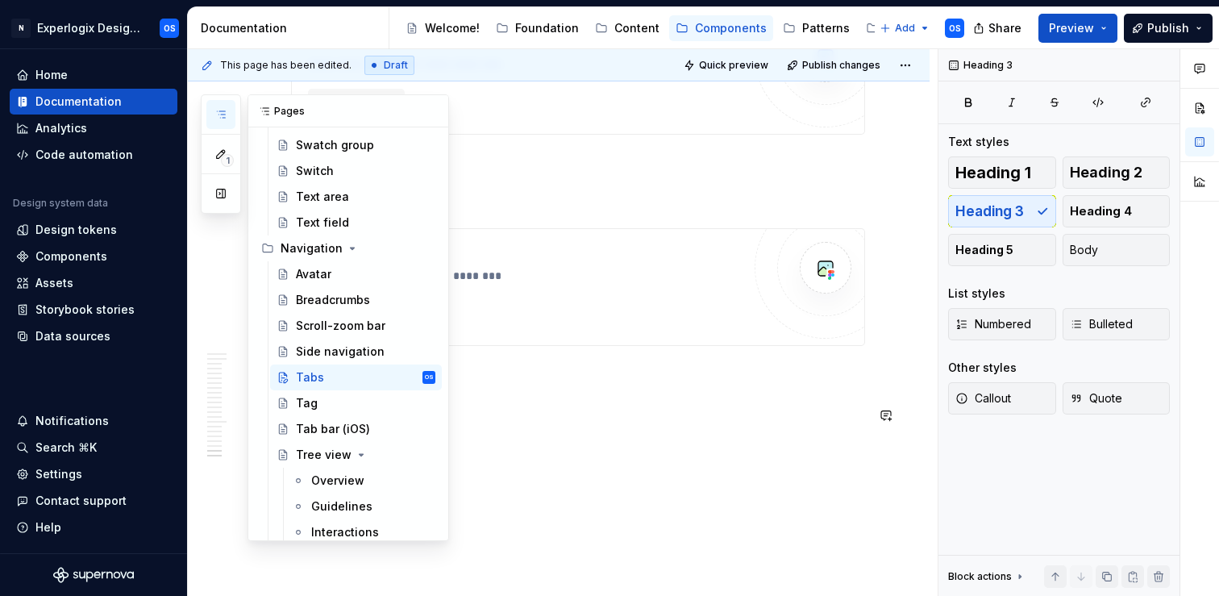
scroll to position [878, 0]
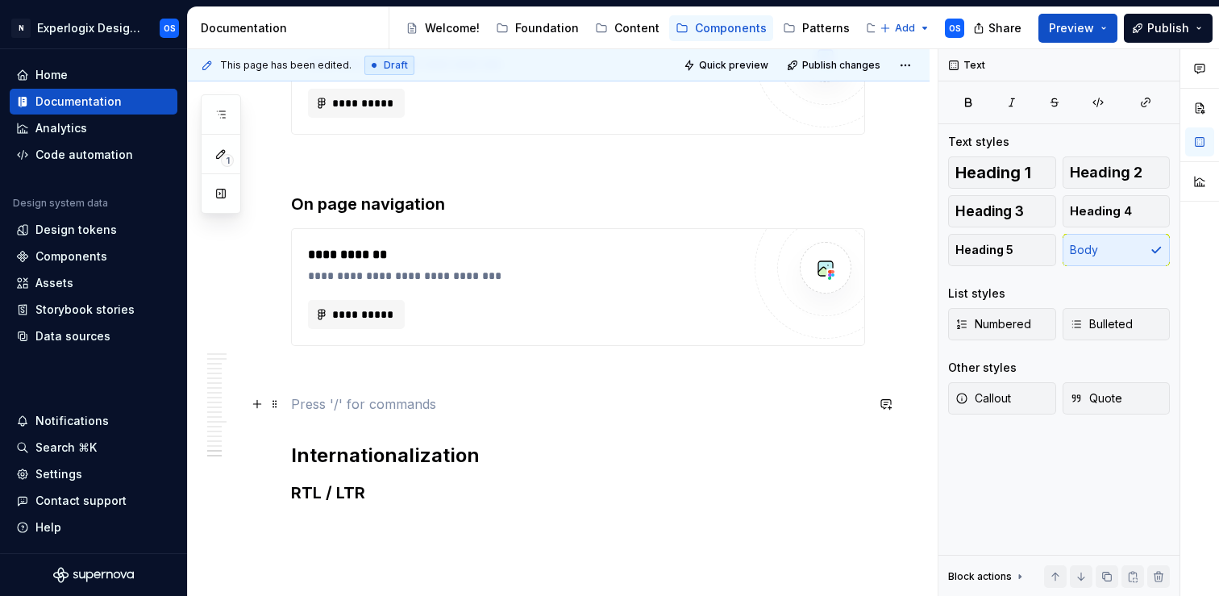
click at [306, 406] on p at bounding box center [578, 403] width 574 height 19
click at [306, 396] on p at bounding box center [578, 403] width 574 height 19
click at [305, 370] on p at bounding box center [578, 374] width 574 height 19
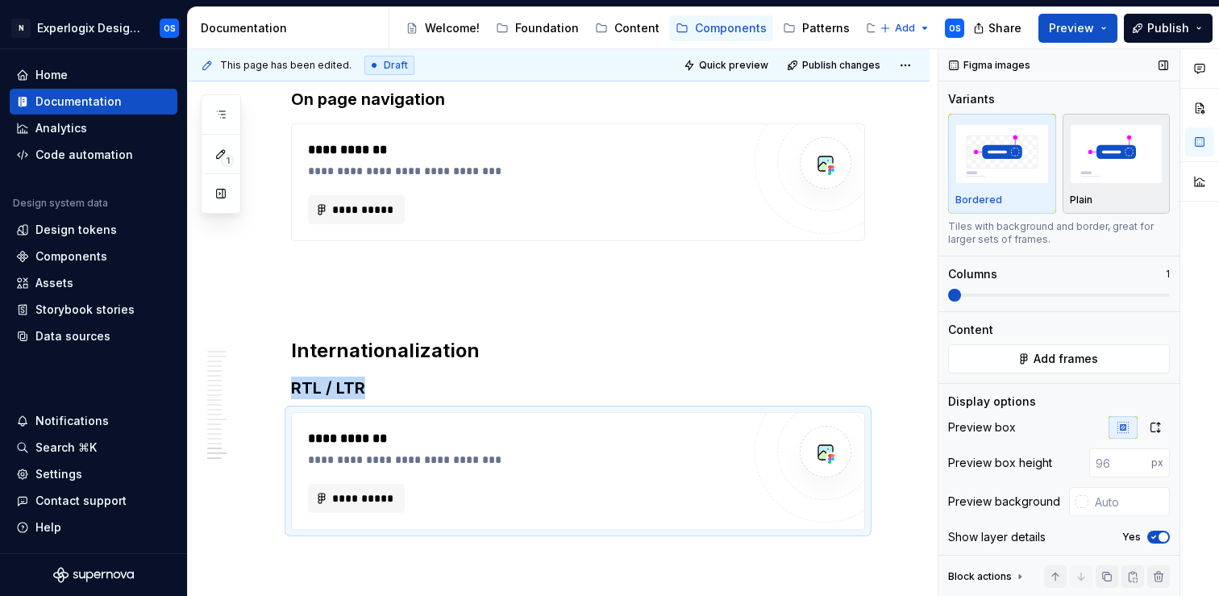
click at [1112, 208] on button "Plain" at bounding box center [1117, 164] width 108 height 100
click at [1154, 539] on icon "button" at bounding box center [1153, 537] width 13 height 10
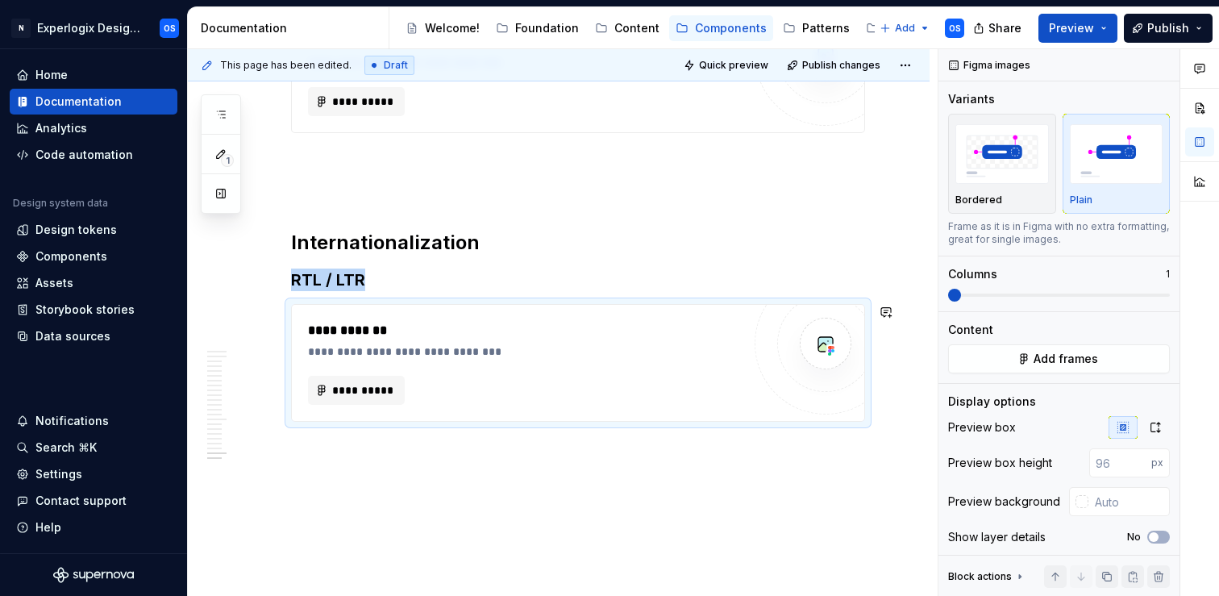
scroll to position [4547, 0]
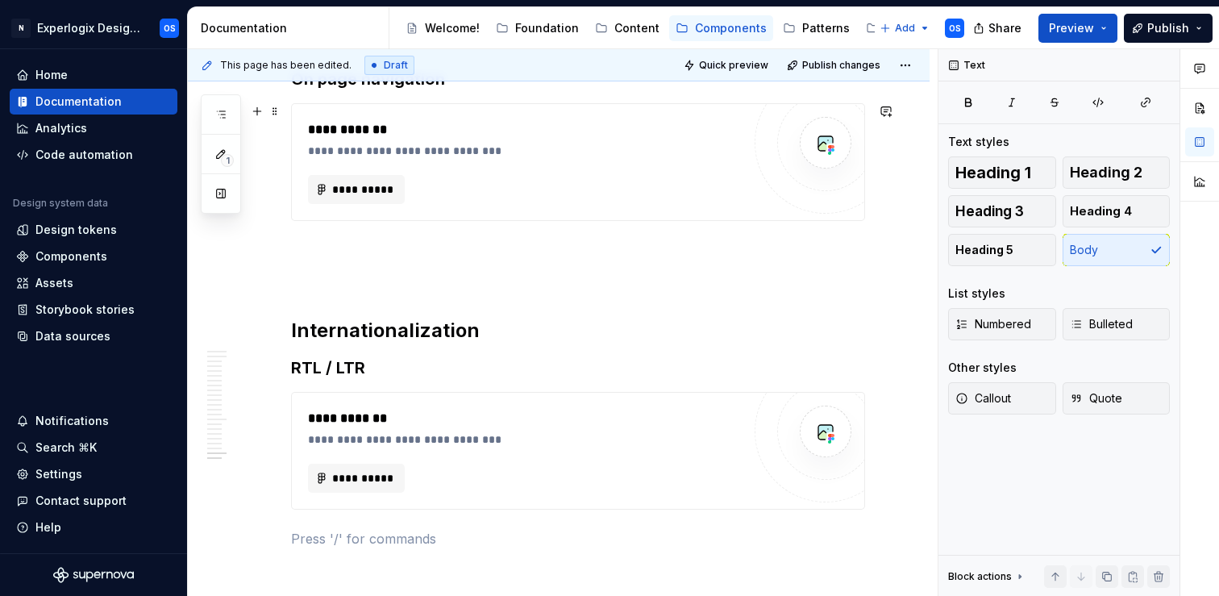
scroll to position [4427, 0]
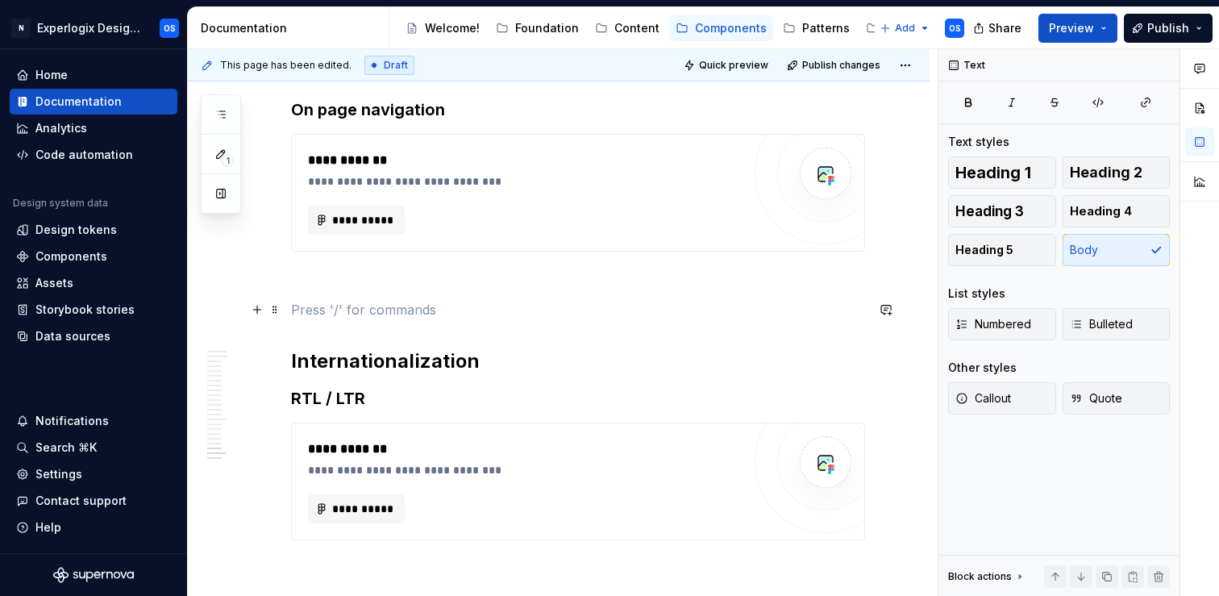
click at [331, 302] on p at bounding box center [578, 309] width 574 height 19
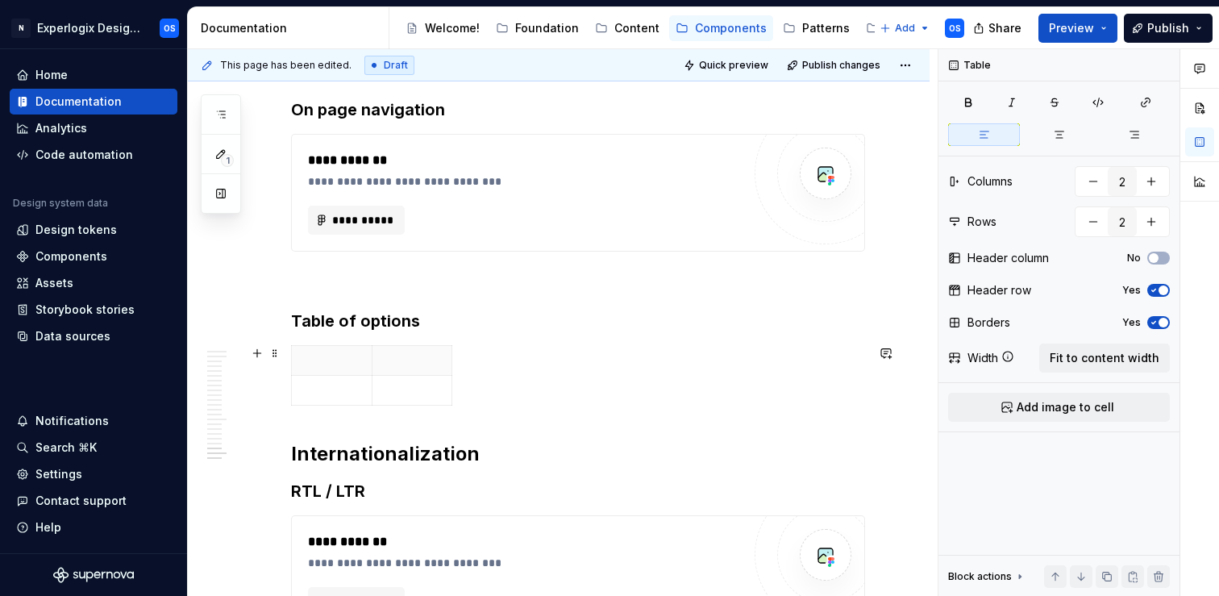
click at [456, 393] on div at bounding box center [578, 378] width 574 height 67
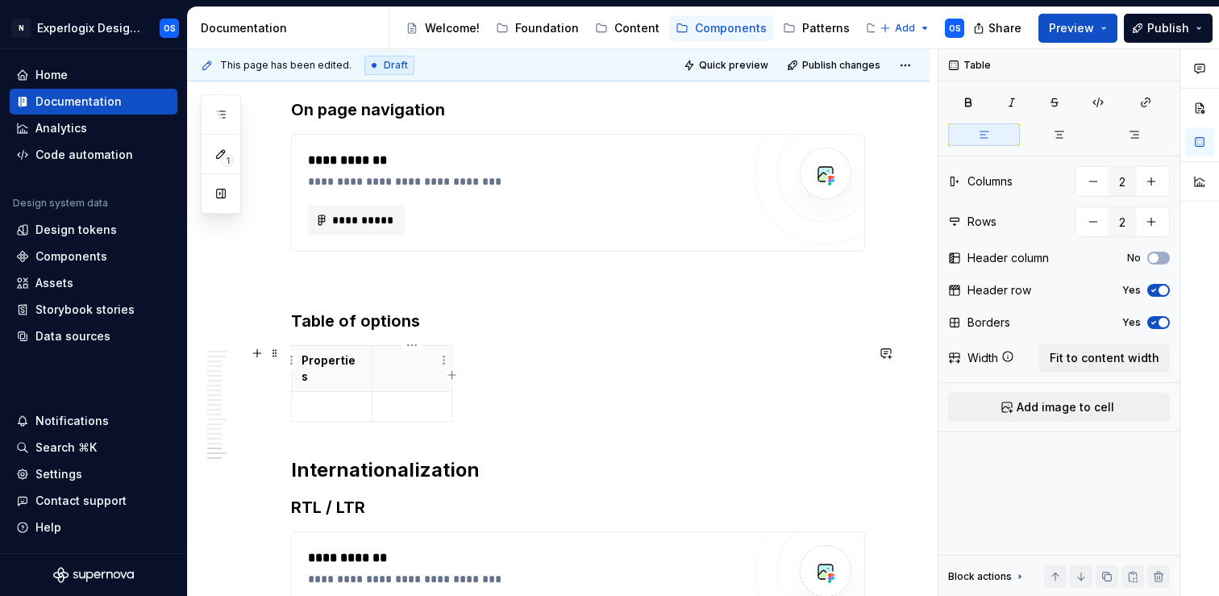
click at [397, 365] on p at bounding box center [412, 360] width 60 height 16
click at [438, 368] on html "N Experlogix Design System OS Home Documentation Analytics Code automation Desi…" at bounding box center [609, 298] width 1219 height 596
click at [465, 339] on html "N Experlogix Design System OS Home Documentation Analytics Code automation Desi…" at bounding box center [609, 298] width 1219 height 596
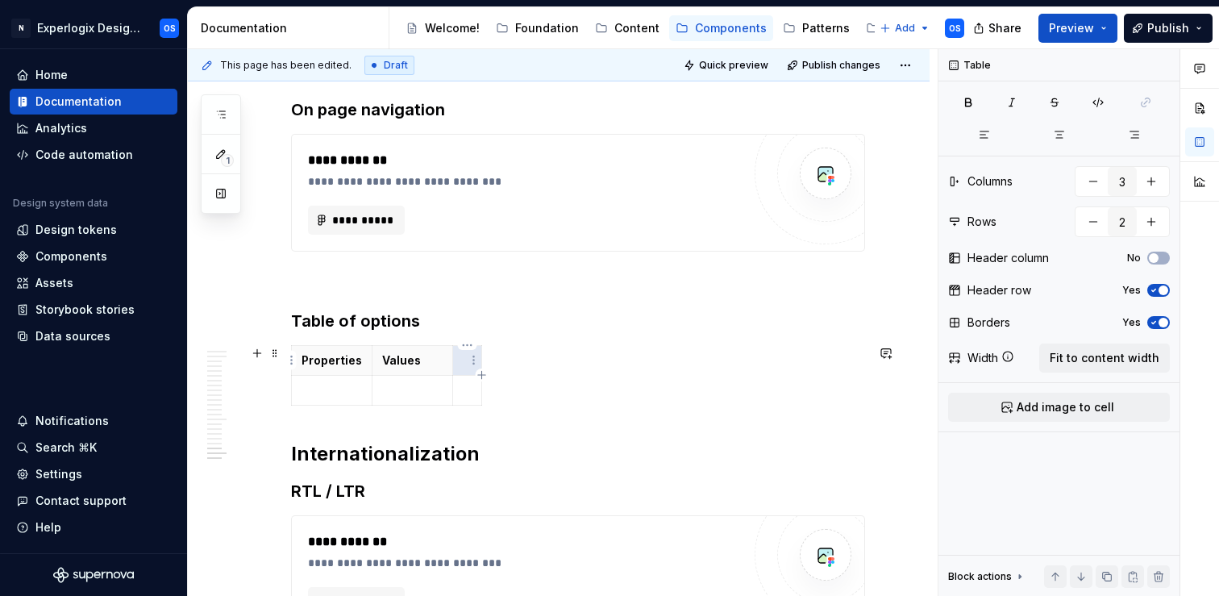
click at [468, 361] on p at bounding box center [467, 360] width 9 height 16
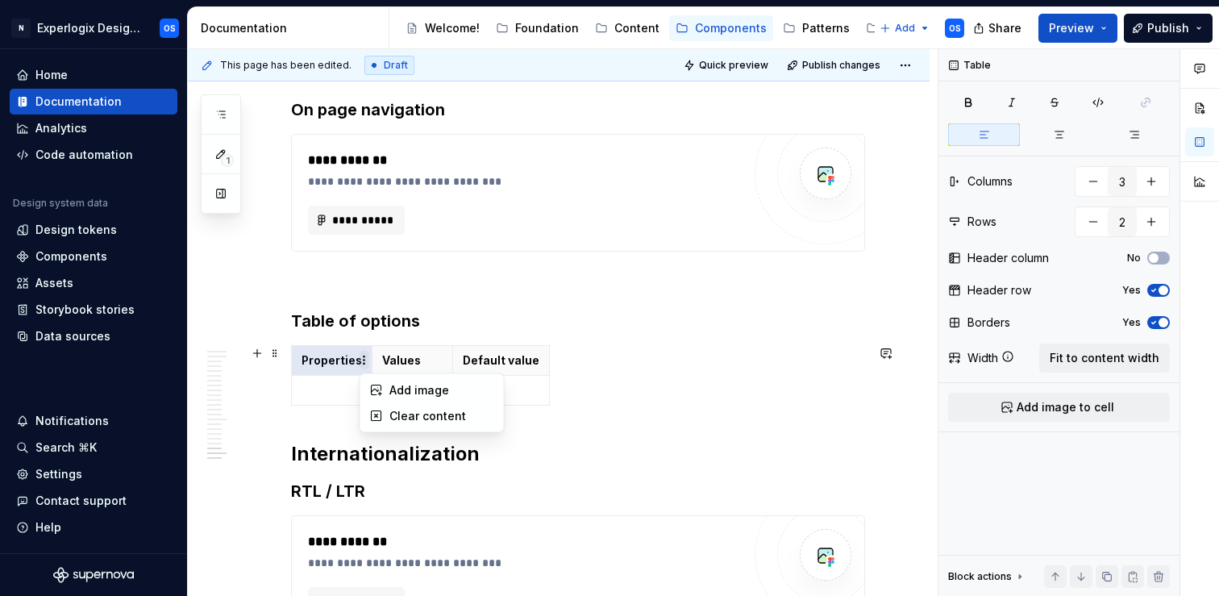
click at [361, 365] on html "N Experlogix Design System OS Home Documentation Analytics Code automation Desi…" at bounding box center [609, 298] width 1219 height 596
click at [351, 364] on html "N Experlogix Design System OS Home Documentation Analytics Code automation Desi…" at bounding box center [609, 298] width 1219 height 596
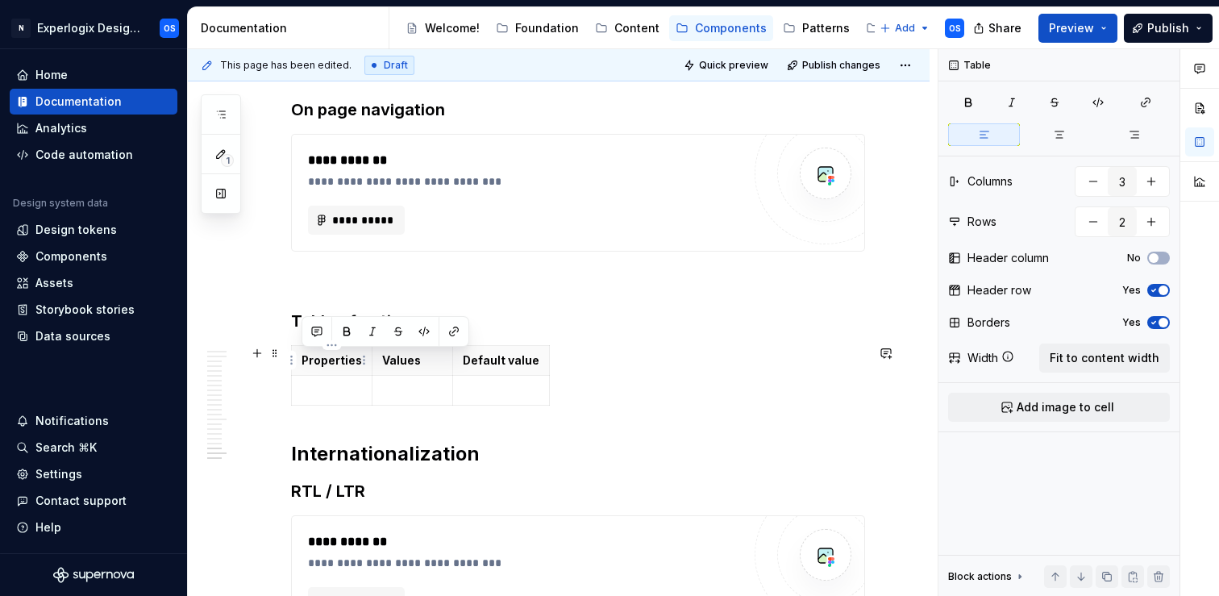
click at [351, 364] on p "Properties" at bounding box center [331, 360] width 60 height 16
click at [356, 364] on p "Properties" at bounding box center [331, 360] width 60 height 16
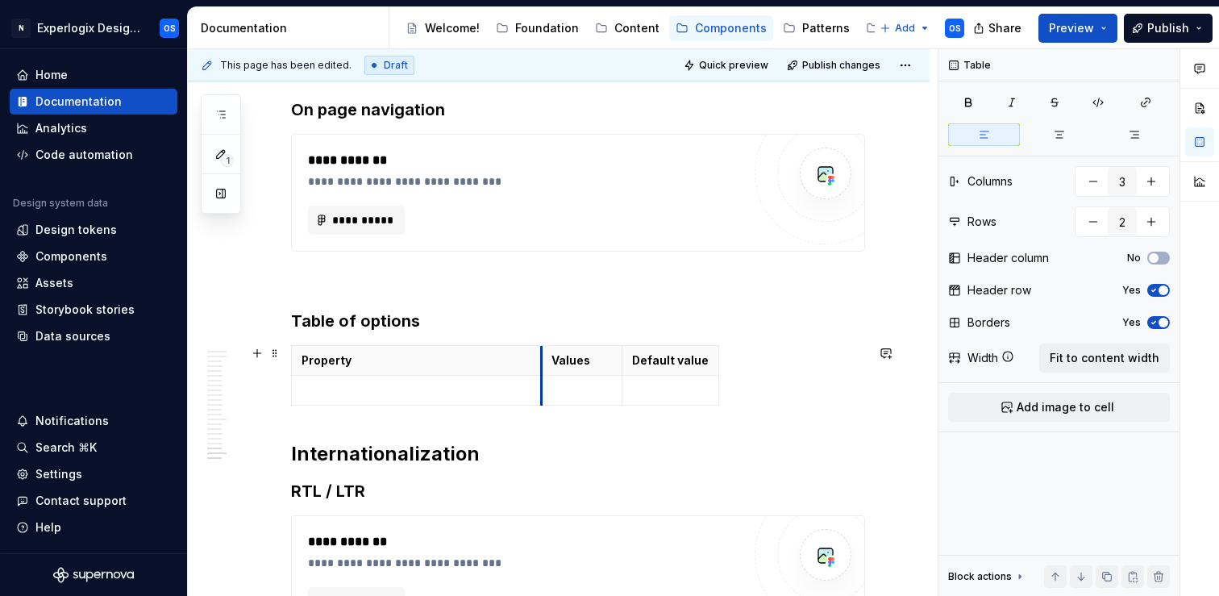
drag, startPoint x: 371, startPoint y: 366, endPoint x: 540, endPoint y: 351, distance: 170.0
drag, startPoint x: 622, startPoint y: 366, endPoint x: 754, endPoint y: 359, distance: 131.6
click at [755, 359] on th "Default value" at bounding box center [803, 361] width 97 height 30
drag, startPoint x: 542, startPoint y: 361, endPoint x: 486, endPoint y: 360, distance: 55.6
click at [508, 360] on th "Values" at bounding box center [614, 361] width 212 height 30
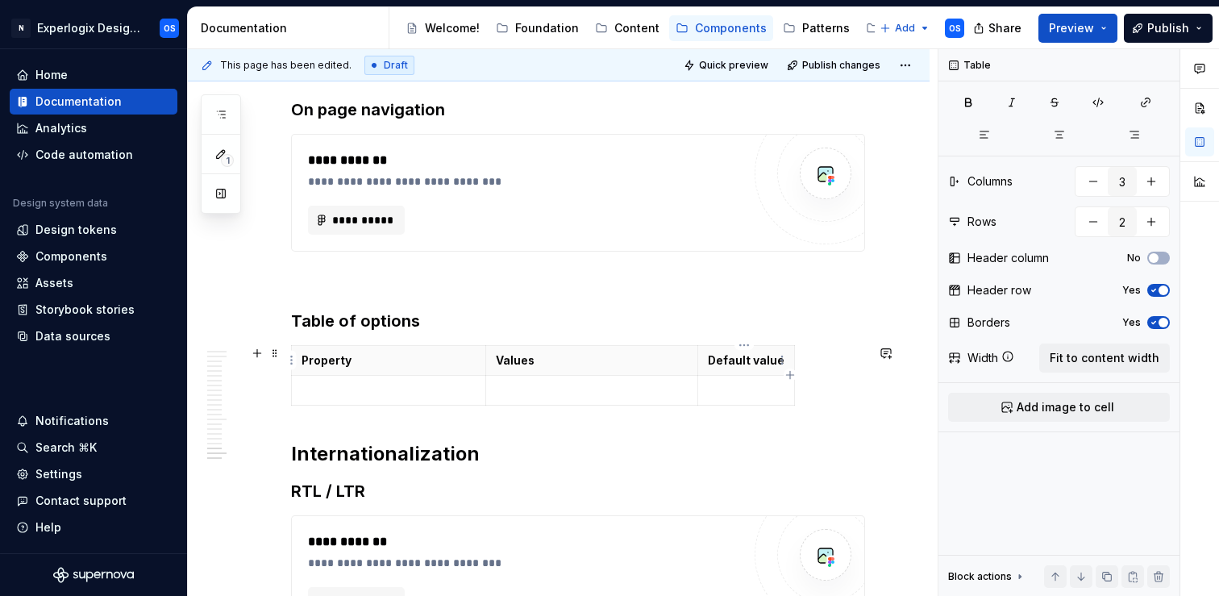
click at [787, 367] on th "Default value" at bounding box center [746, 361] width 97 height 30
drag, startPoint x: 788, startPoint y: 361, endPoint x: 883, endPoint y: 347, distance: 96.1
click at [692, 361] on th "Default value" at bounding box center [786, 361] width 189 height 30
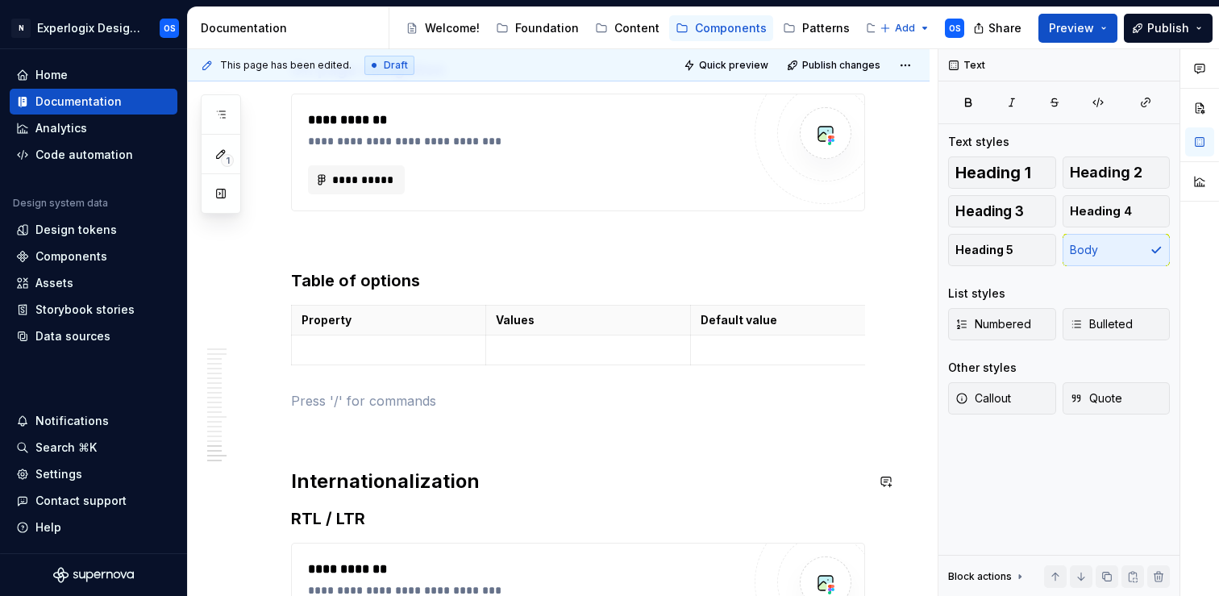
click at [326, 438] on p at bounding box center [578, 429] width 574 height 19
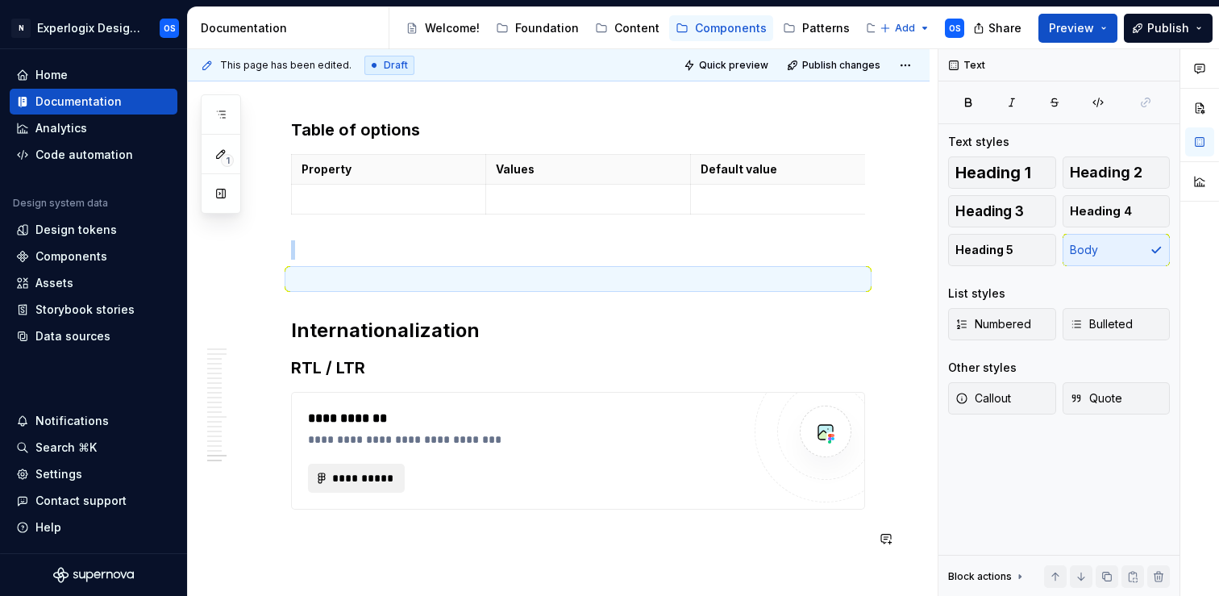
scroll to position [4715, 0]
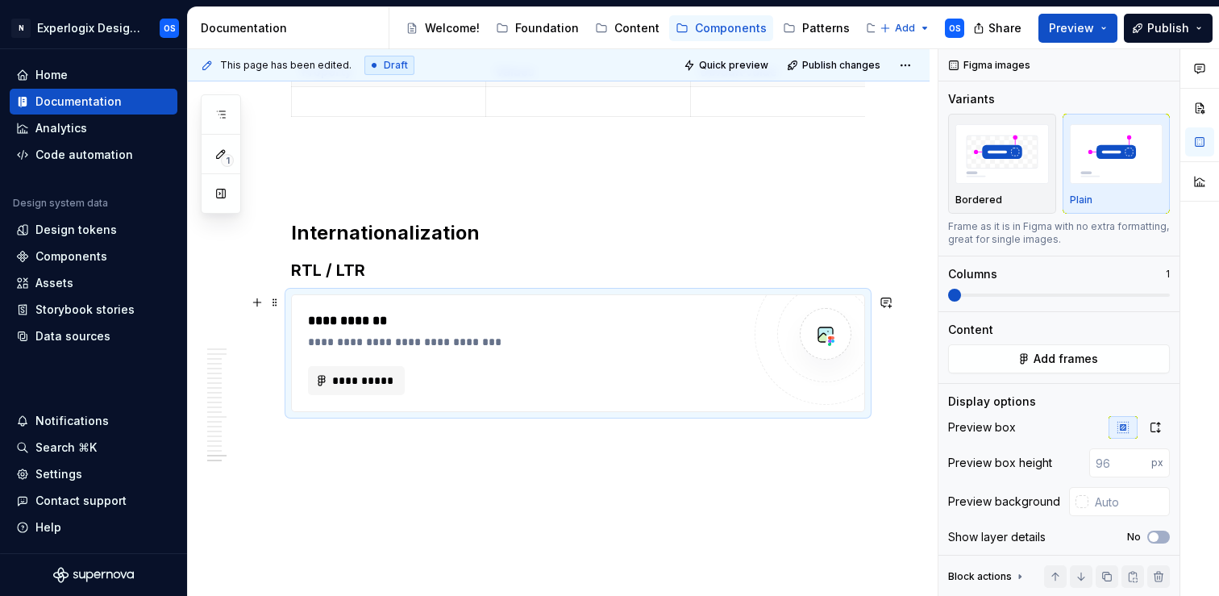
click at [522, 388] on div "**********" at bounding box center [525, 380] width 434 height 29
click at [1132, 188] on div "Plain" at bounding box center [1117, 163] width 94 height 85
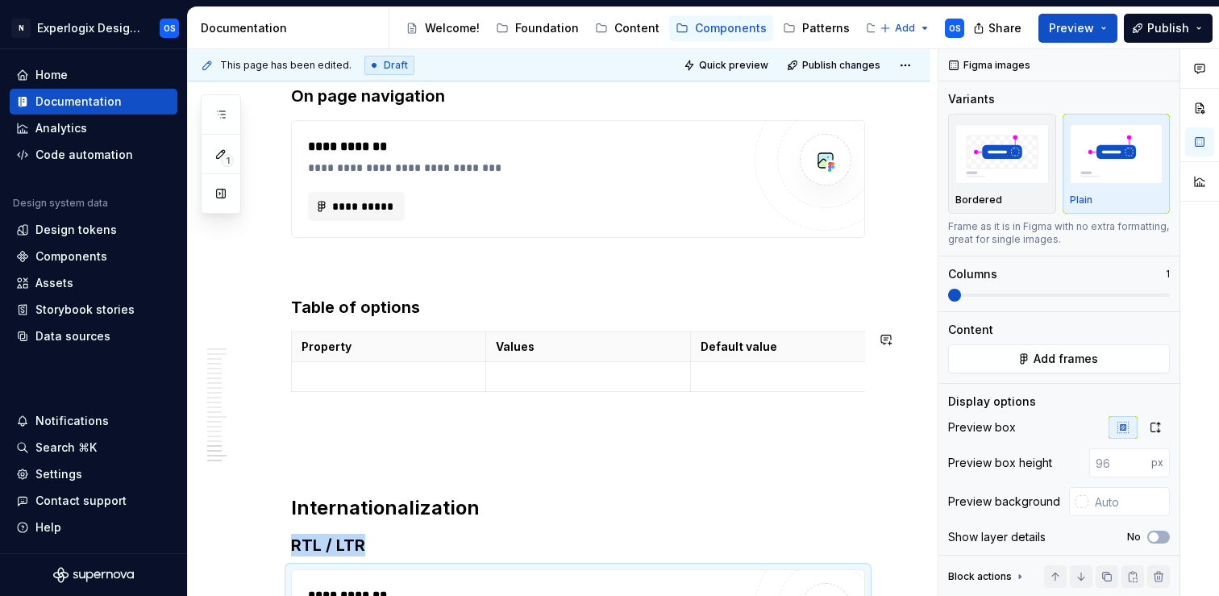
scroll to position [4433, 0]
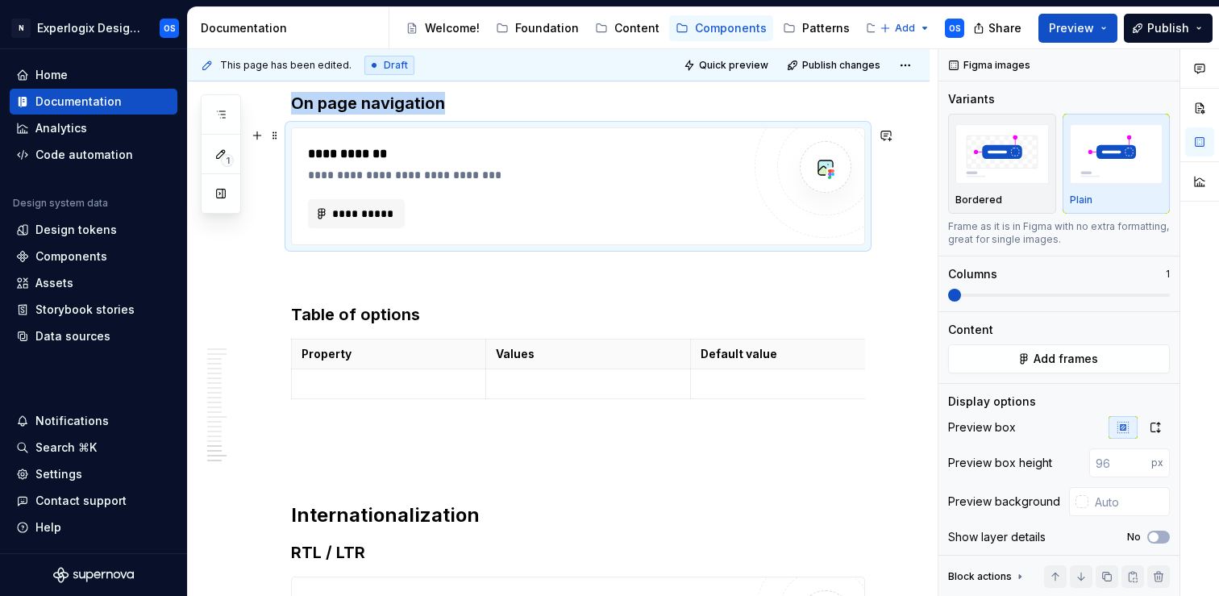
click at [584, 217] on div "**********" at bounding box center [525, 213] width 434 height 29
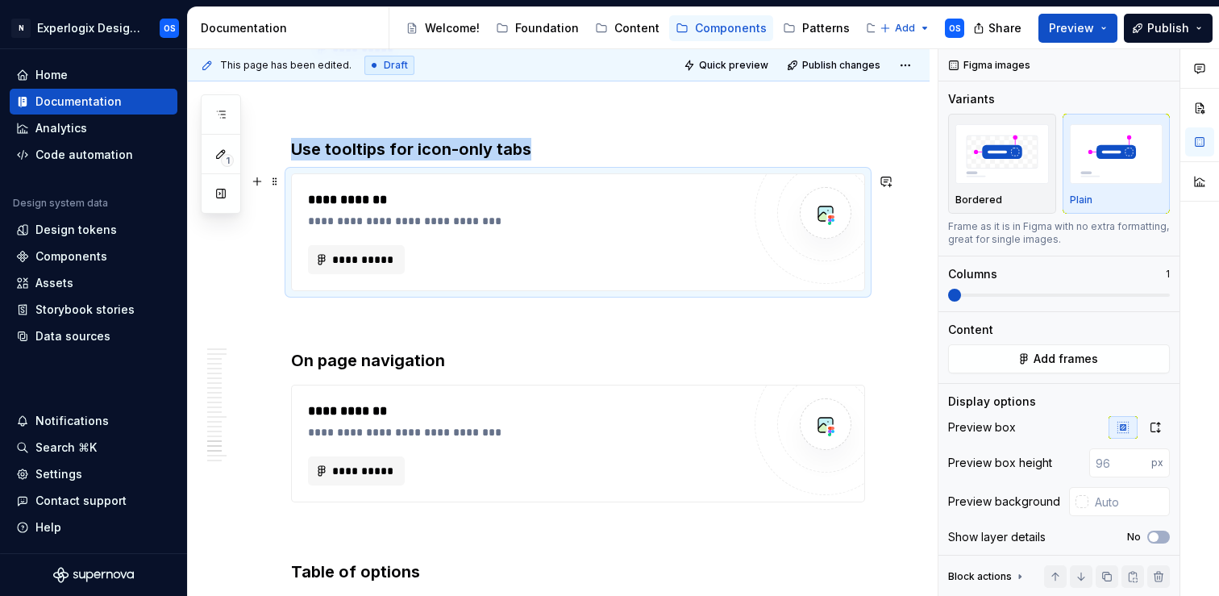
click at [583, 214] on div "**********" at bounding box center [529, 221] width 442 height 16
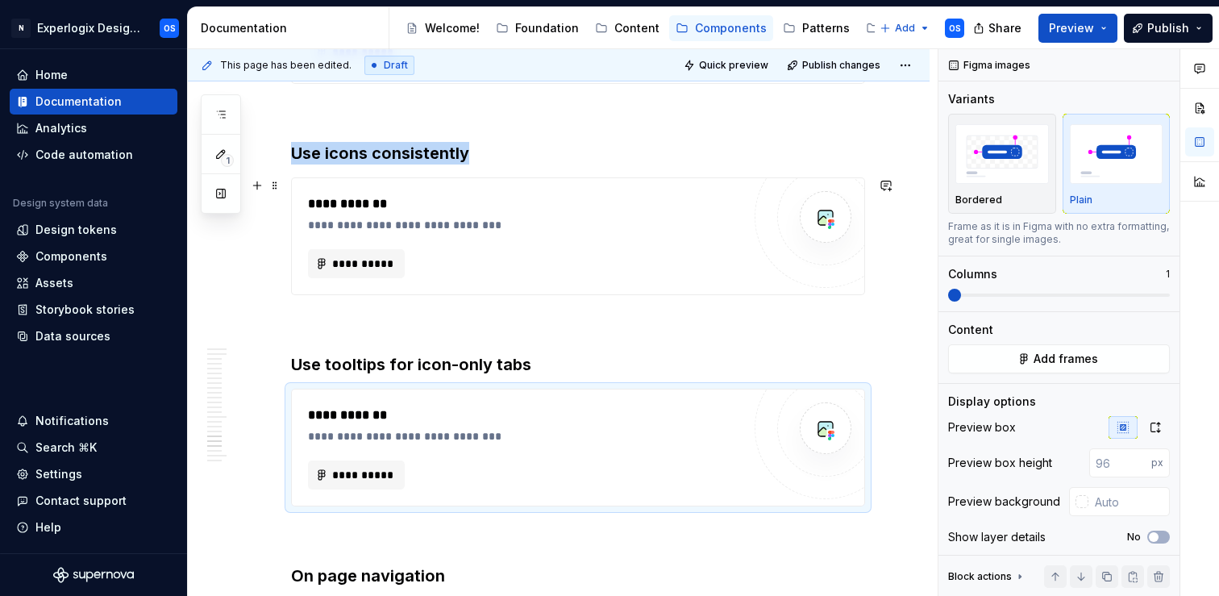
click at [583, 214] on div "**********" at bounding box center [525, 213] width 434 height 39
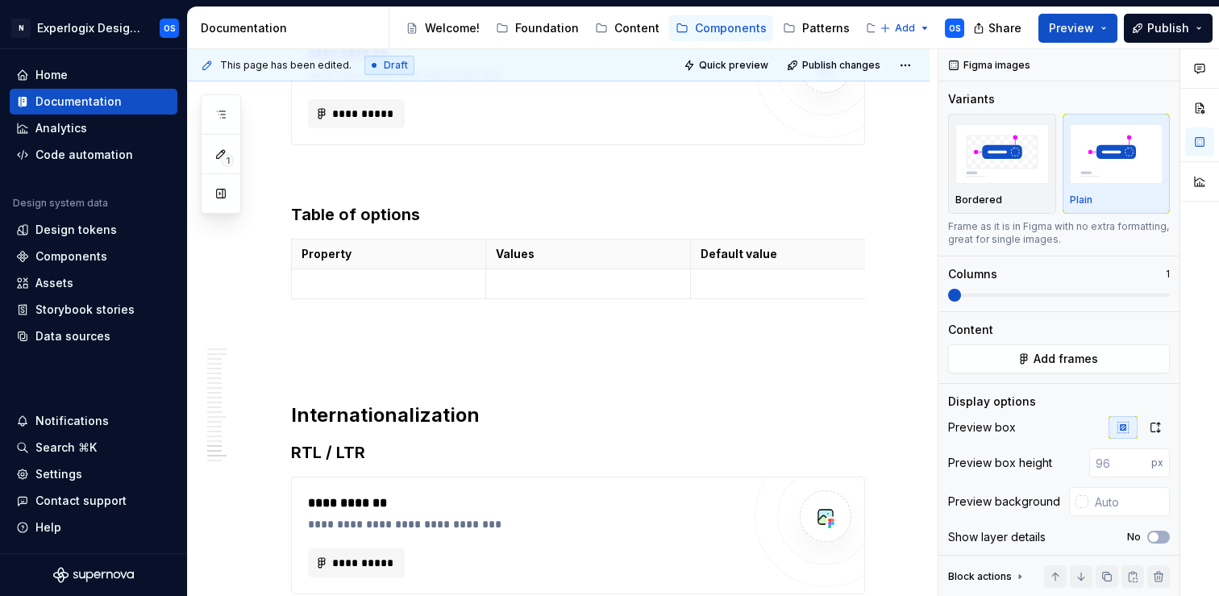
scroll to position [4767, 0]
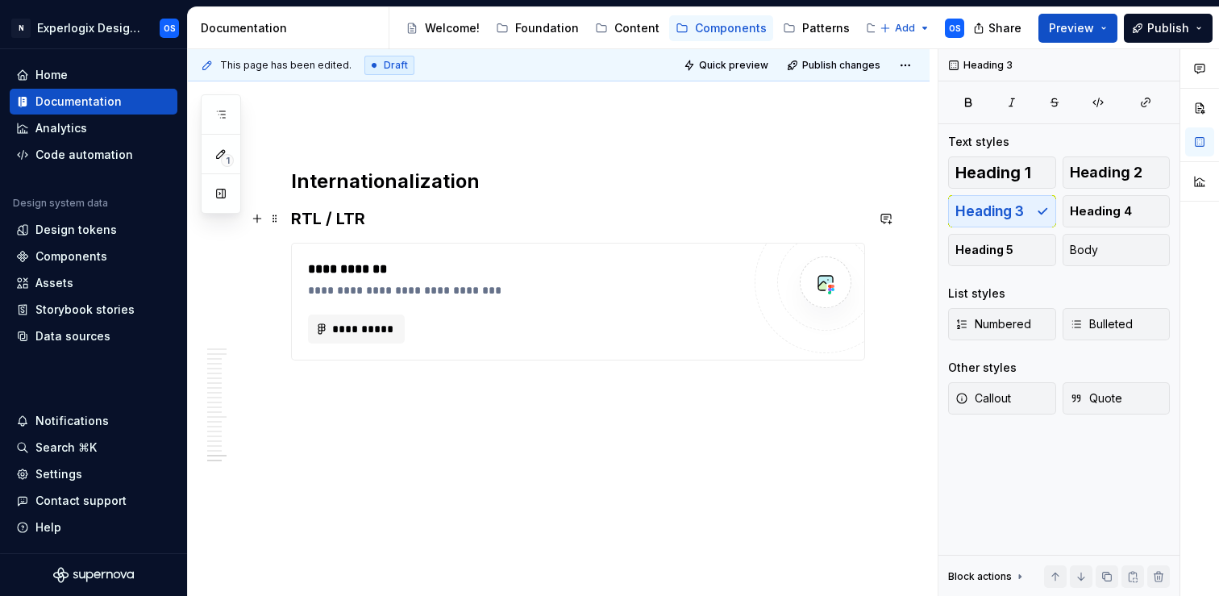
click at [316, 210] on h3 "RTL / LTR" at bounding box center [578, 218] width 574 height 23
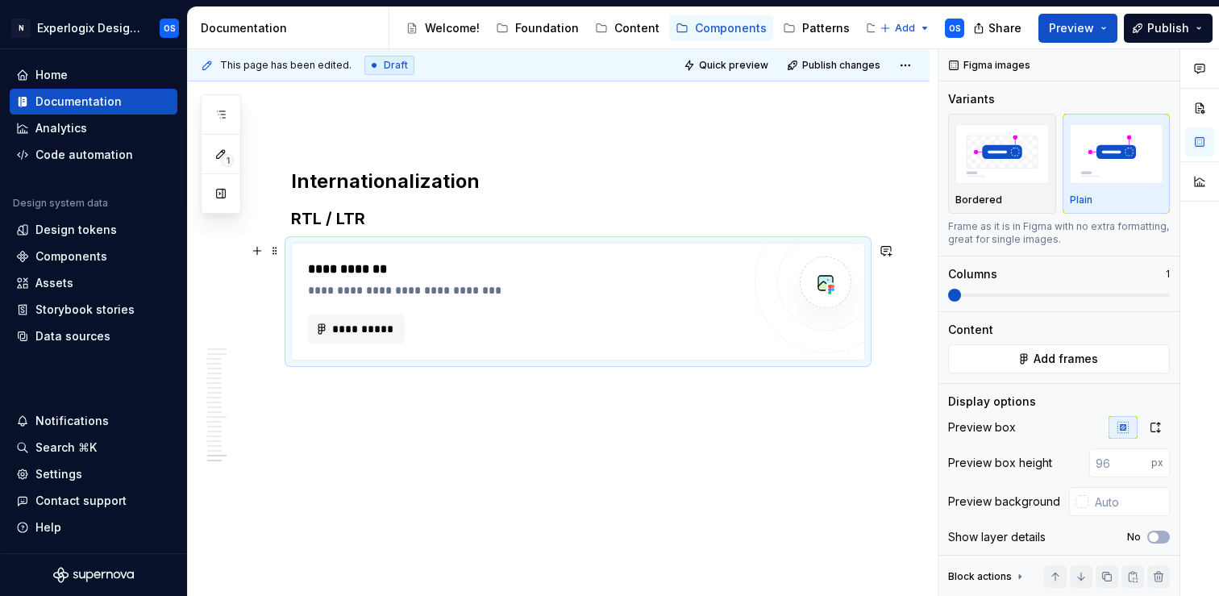
click at [419, 289] on div "**********" at bounding box center [529, 290] width 442 height 16
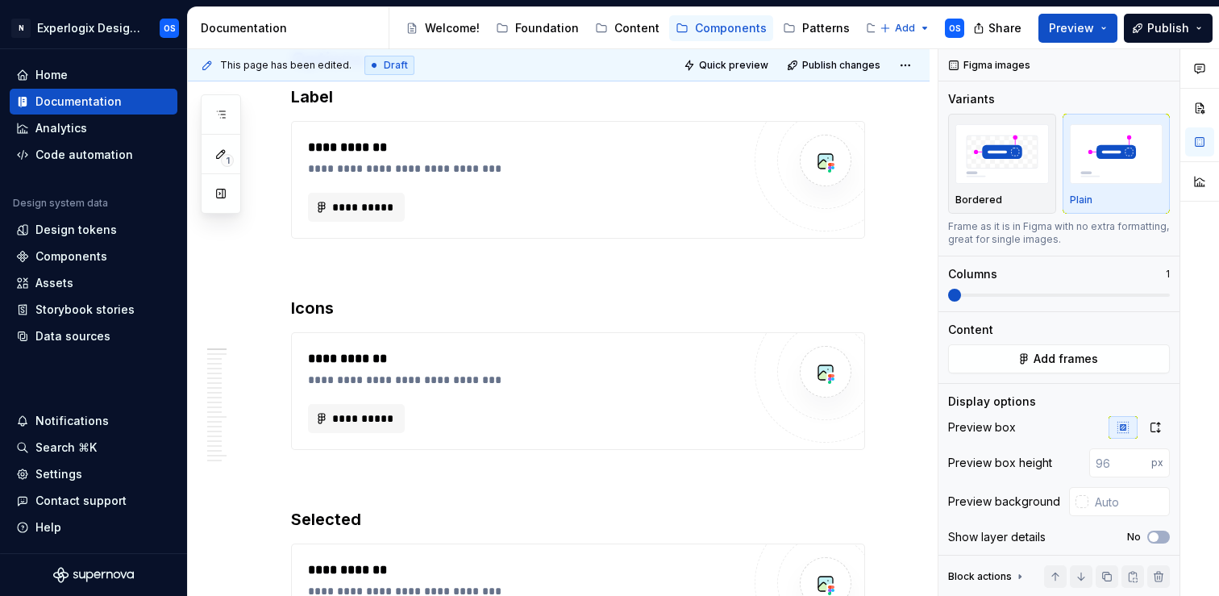
scroll to position [0, 0]
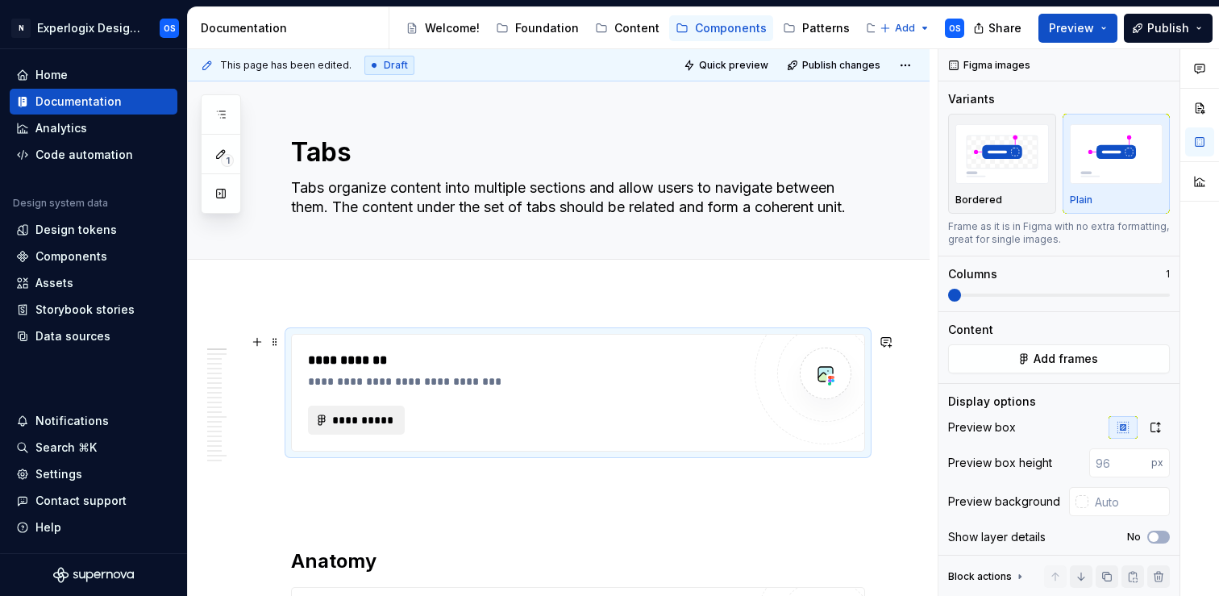
click at [357, 426] on span "**********" at bounding box center [362, 420] width 63 height 16
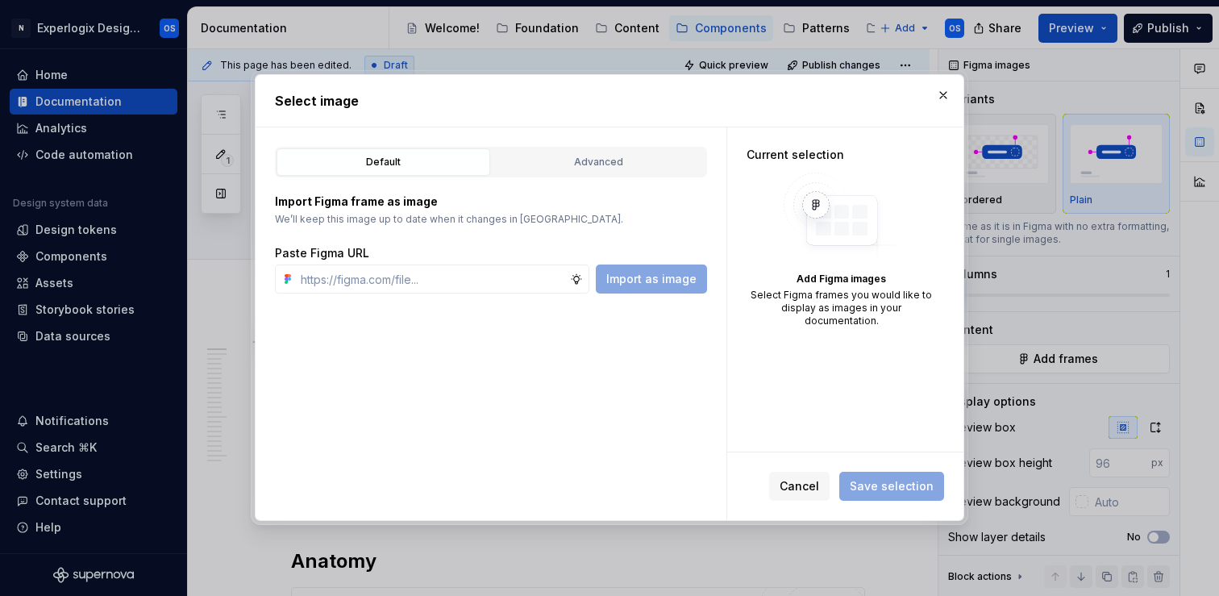
type textarea "*"
type input "[URL][DOMAIN_NAME]"
type textarea "*"
type input "[URL][DOMAIN_NAME]"
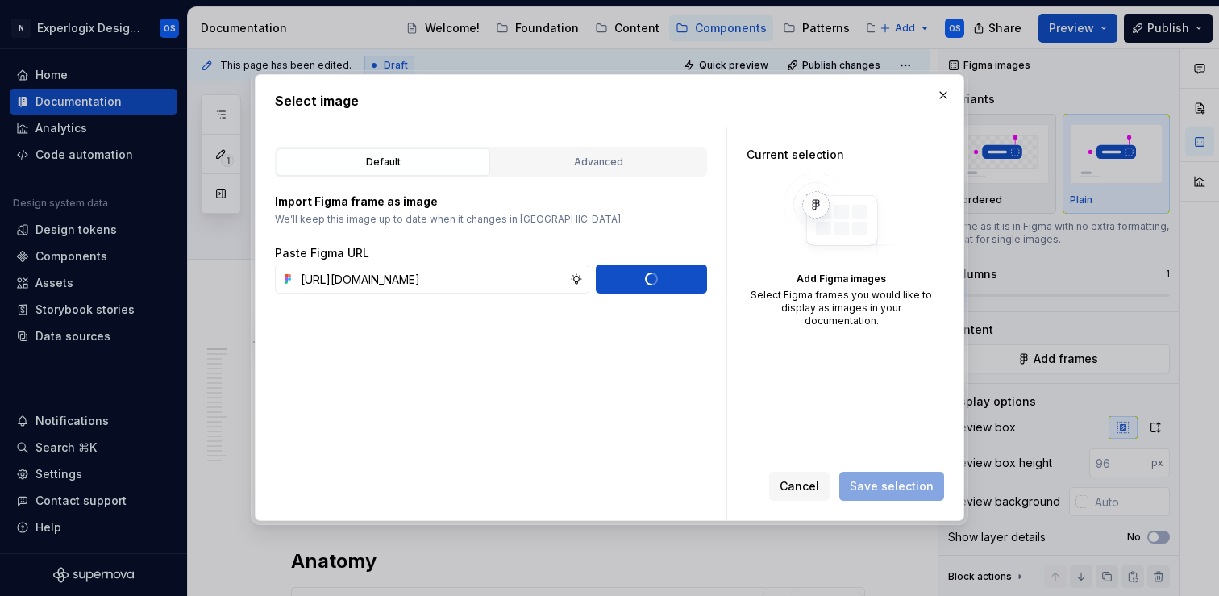
type textarea "*"
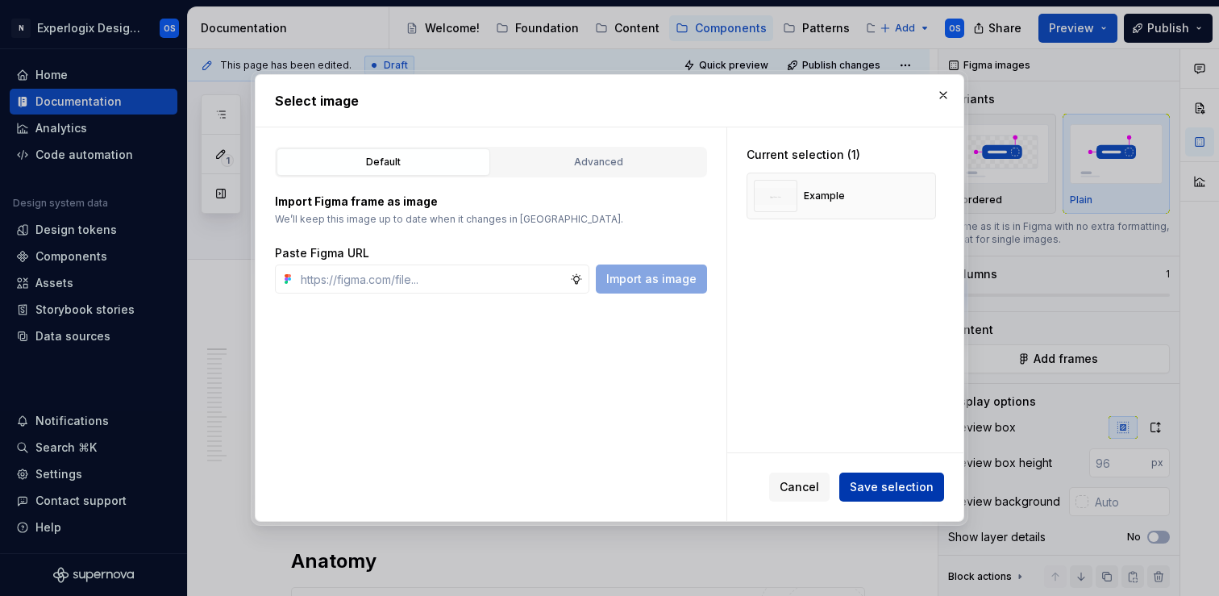
click at [887, 481] on span "Save selection" at bounding box center [892, 487] width 84 height 16
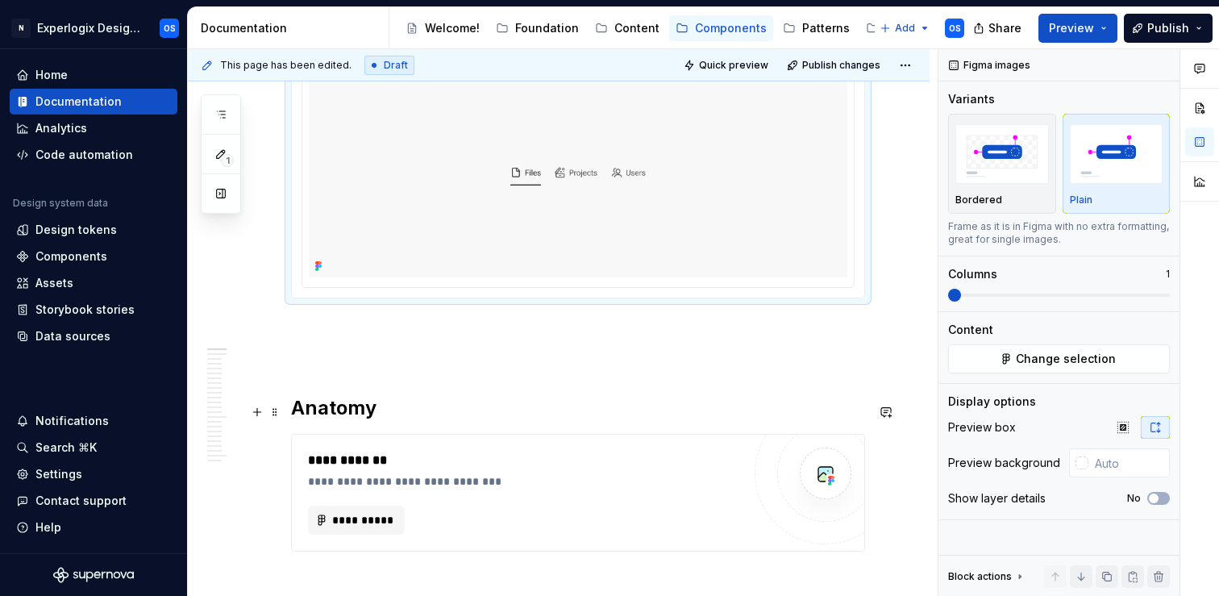
scroll to position [392, 0]
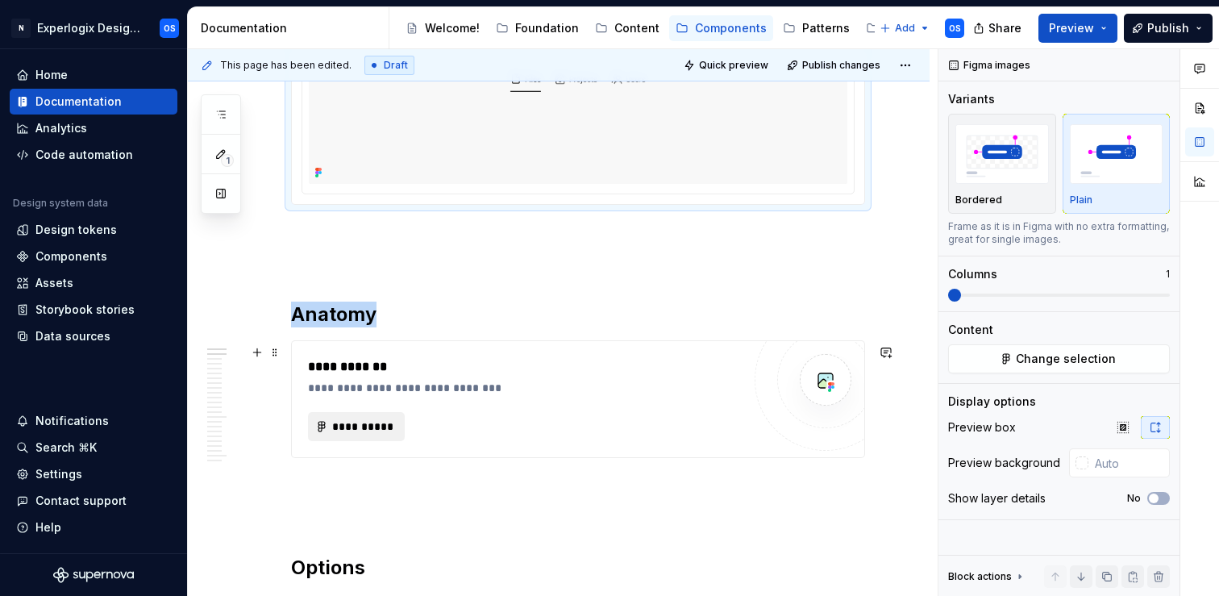
click at [352, 435] on span "**********" at bounding box center [362, 426] width 63 height 16
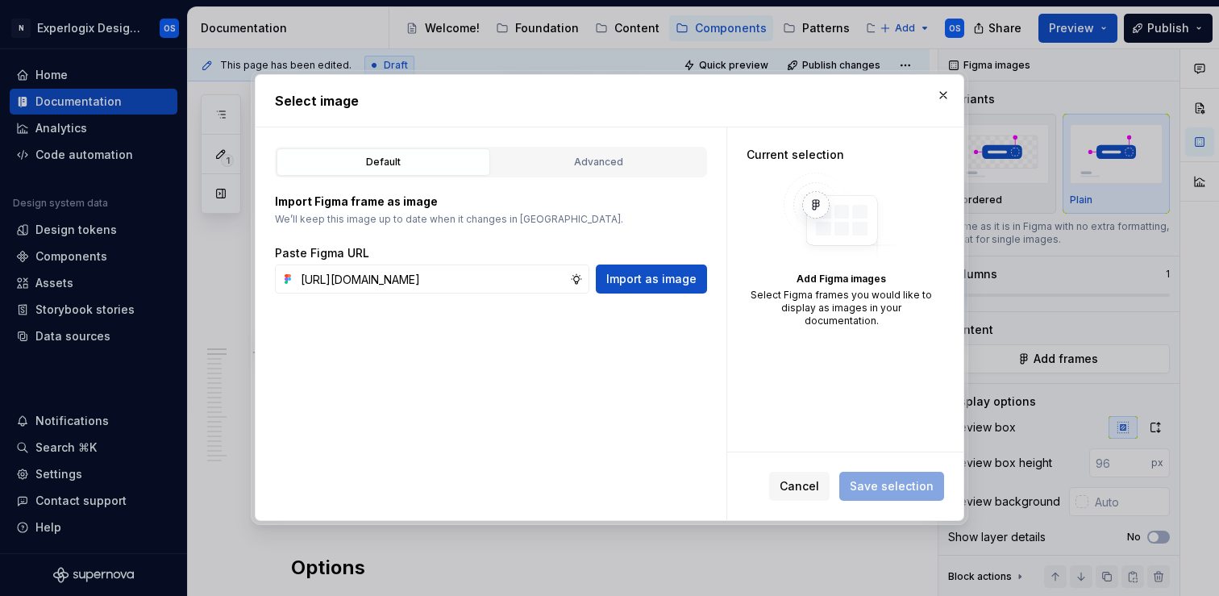
scroll to position [0, 387]
type input "[URL][DOMAIN_NAME]"
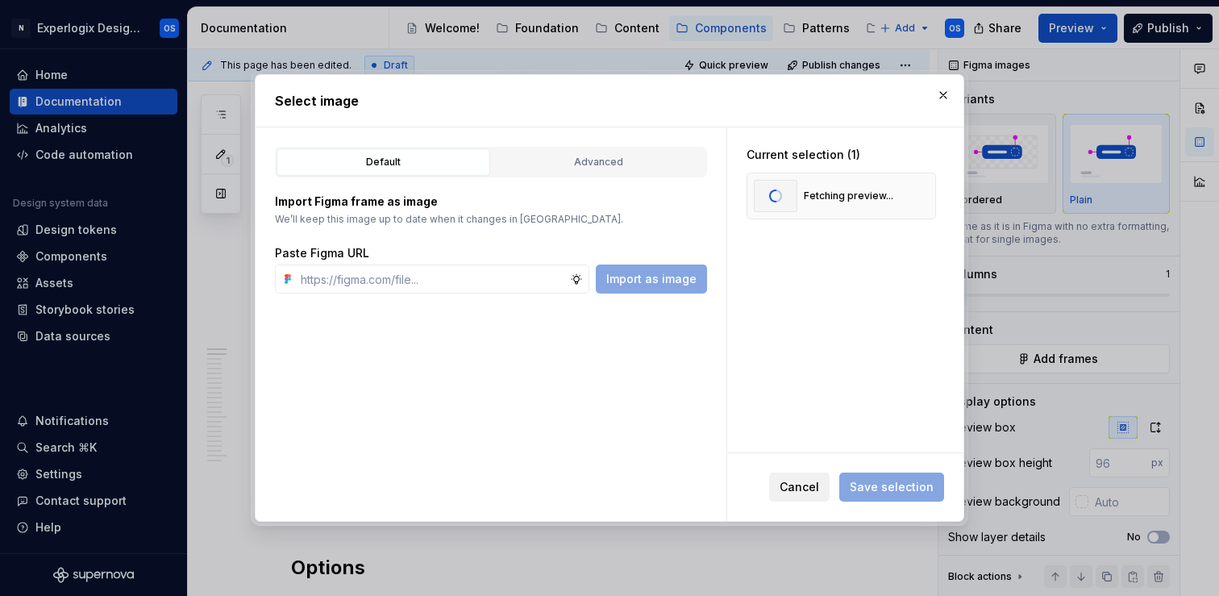
scroll to position [0, 0]
click at [902, 476] on button "Save selection" at bounding box center [891, 486] width 105 height 29
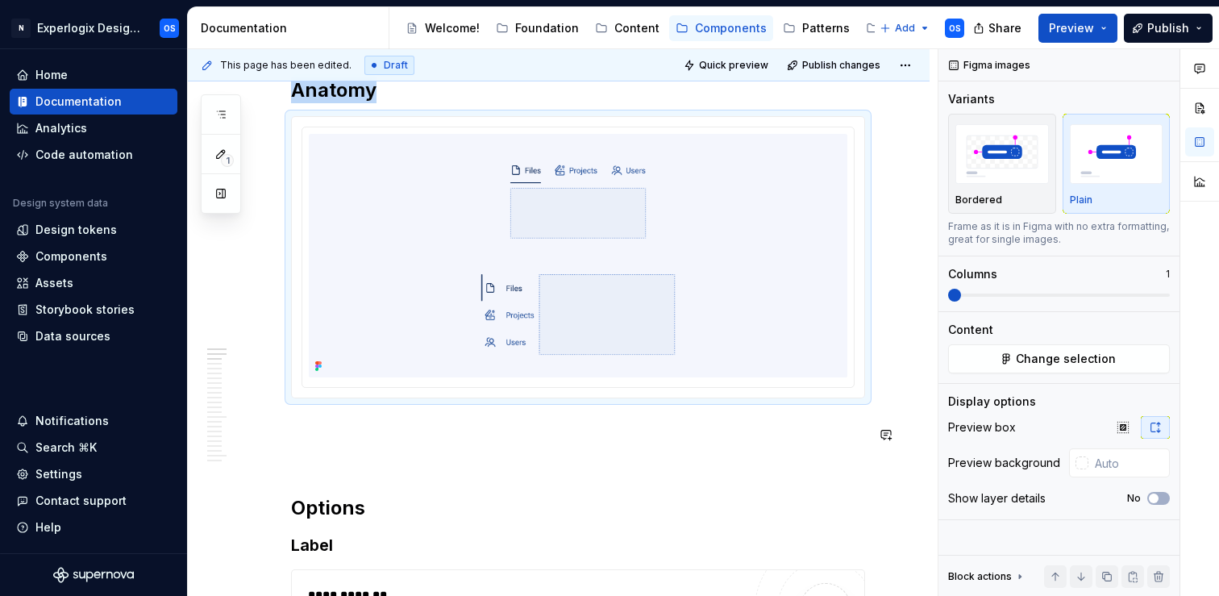
scroll to position [584, 0]
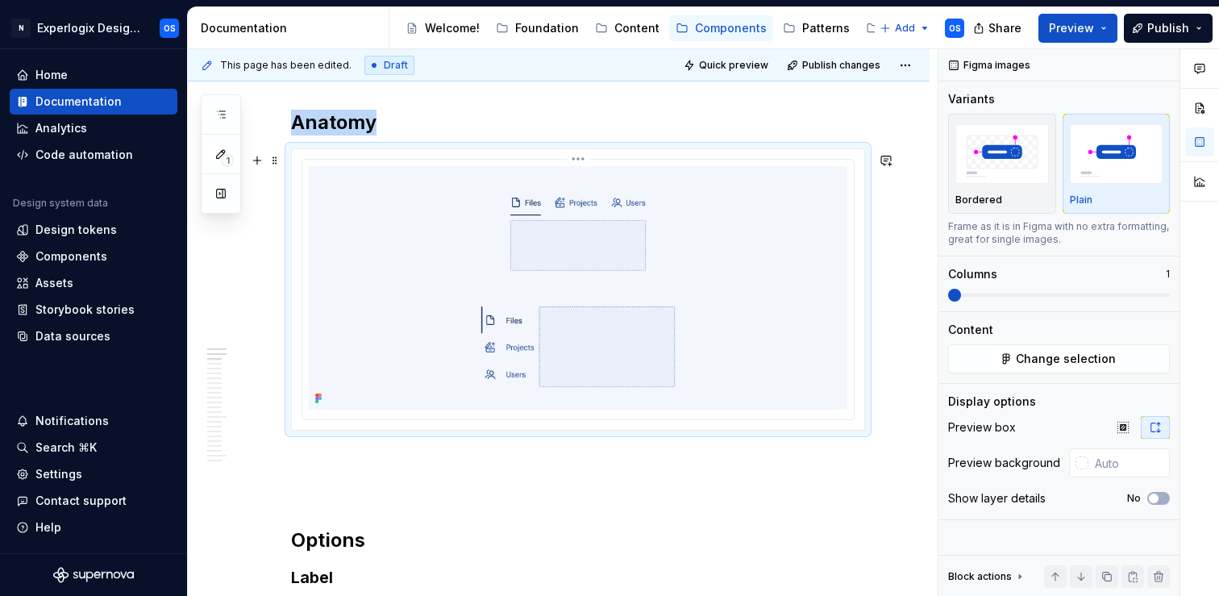
click at [638, 362] on img at bounding box center [578, 287] width 539 height 243
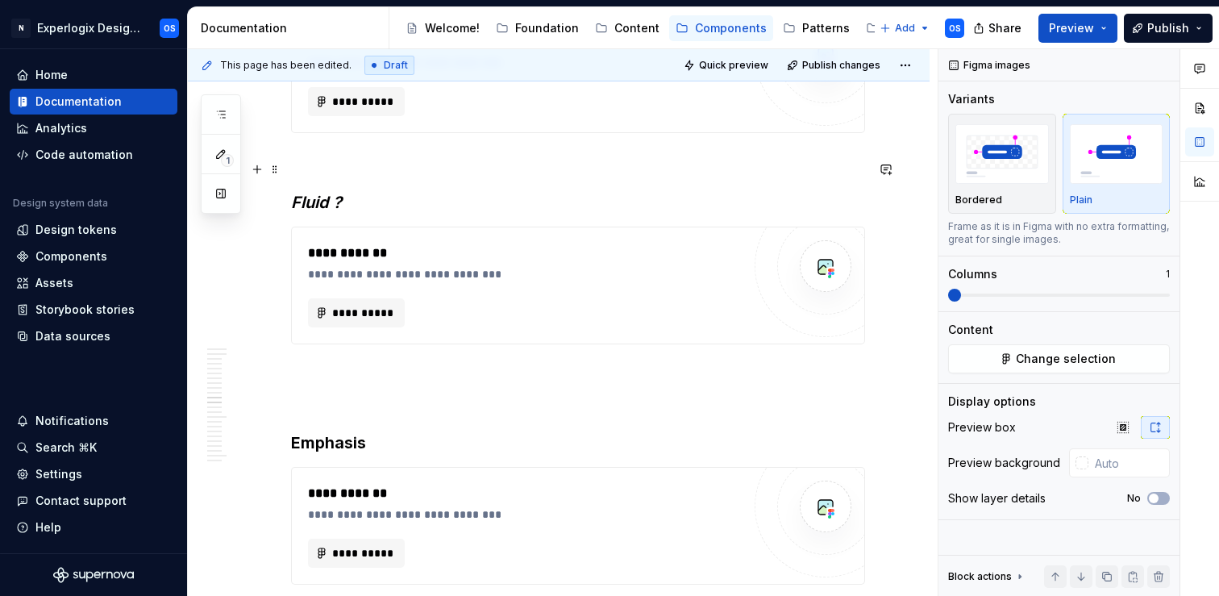
scroll to position [2587, 0]
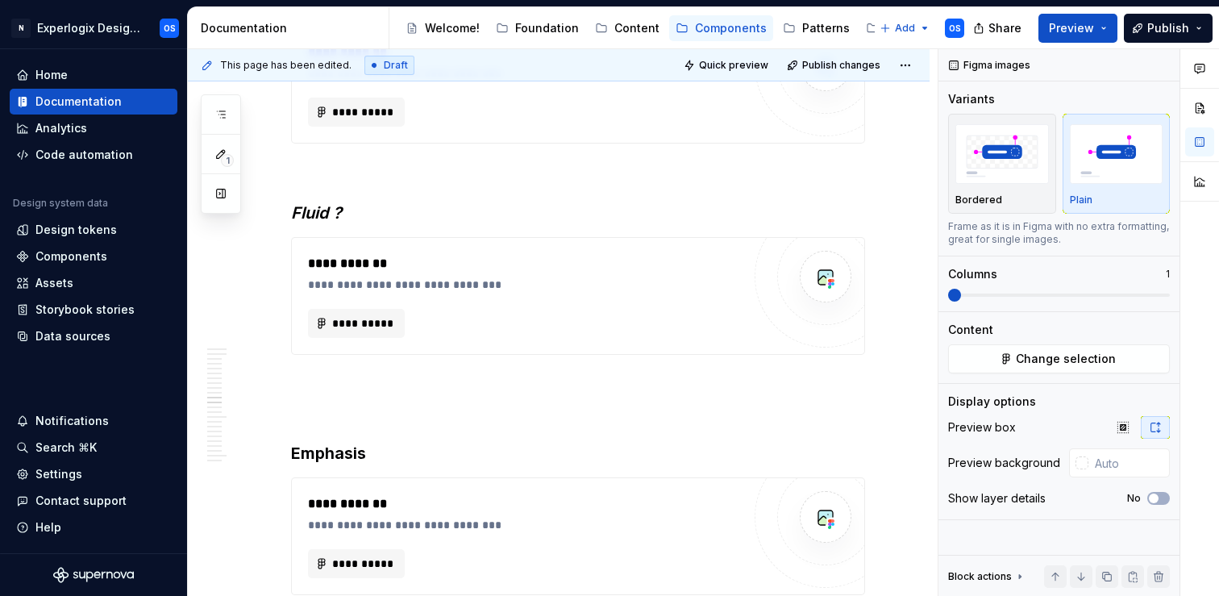
type textarea "*"
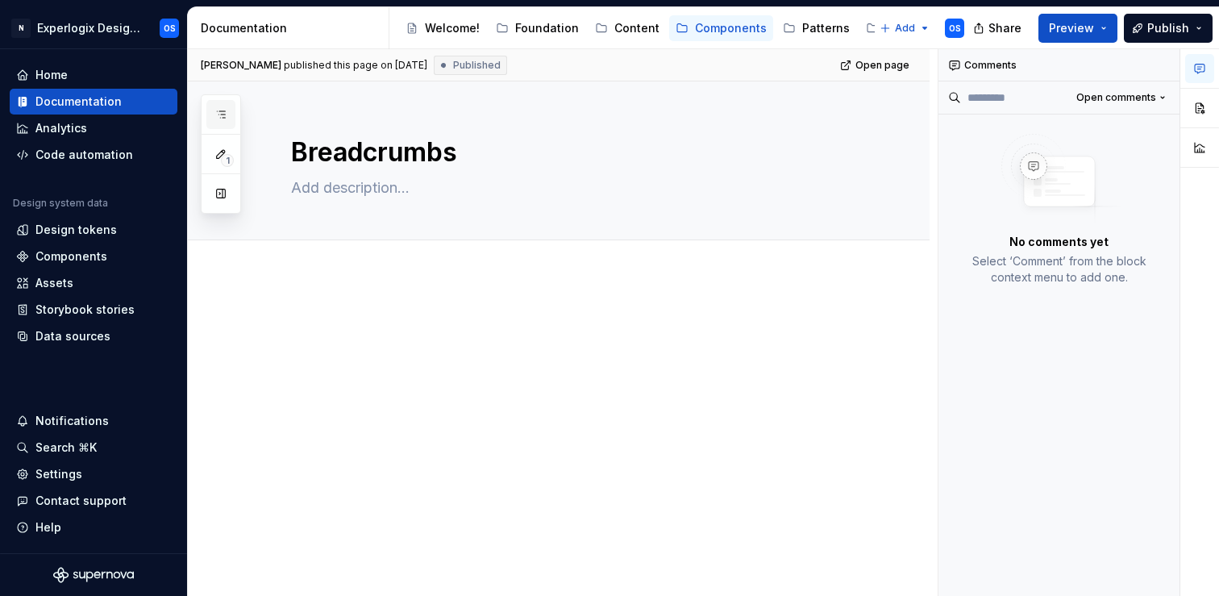
click at [218, 103] on button "button" at bounding box center [220, 114] width 29 height 29
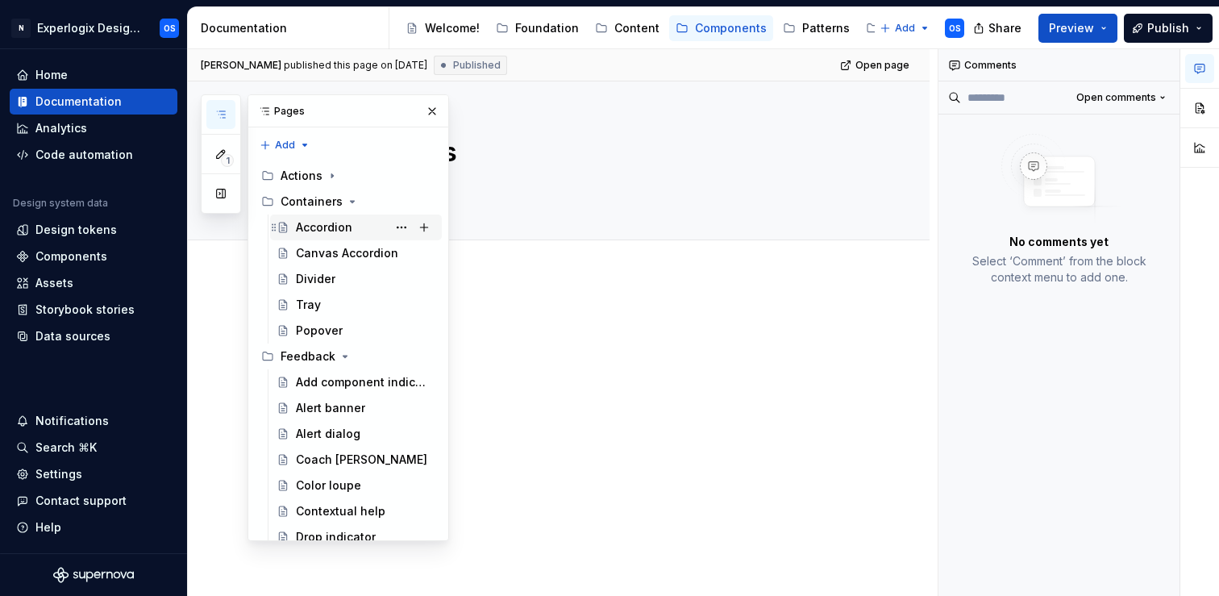
click at [335, 220] on div "Accordion" at bounding box center [324, 227] width 56 height 16
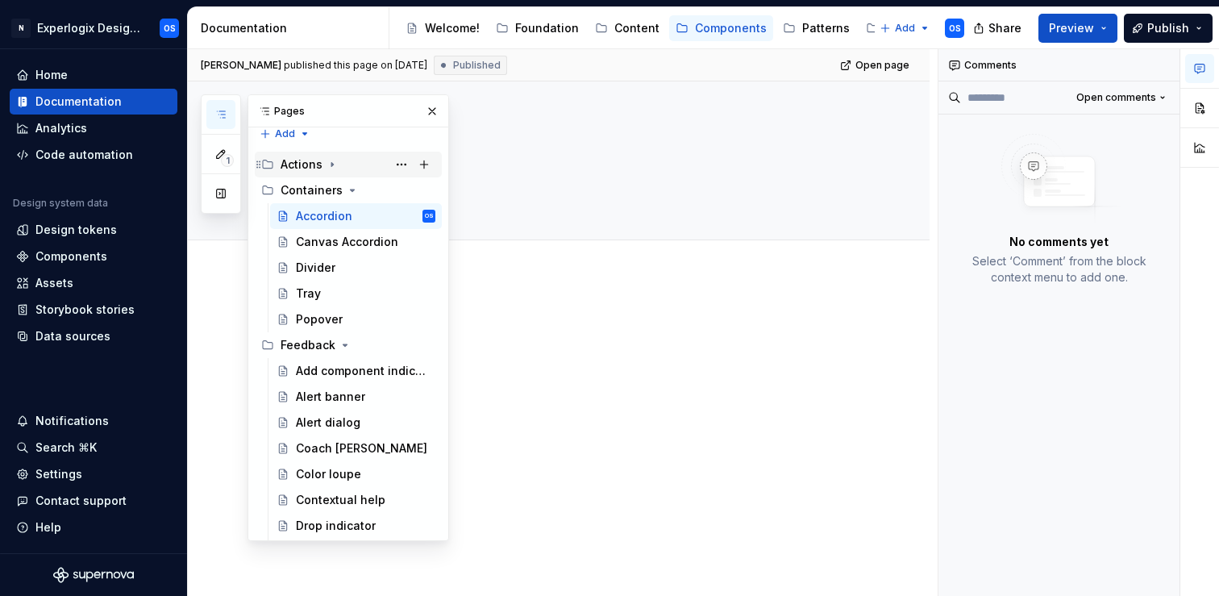
click at [336, 168] on icon "Page tree" at bounding box center [332, 164] width 13 height 13
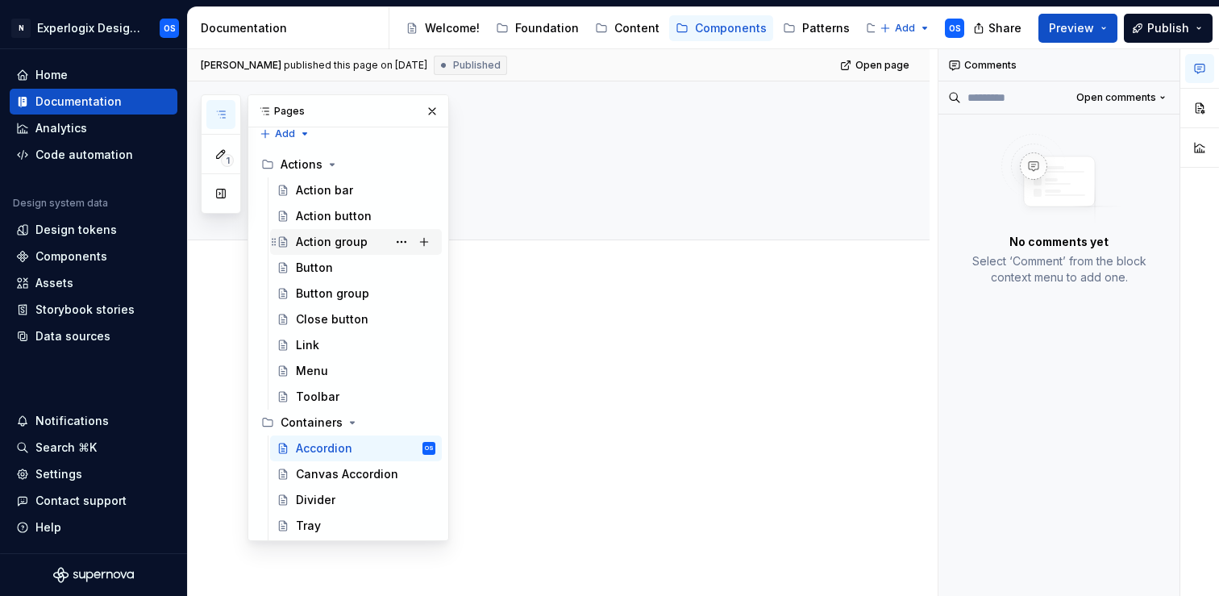
click at [325, 247] on div "Action group" at bounding box center [332, 242] width 72 height 16
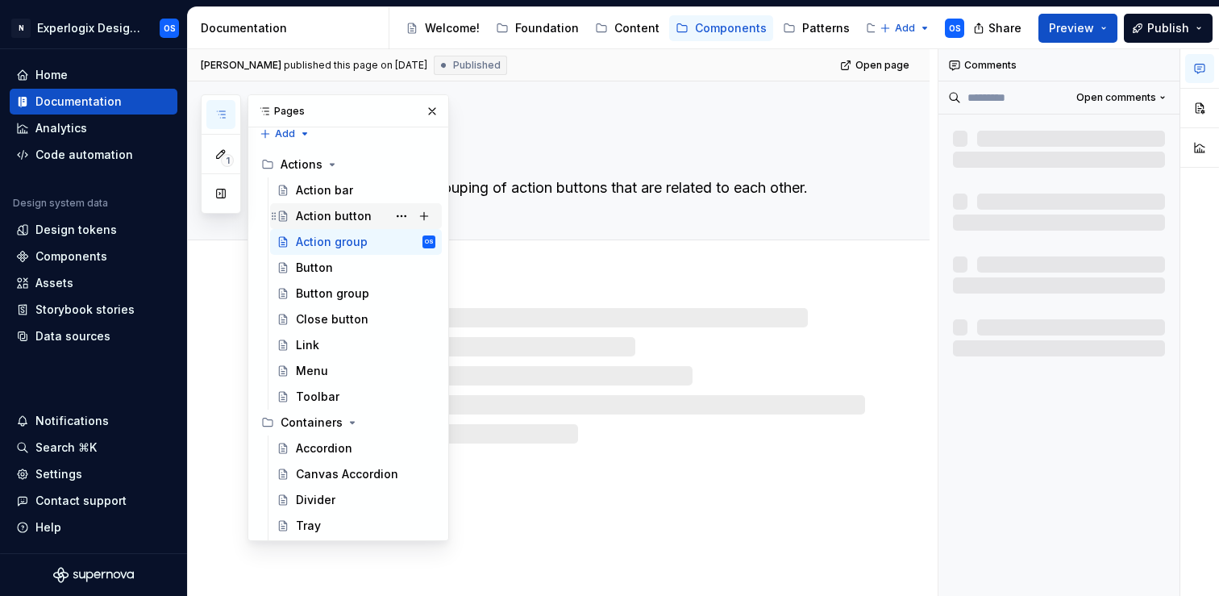
click at [327, 218] on div "Action button" at bounding box center [334, 216] width 76 height 16
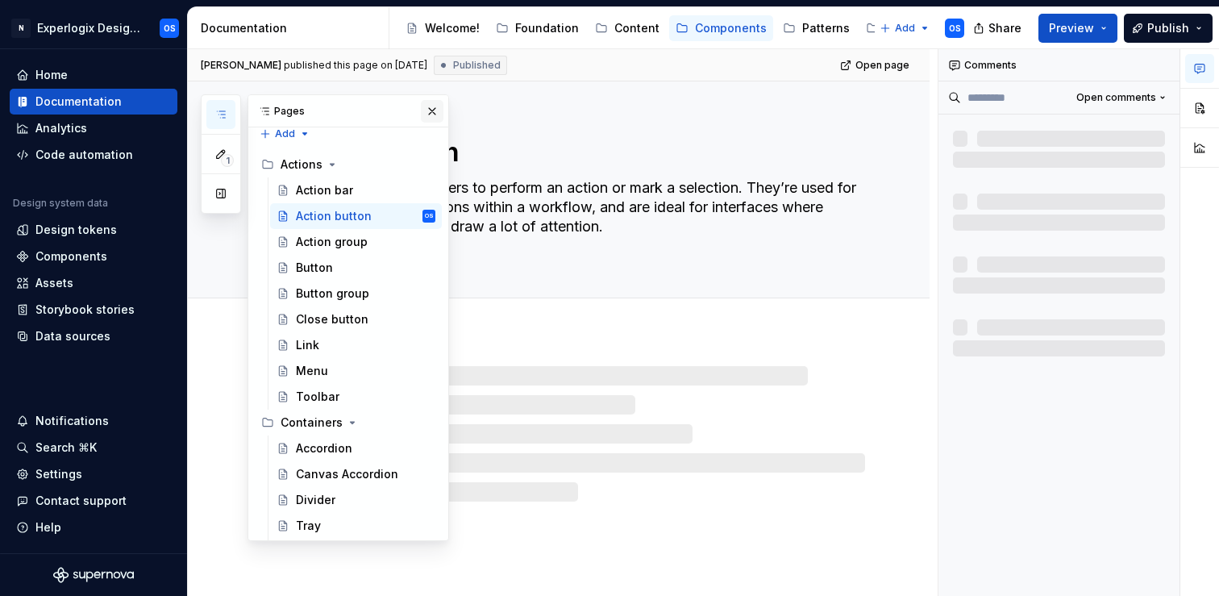
click at [430, 117] on button "button" at bounding box center [432, 111] width 23 height 23
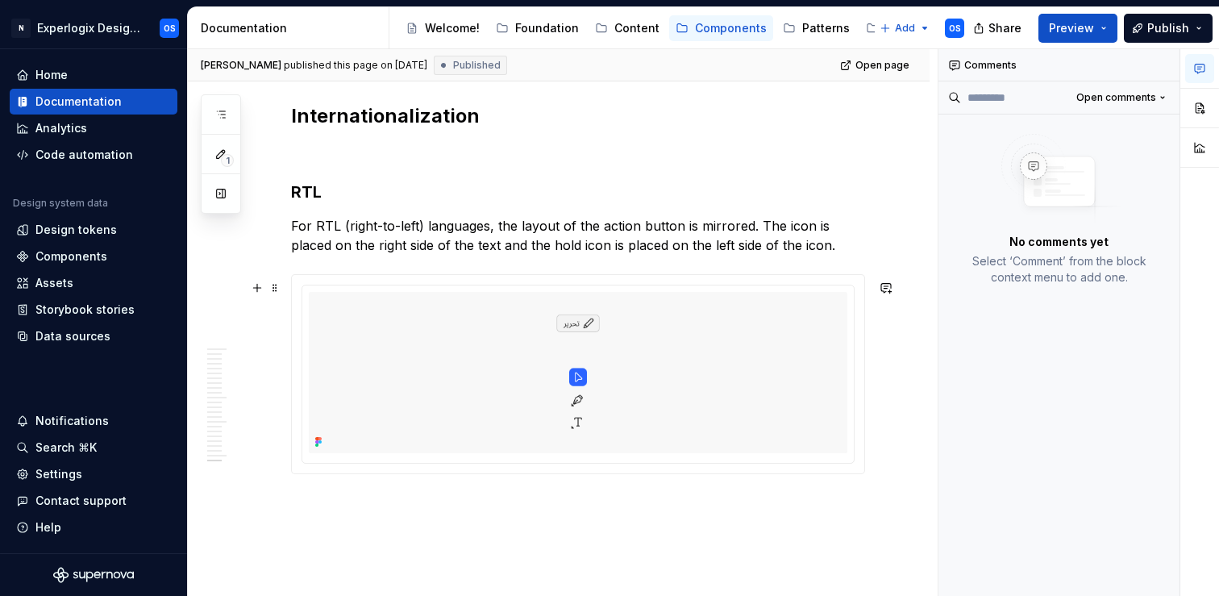
scroll to position [8831, 0]
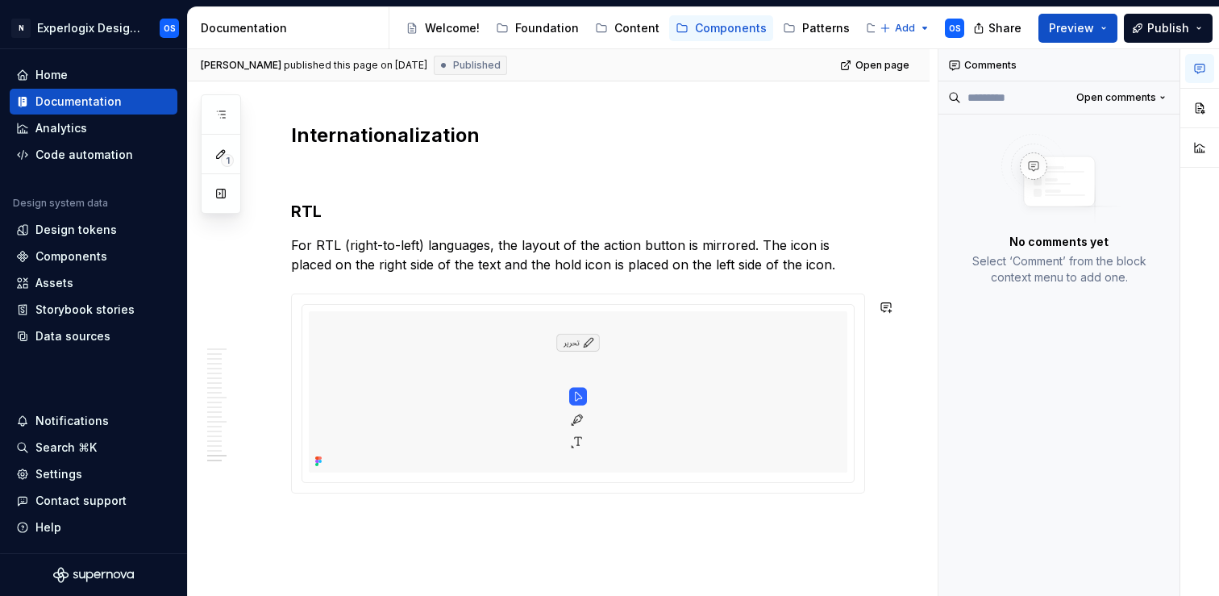
type textarea "*"
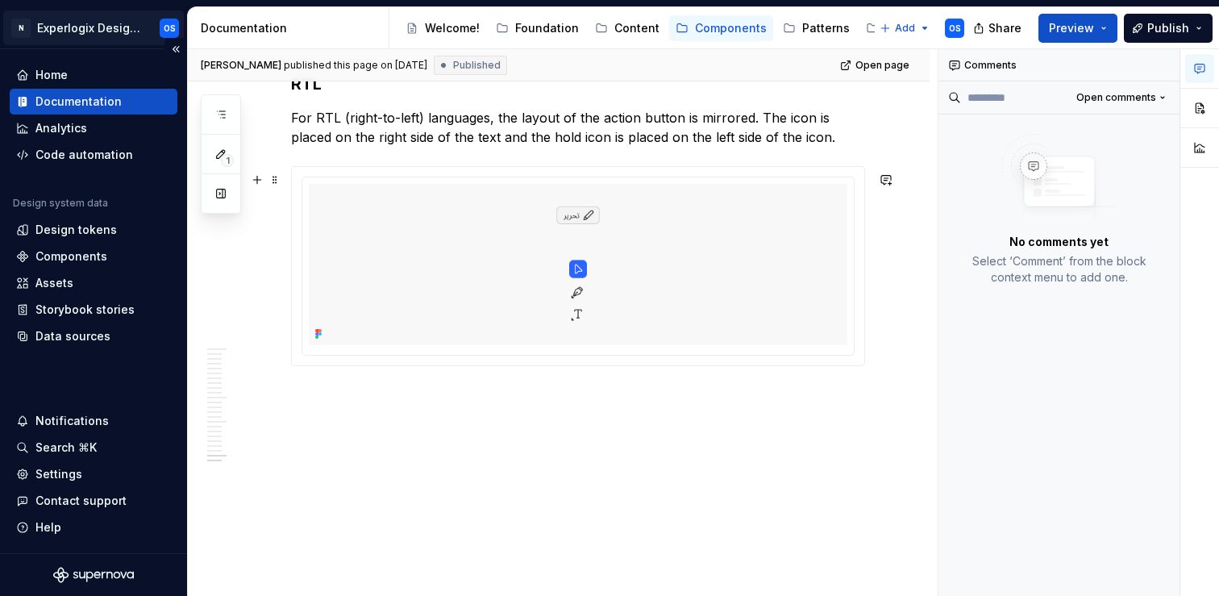
scroll to position [8916, 0]
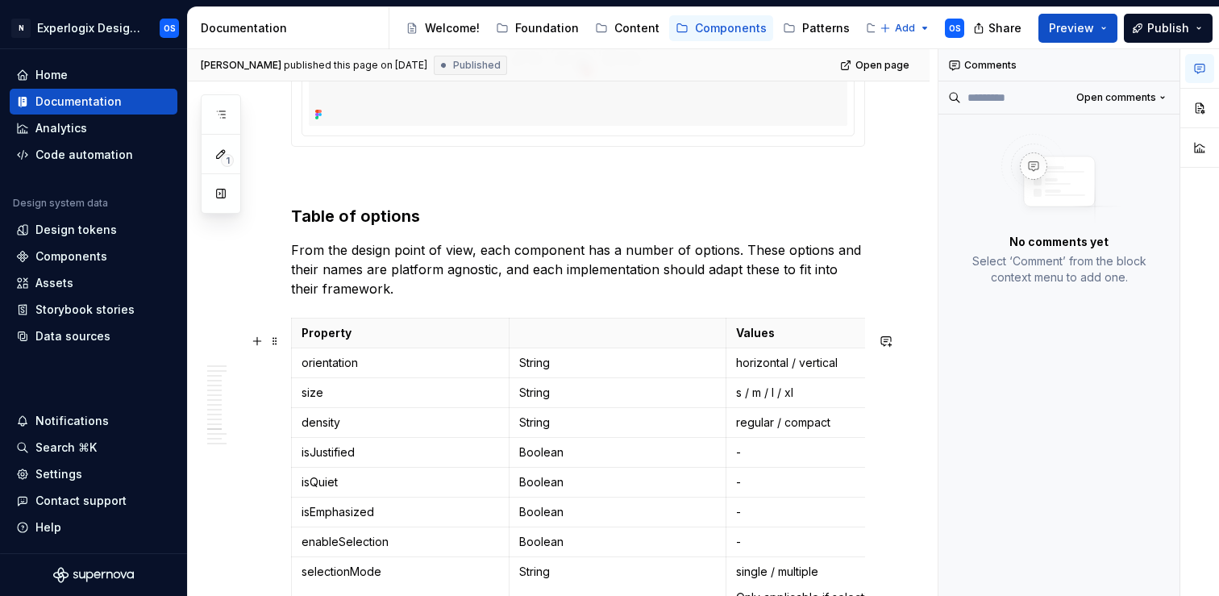
scroll to position [5425, 0]
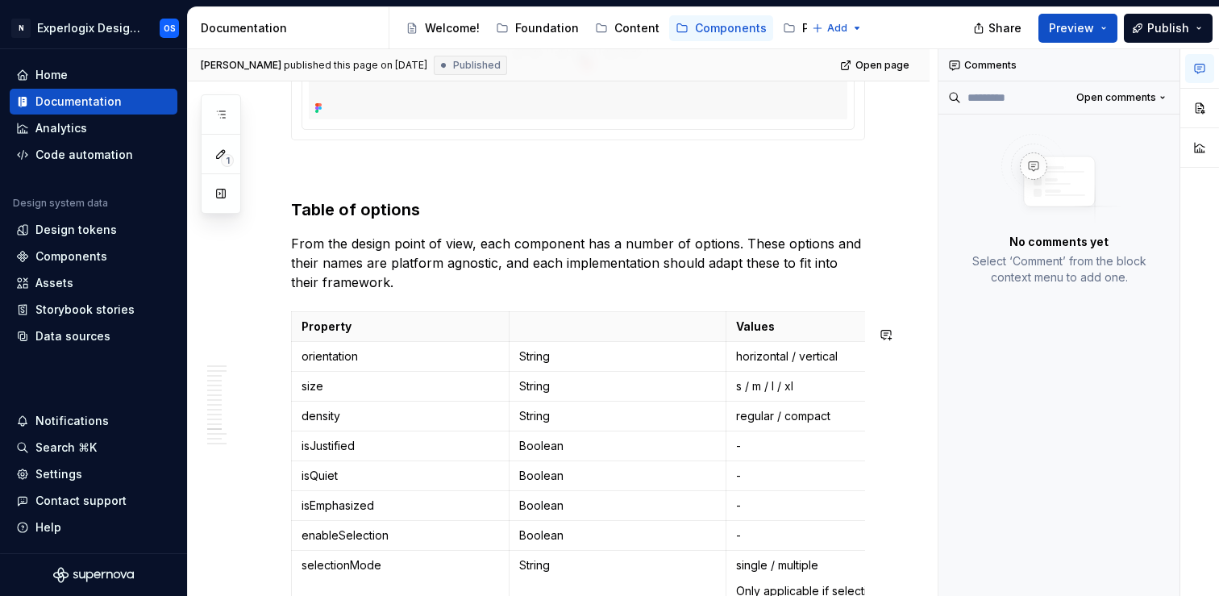
type textarea "*"
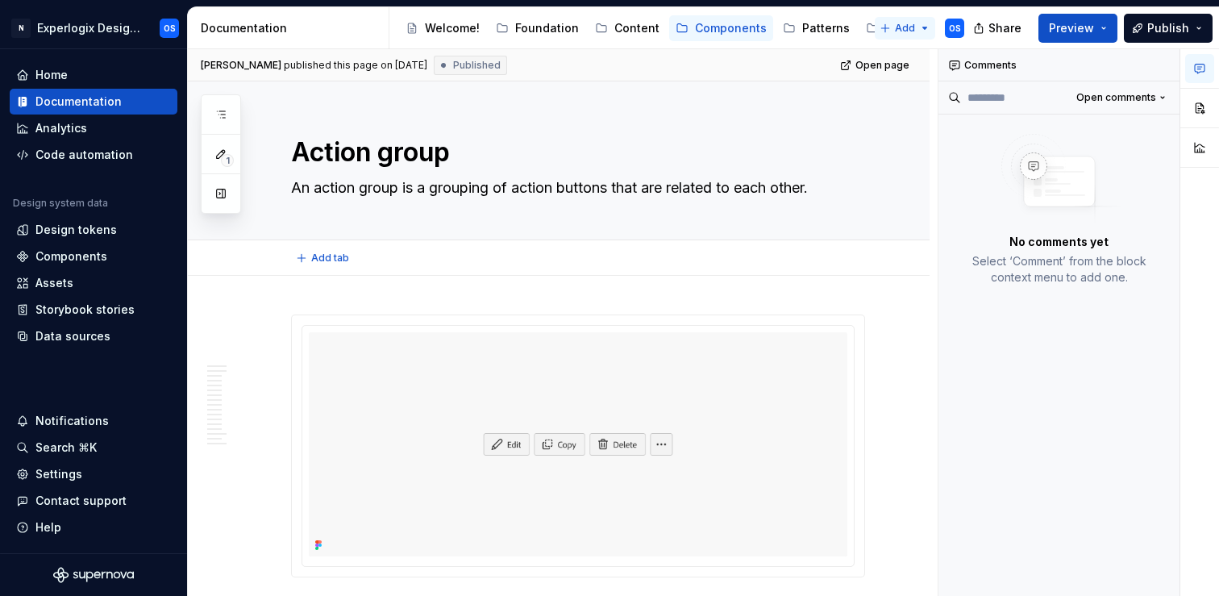
type textarea "*"
